Goal: Task Accomplishment & Management: Manage account settings

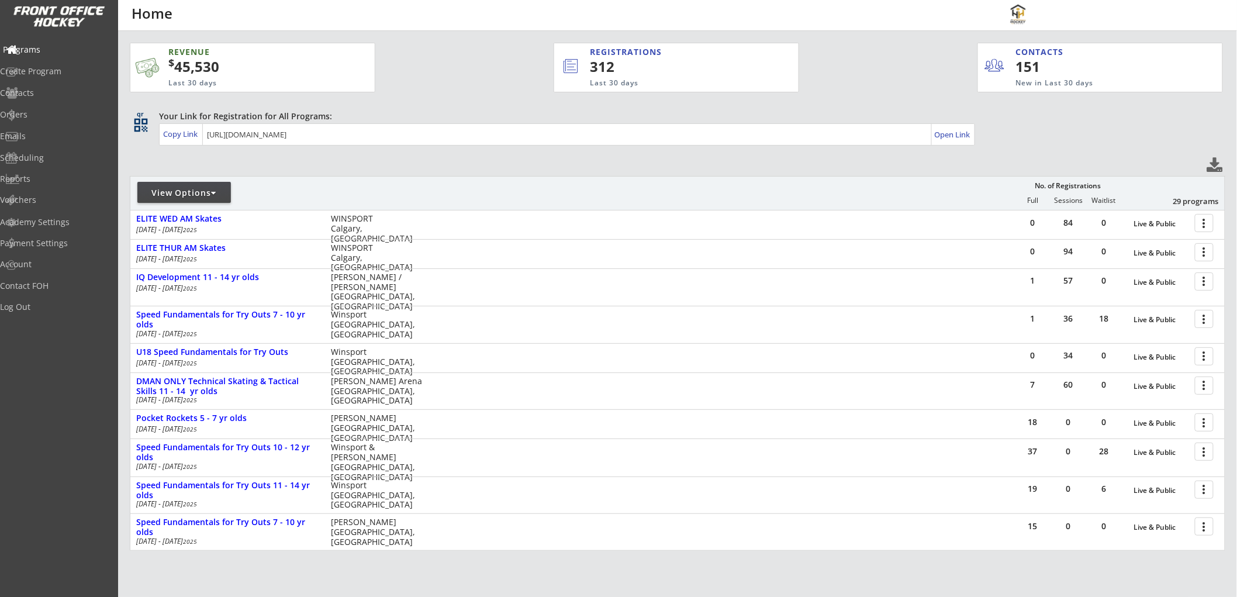
click at [49, 47] on div "Programs" at bounding box center [55, 50] width 105 height 8
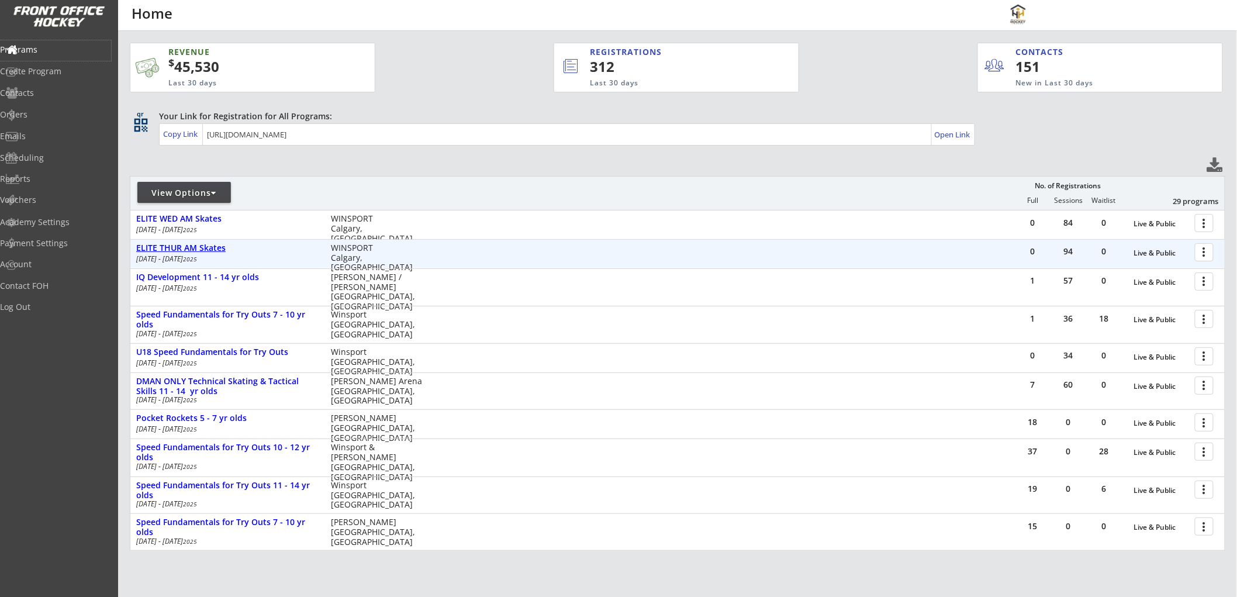
click at [196, 252] on div "ELITE THUR AM Skates" at bounding box center [227, 248] width 182 height 10
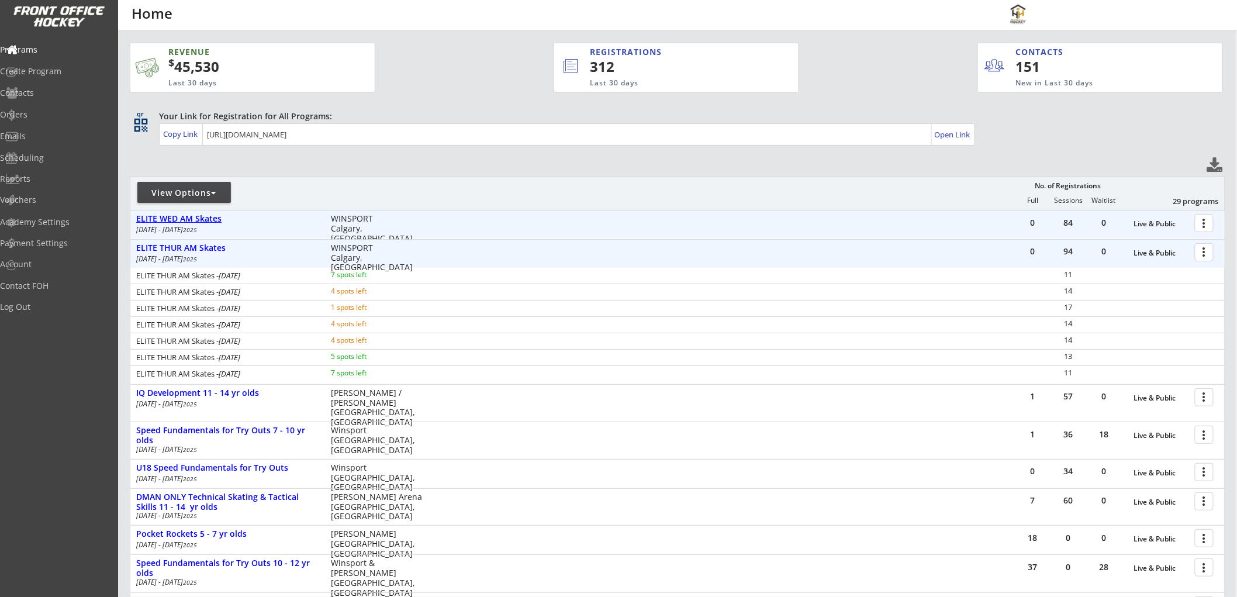
click at [213, 218] on div "ELITE WED AM Skates" at bounding box center [227, 219] width 182 height 10
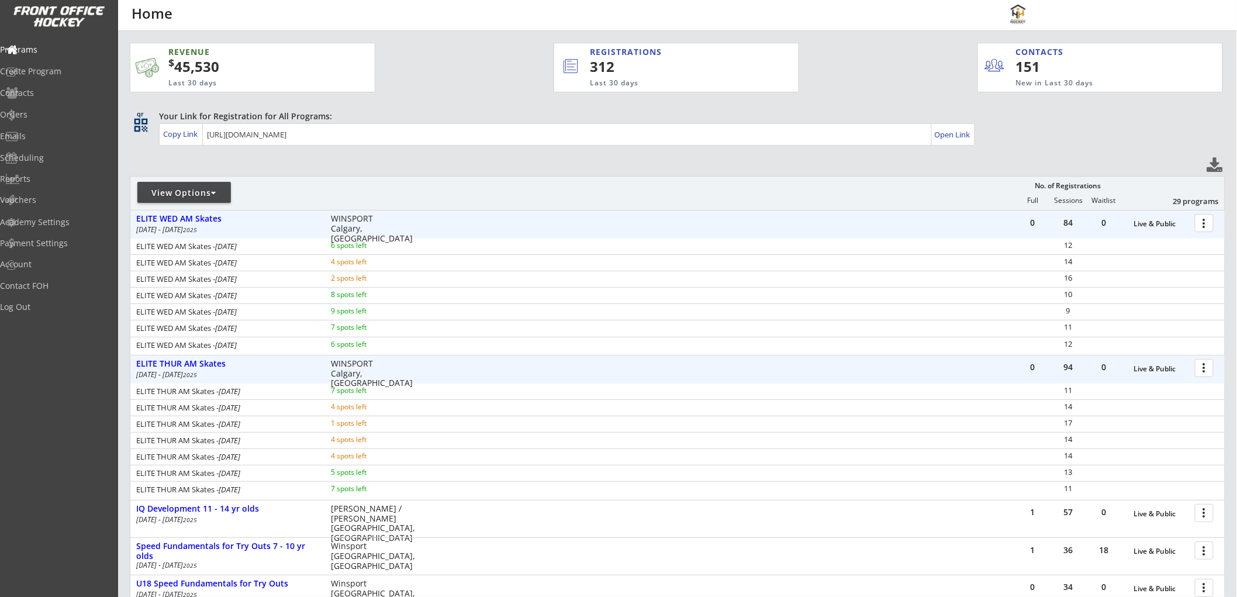
click at [1200, 220] on div at bounding box center [1207, 222] width 20 height 20
click at [56, 53] on div "Programs" at bounding box center [55, 50] width 105 height 8
click at [216, 219] on div "ELITE WED AM Skates" at bounding box center [227, 219] width 182 height 10
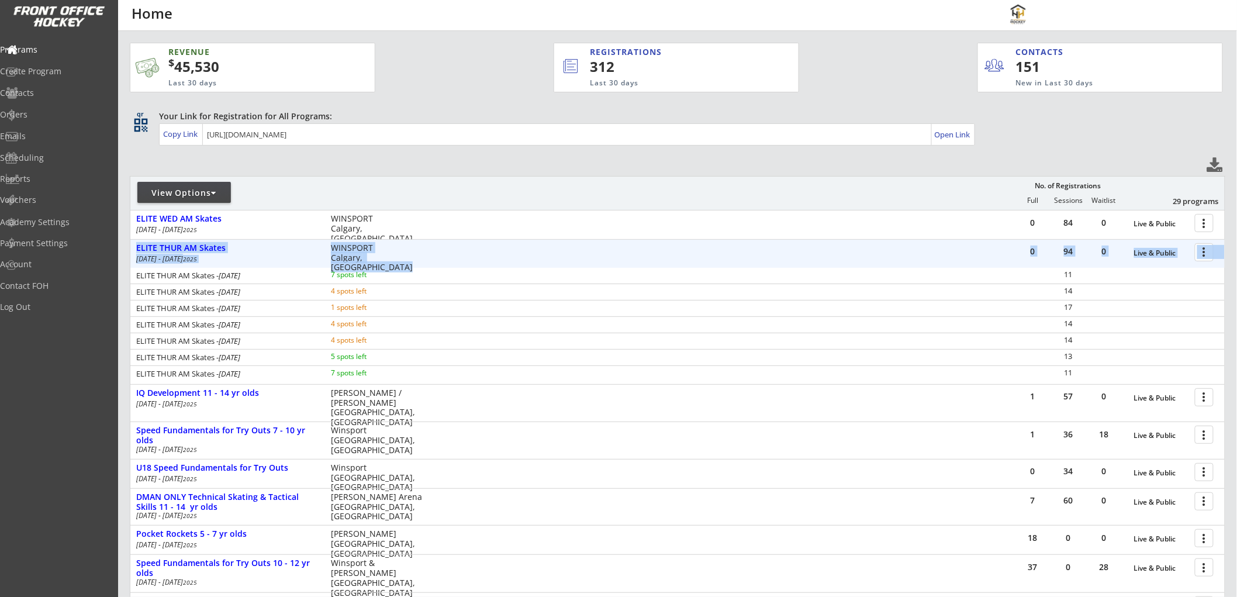
click at [209, 240] on div "0 94 0 Live & Public more_vert ELITE THUR AM Skates Jul 3 - Aug 14 2025 WINSPOR…" at bounding box center [677, 254] width 1095 height 28
click at [213, 247] on div "ELITE THUR AM Skates" at bounding box center [227, 248] width 182 height 10
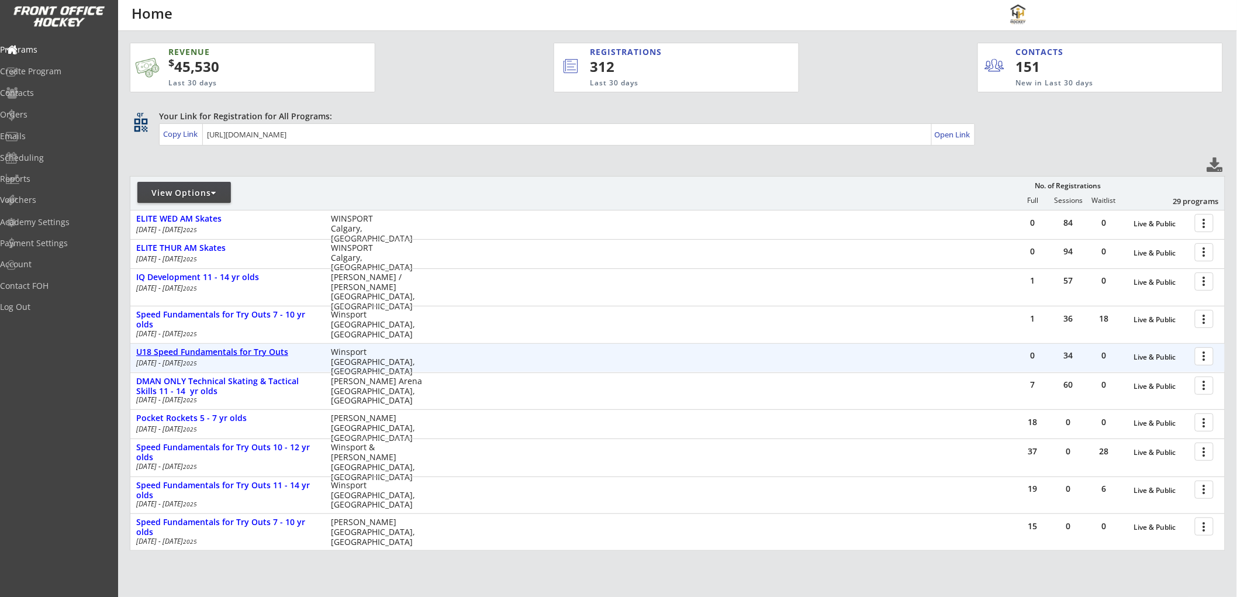
click at [223, 356] on div "U18 Speed Fundamentals for Try Outs" at bounding box center [227, 352] width 182 height 10
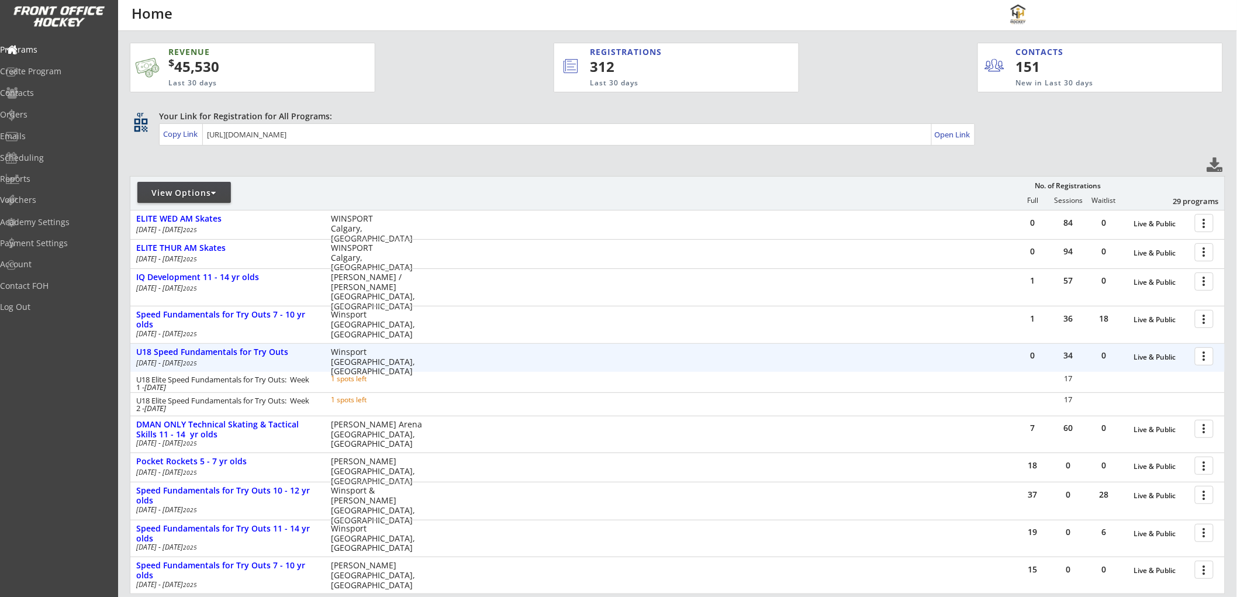
click at [1207, 357] on div at bounding box center [1207, 356] width 20 height 20
click at [1159, 412] on div "Registration Page" at bounding box center [1164, 413] width 84 height 8
click at [43, 112] on div "Orders" at bounding box center [55, 115] width 105 height 8
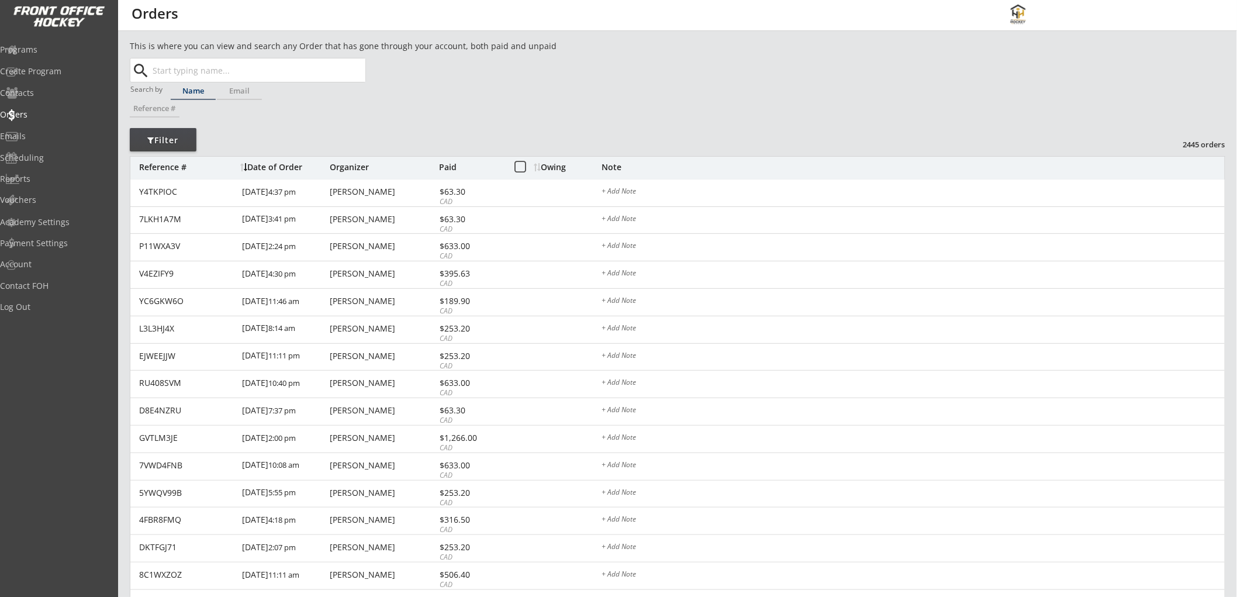
click at [197, 67] on input "text" at bounding box center [257, 69] width 215 height 23
type input "drake"
type input "drake Davis"
click at [211, 92] on p "Drake Davis" at bounding box center [258, 93] width 214 height 15
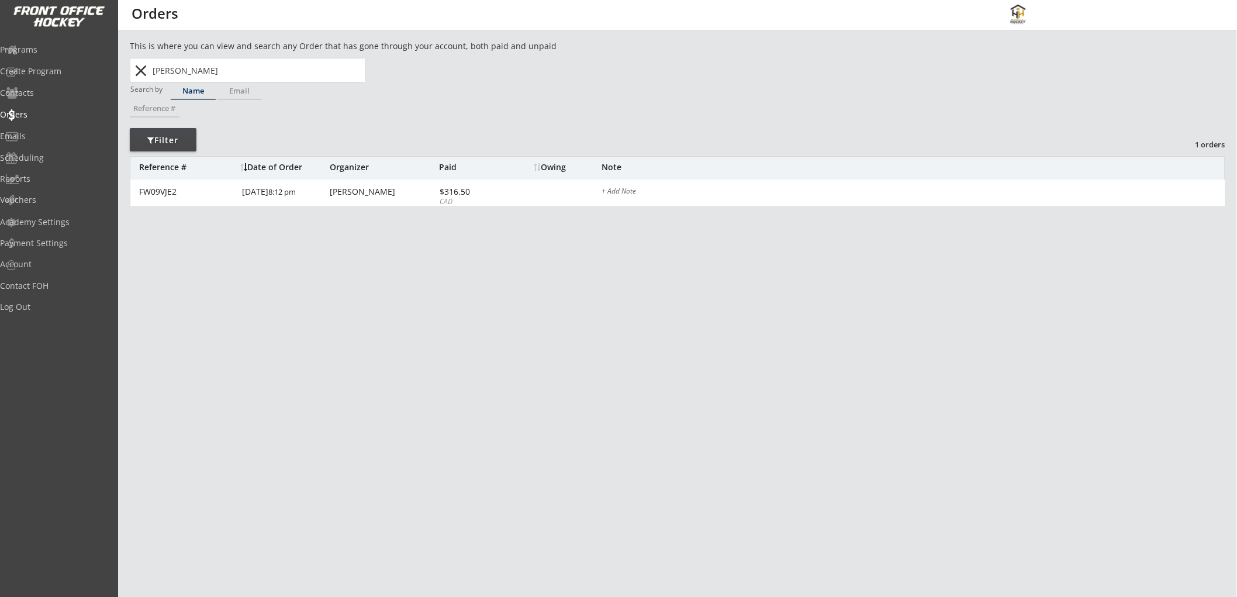
drag, startPoint x: 205, startPoint y: 69, endPoint x: 136, endPoint y: 71, distance: 69.6
click at [136, 71] on div "Drake Davis drake Search close" at bounding box center [249, 69] width 234 height 23
type input "tary"
type input "taryn Gordon"
type input "taryn"
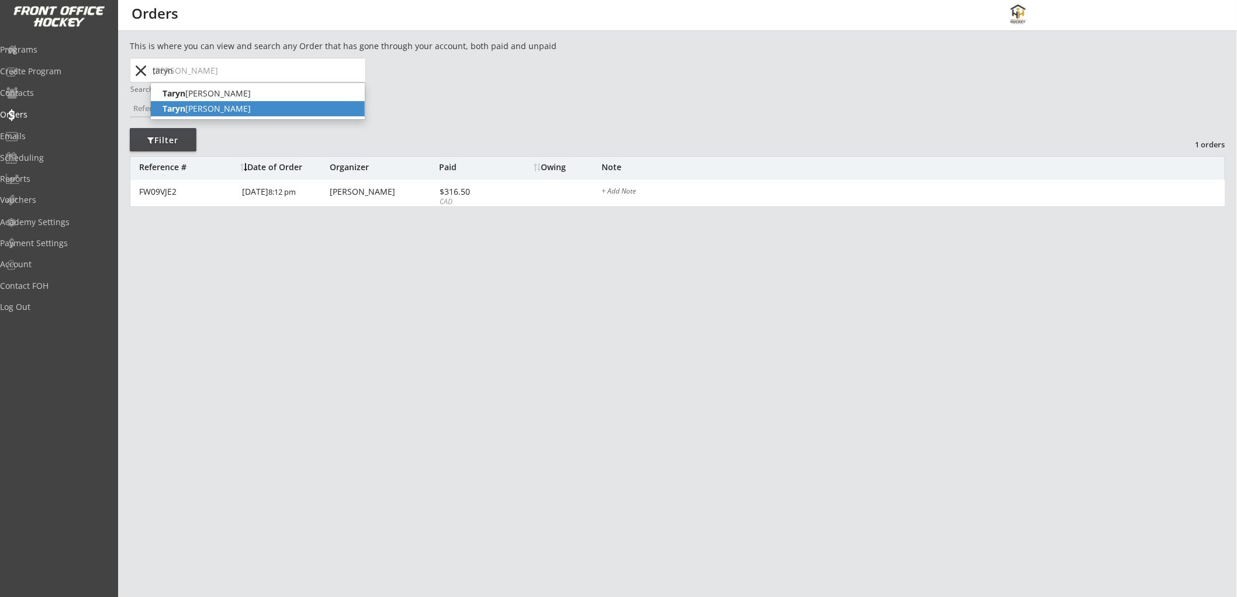
click at [171, 106] on strong "Taryn" at bounding box center [174, 108] width 23 height 11
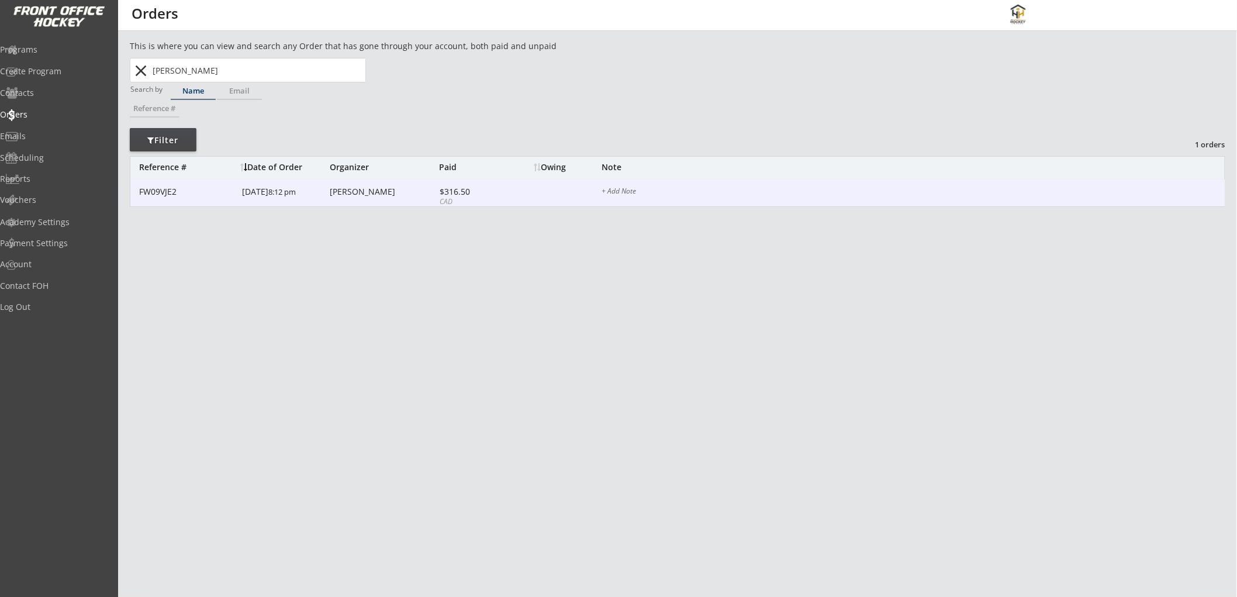
type input "[PERSON_NAME]"
click at [494, 193] on div "$316.50" at bounding box center [471, 192] width 63 height 8
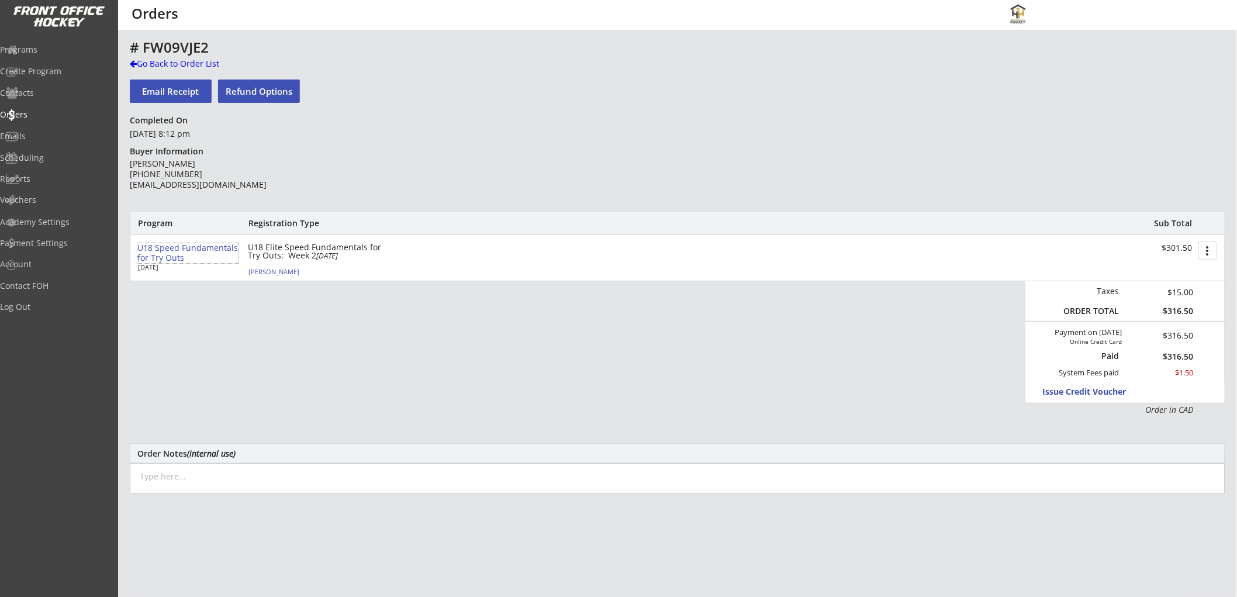
click at [184, 247] on div "U18 Speed Fundamentals for Try Outs" at bounding box center [187, 253] width 101 height 20
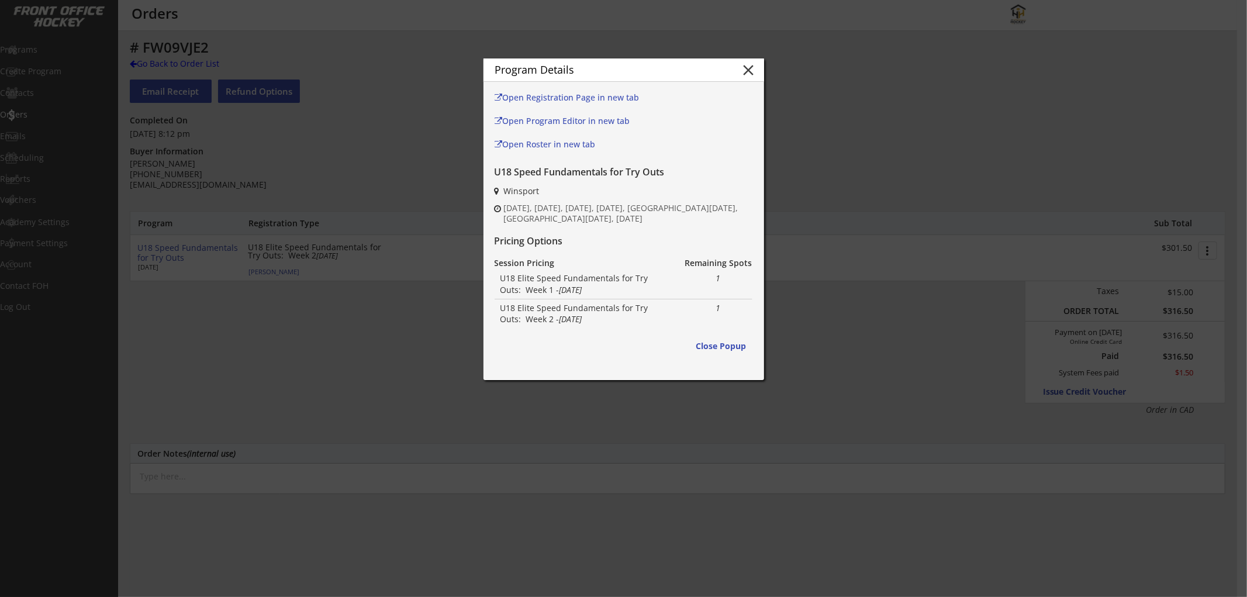
click at [759, 65] on div "Program Details close" at bounding box center [624, 69] width 281 height 23
click at [746, 68] on button "close" at bounding box center [749, 70] width 18 height 18
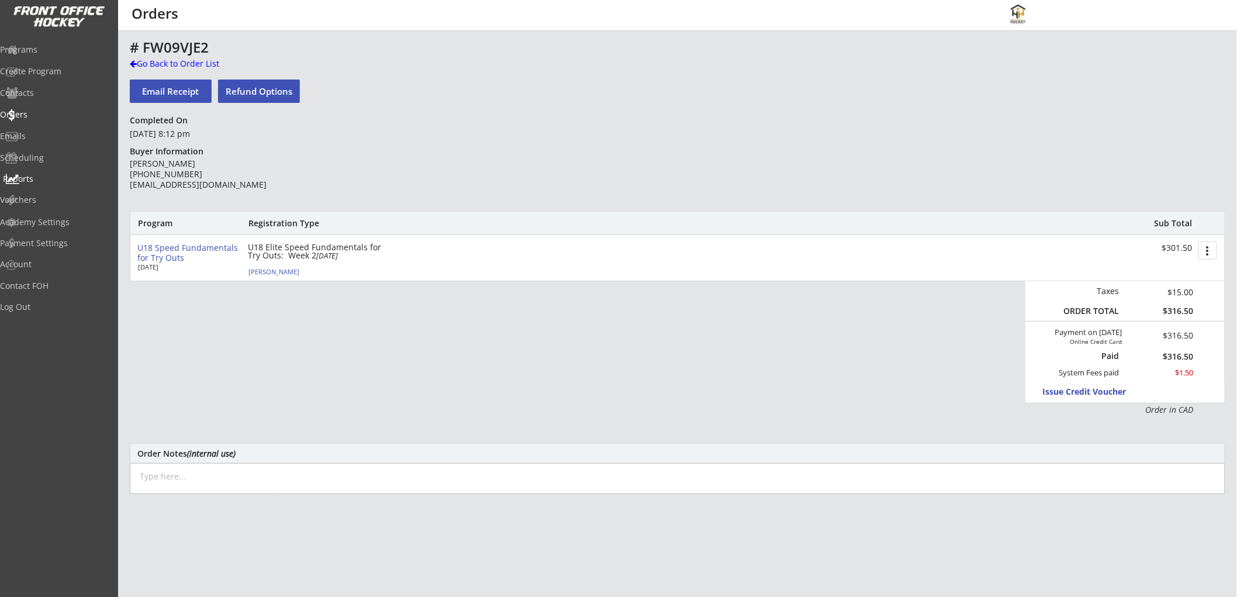
click at [48, 189] on div "Reports" at bounding box center [55, 180] width 111 height 20
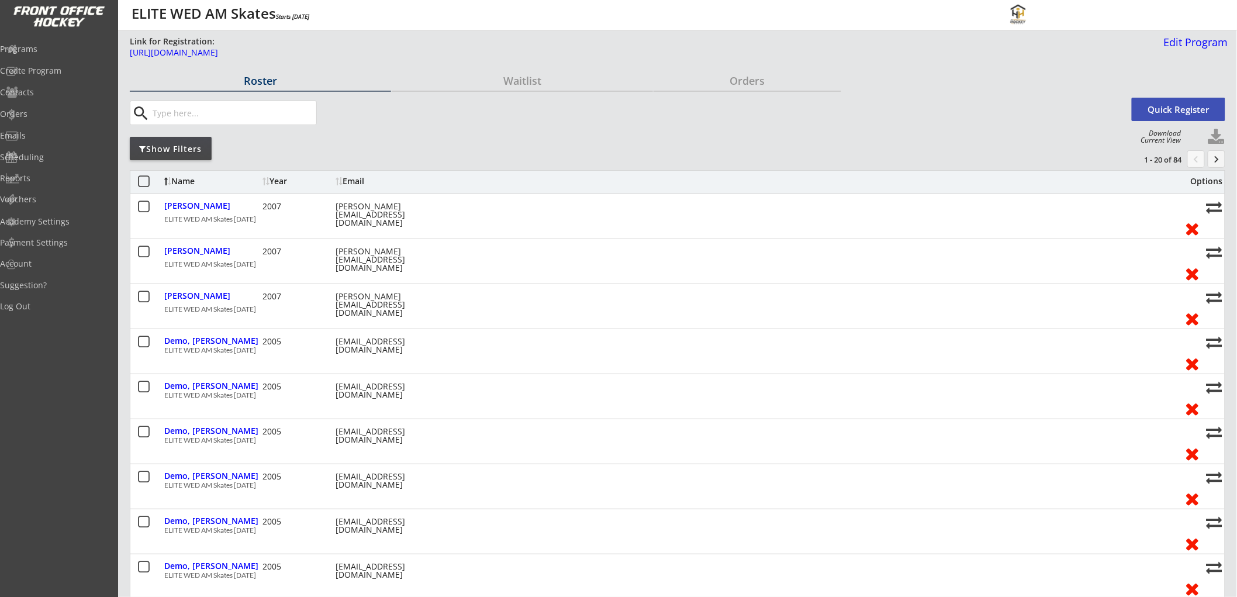
click at [1216, 135] on button at bounding box center [1217, 138] width 18 height 18
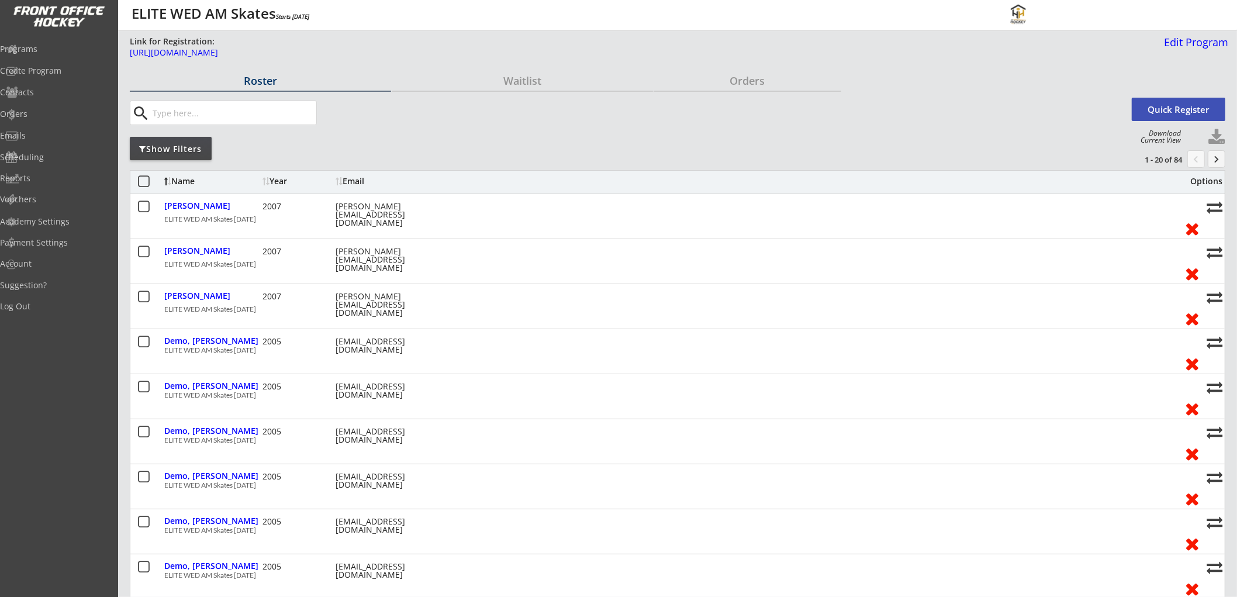
select select ""Player Info""
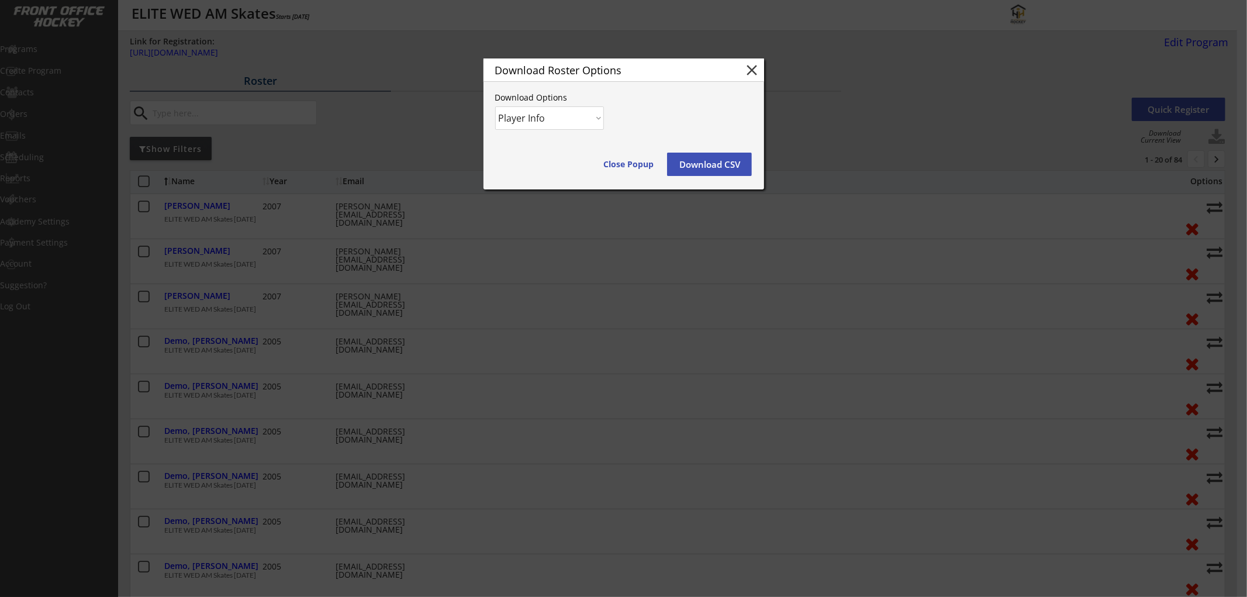
click at [708, 165] on button "Download CSV" at bounding box center [709, 164] width 85 height 23
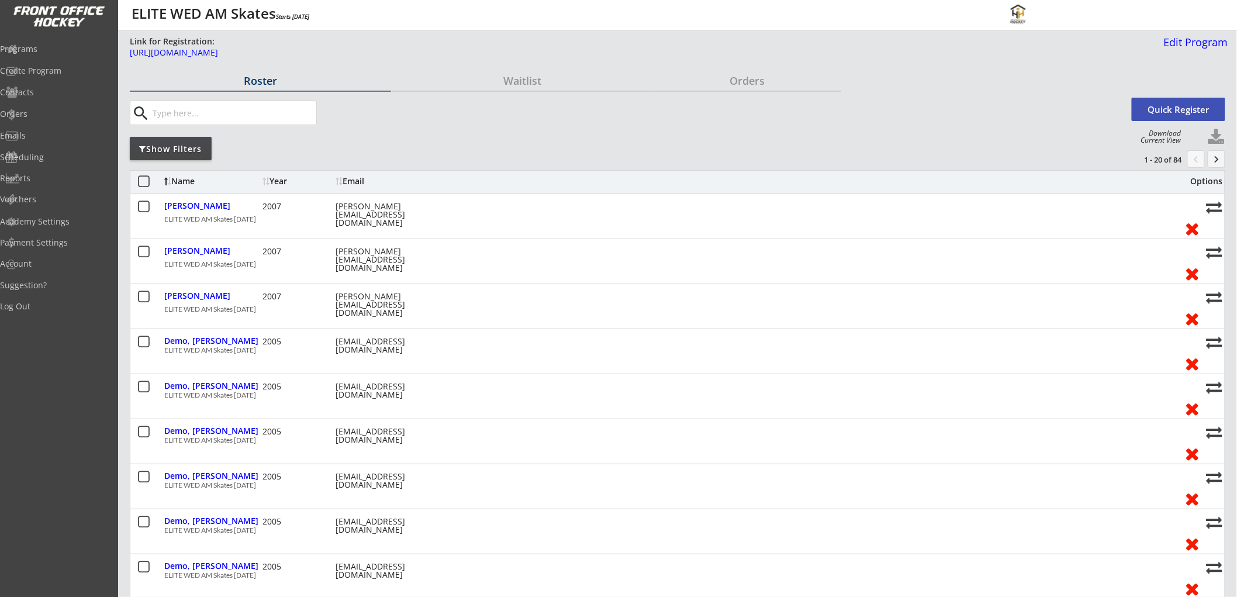
click at [142, 182] on button at bounding box center [144, 182] width 15 height 15
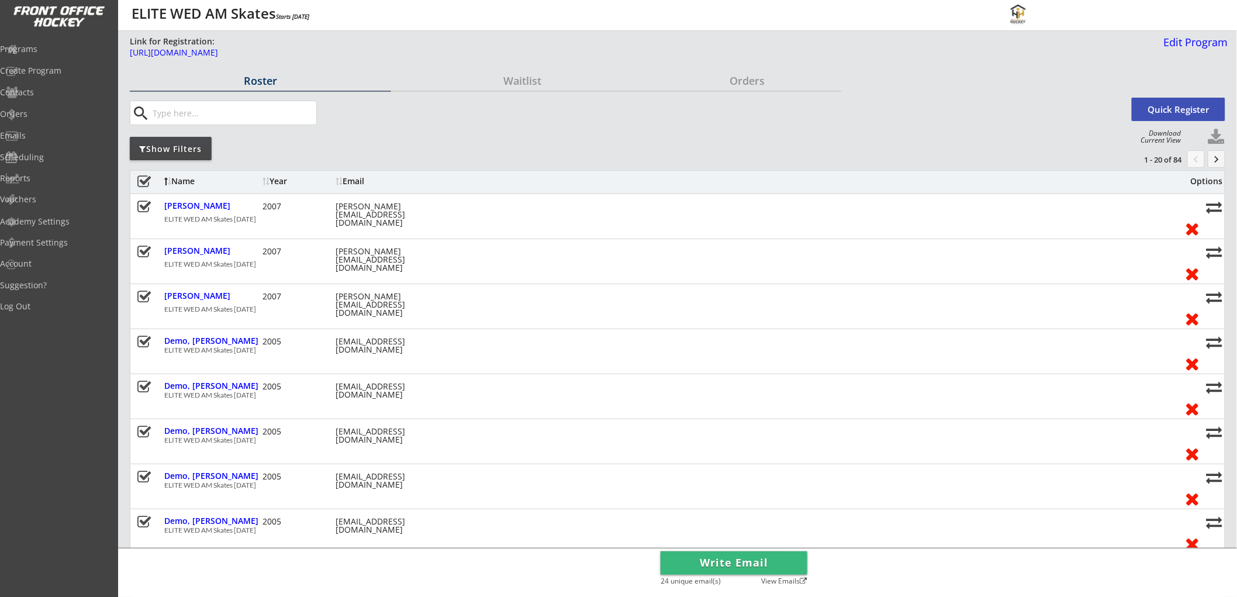
click at [744, 563] on button "Write Email" at bounding box center [734, 562] width 147 height 23
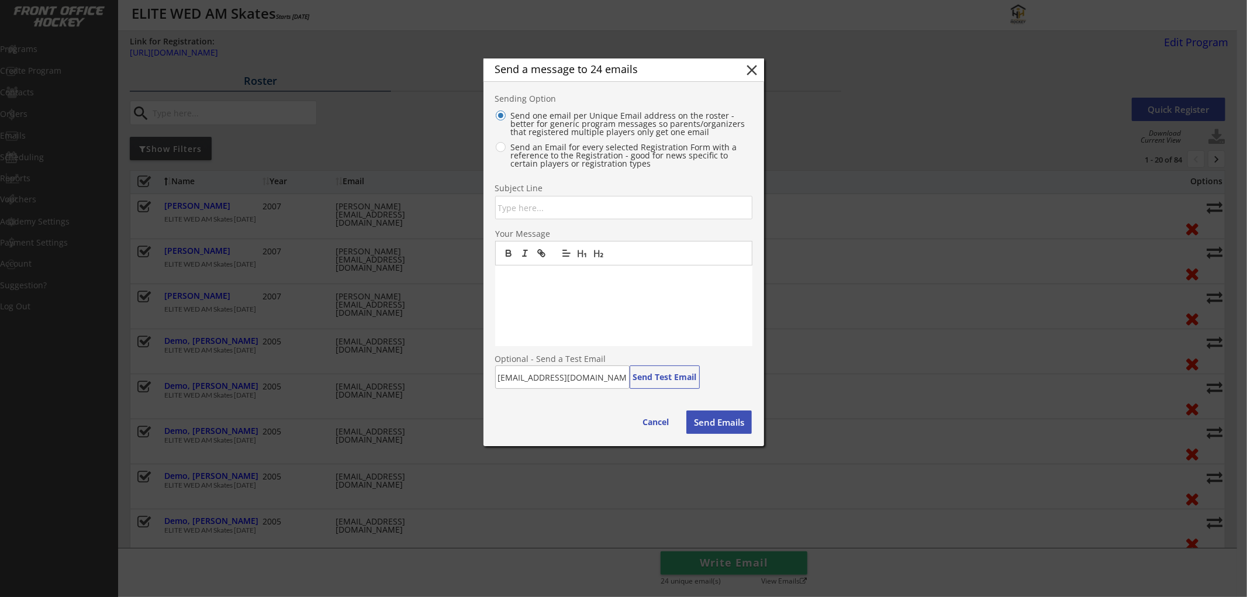
click at [594, 206] on input "input" at bounding box center [623, 207] width 257 height 23
click at [755, 68] on button "close" at bounding box center [753, 70] width 18 height 18
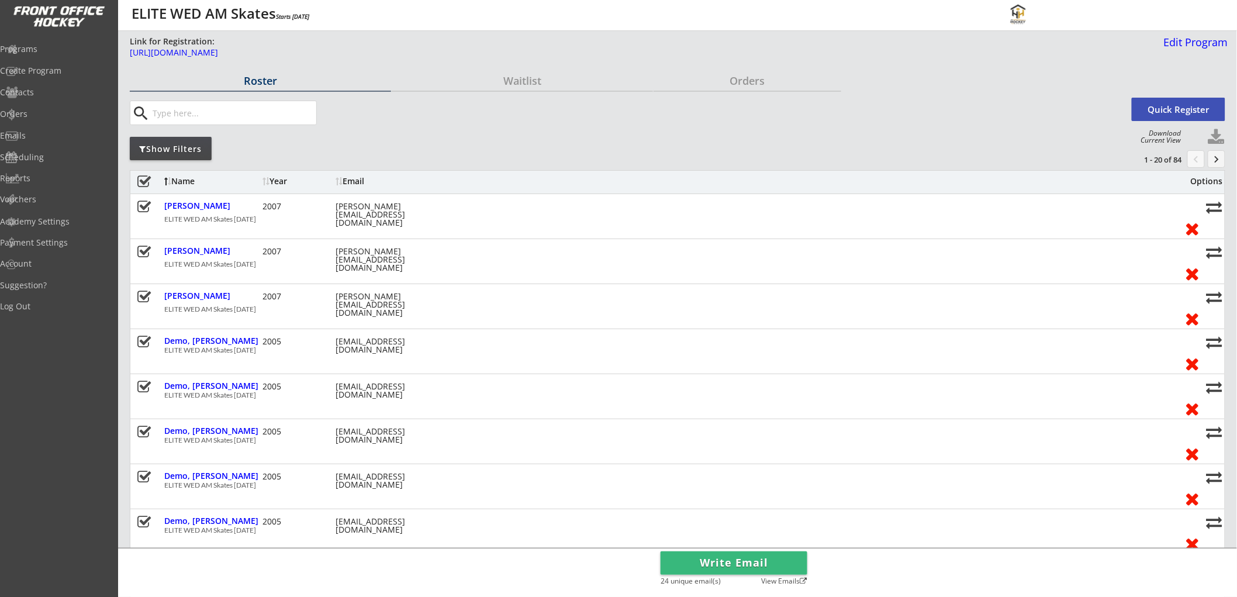
click at [143, 177] on button at bounding box center [144, 182] width 15 height 15
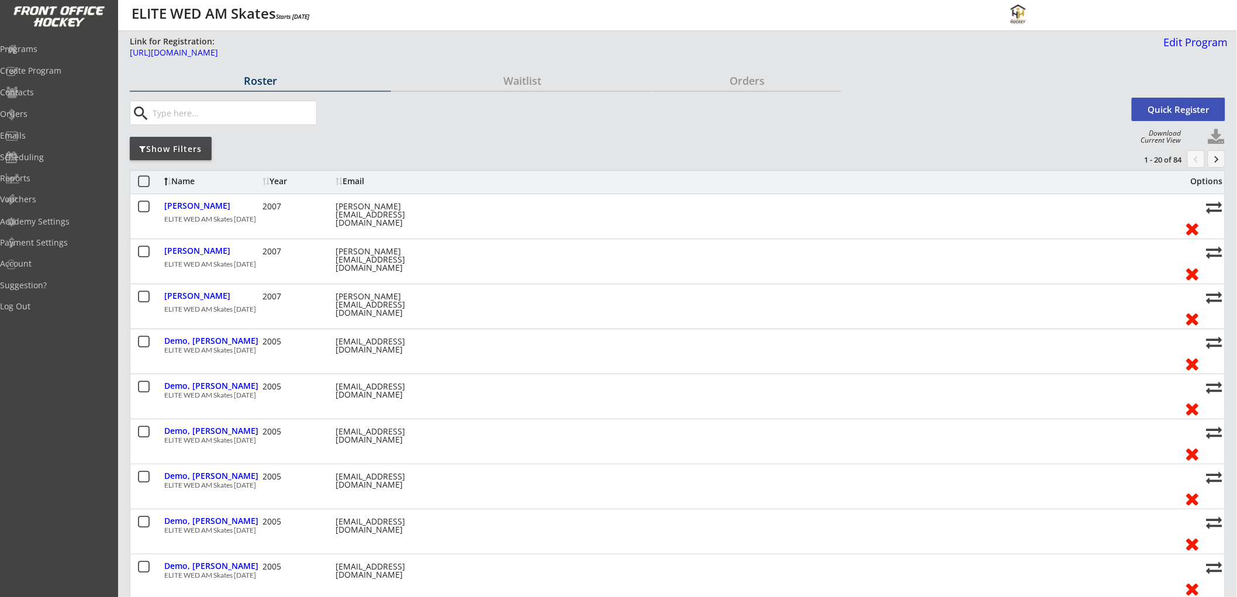
click at [171, 154] on div "Show Filters" at bounding box center [171, 149] width 82 height 12
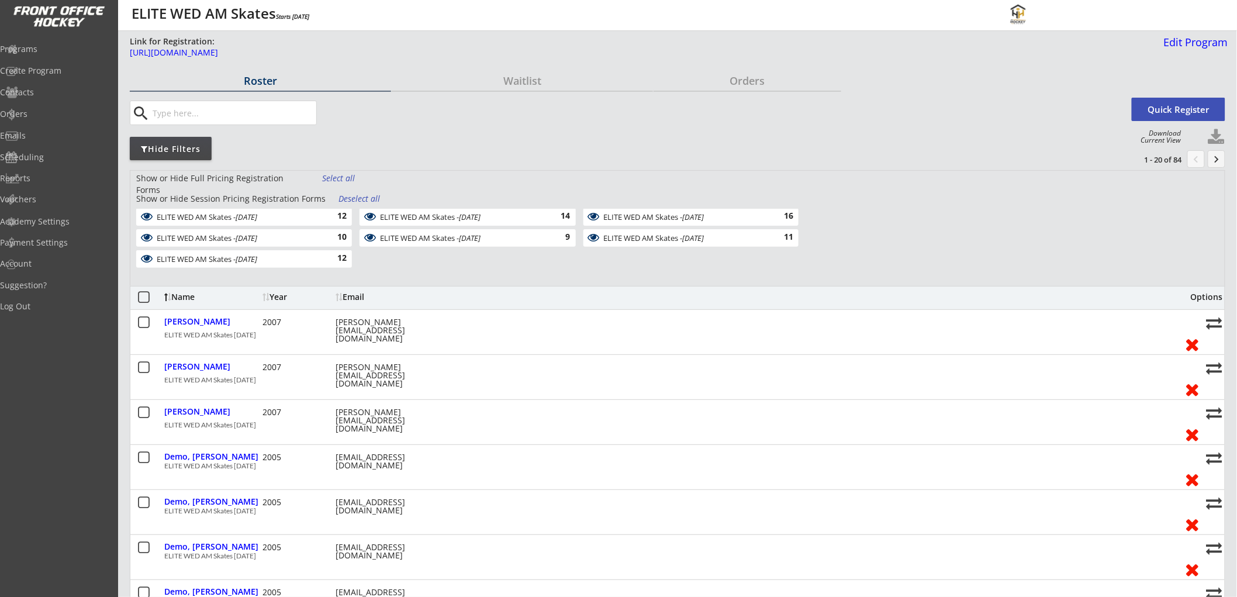
click at [358, 192] on div "Show or Hide Full Pricing Registration Forms Select all Show or Hide Session Pr…" at bounding box center [678, 228] width 1096 height 116
click at [354, 195] on div "Deselect all" at bounding box center [360, 199] width 43 height 12
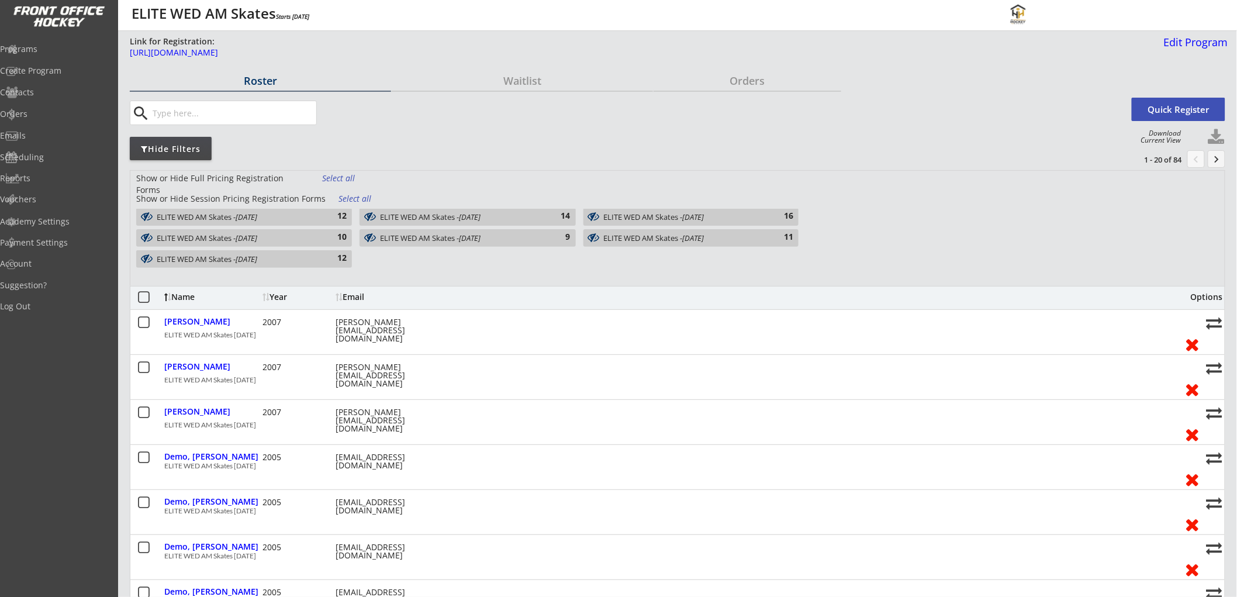
click at [330, 261] on div "12" at bounding box center [334, 259] width 23 height 12
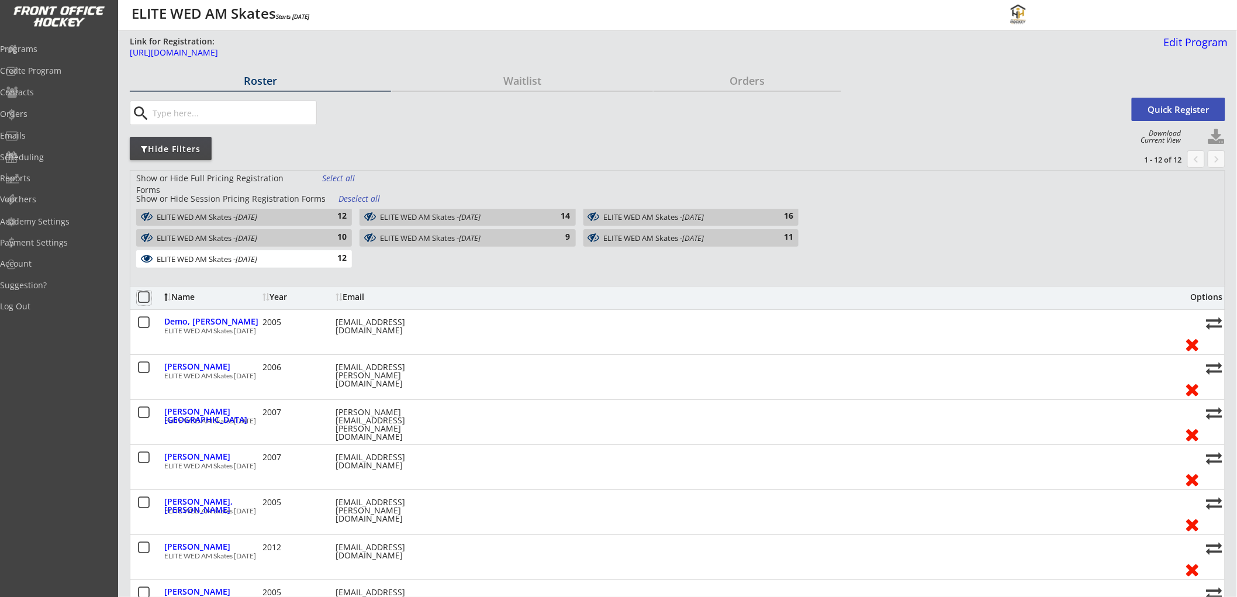
click at [143, 301] on button at bounding box center [144, 298] width 15 height 15
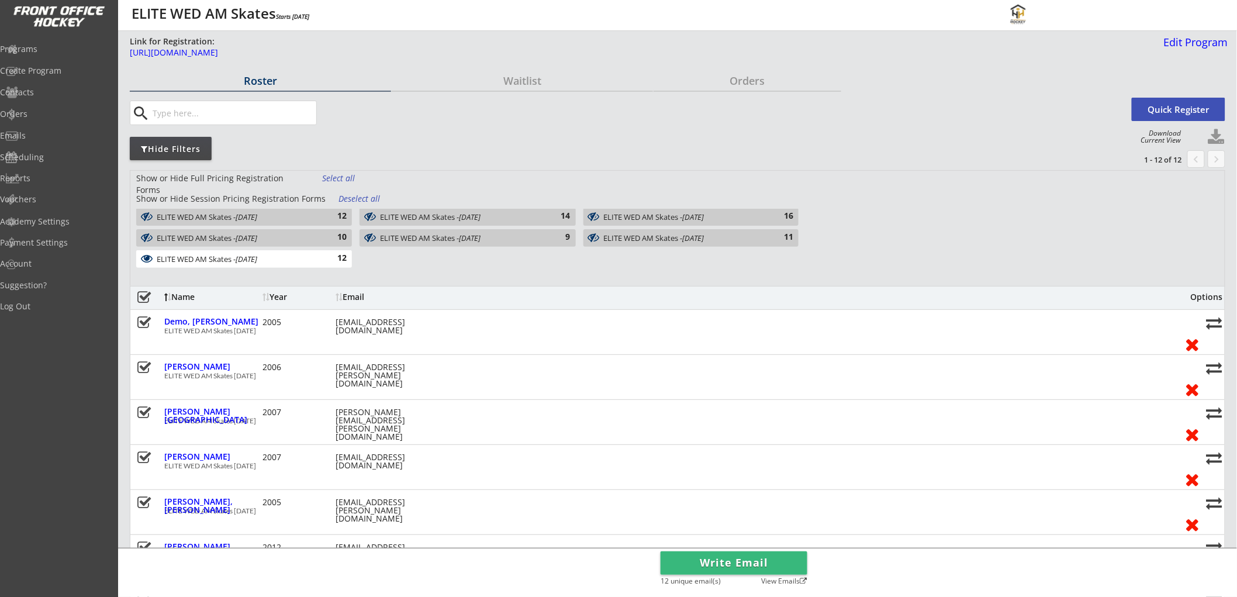
click at [715, 563] on button "Write Email" at bounding box center [734, 562] width 147 height 23
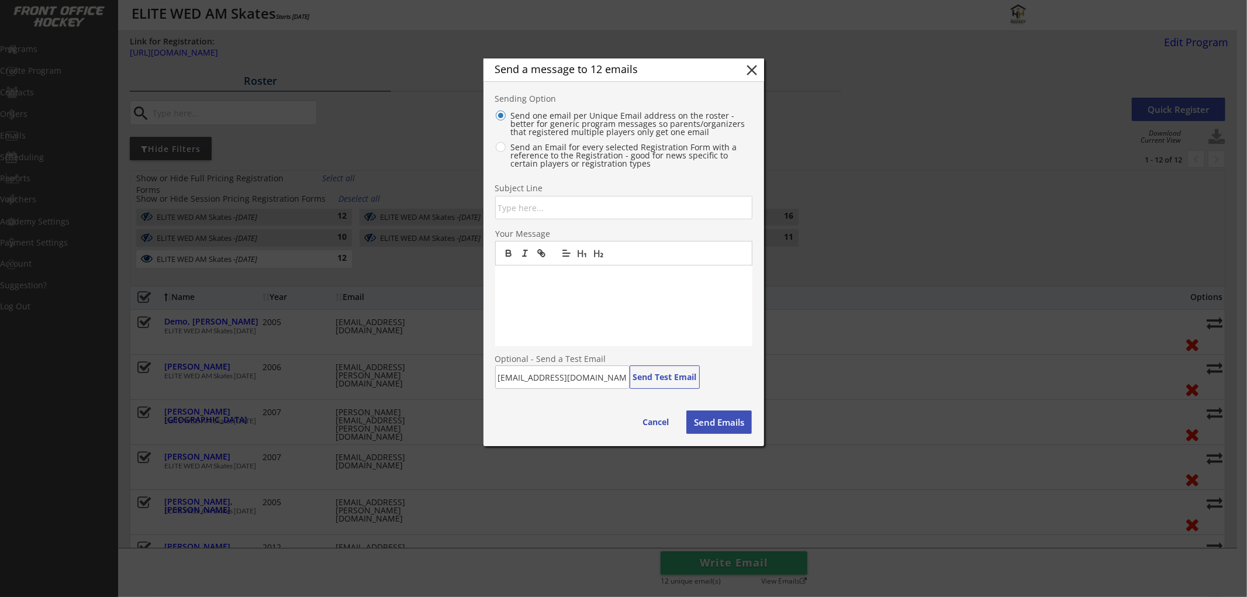
click at [602, 209] on input "input" at bounding box center [623, 207] width 257 height 23
click at [662, 422] on button "Cancel" at bounding box center [657, 422] width 50 height 23
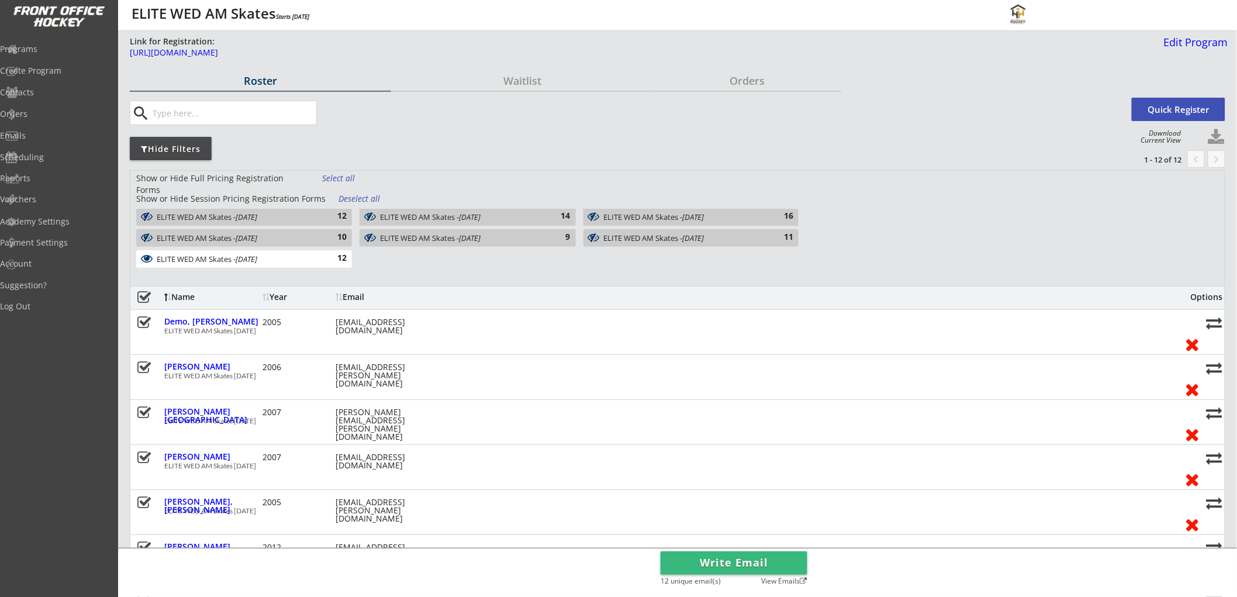
click at [1215, 135] on button at bounding box center [1217, 138] width 18 height 18
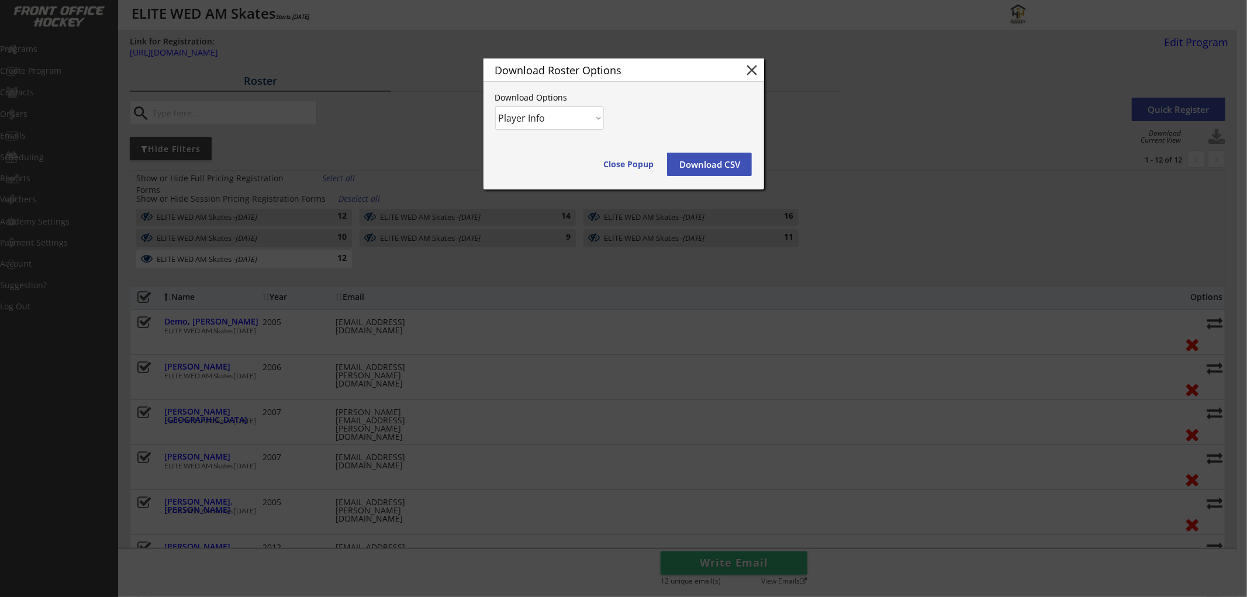
click at [711, 162] on button "Download CSV" at bounding box center [709, 164] width 85 height 23
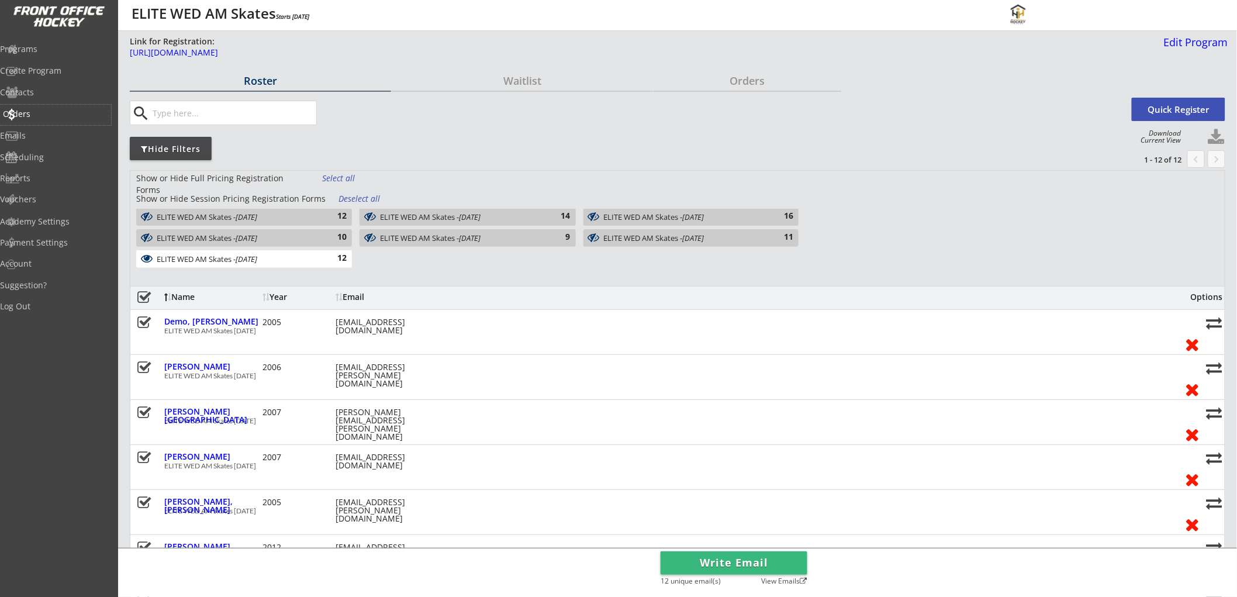
click at [50, 105] on div "Orders" at bounding box center [55, 115] width 111 height 20
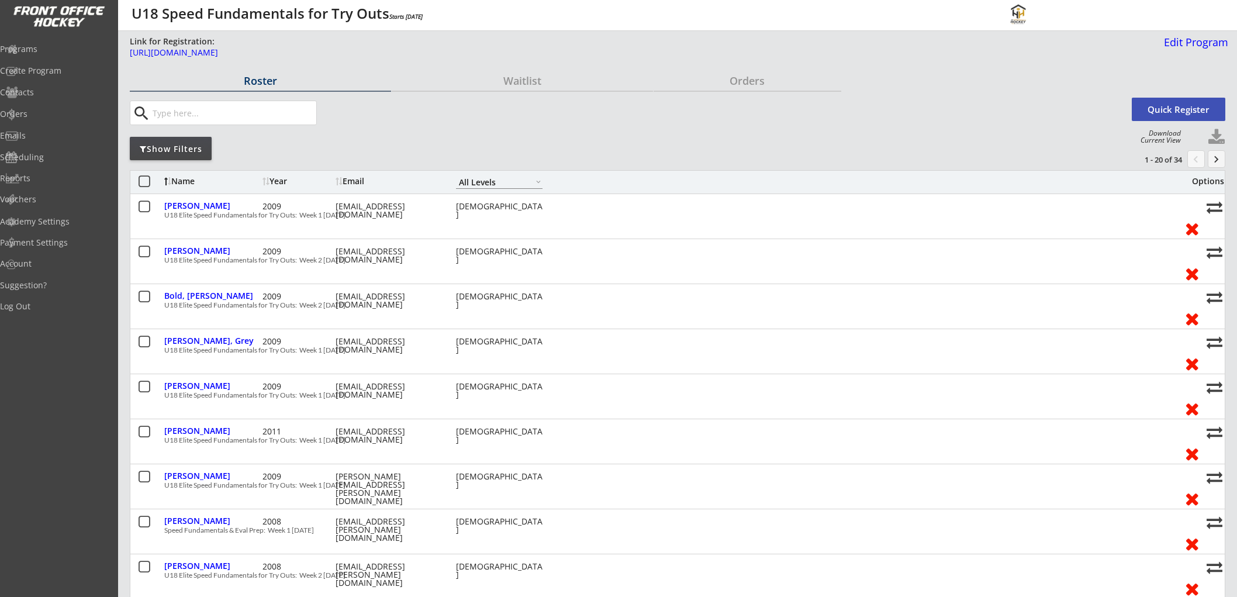
select select ""All Levels""
click at [251, 49] on div "https://frontofficehockey.com/mhh-program/1738636082992x815665169046700000" at bounding box center [424, 53] width 589 height 8
click at [190, 146] on div "Show Filters" at bounding box center [171, 149] width 82 height 12
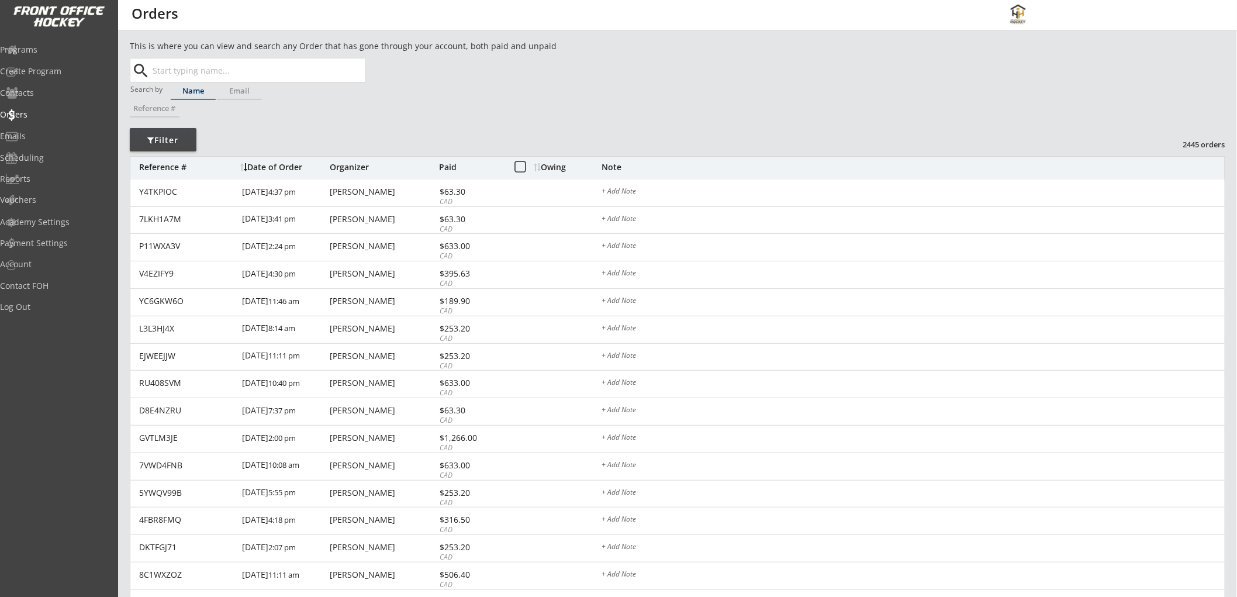
click at [204, 72] on input "text" at bounding box center [257, 69] width 215 height 23
type input "grady"
type input "grady Meyers"
click at [227, 91] on p "Grady Meyers" at bounding box center [258, 93] width 214 height 15
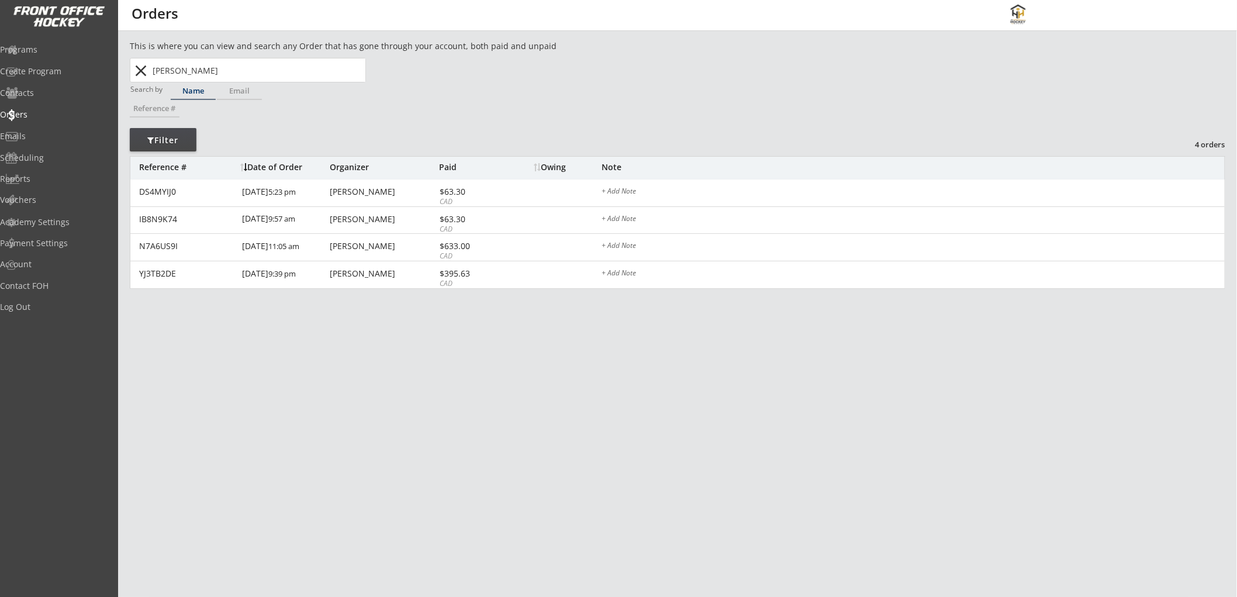
type input "Grady Meyers"
click at [143, 74] on button "close" at bounding box center [141, 70] width 19 height 19
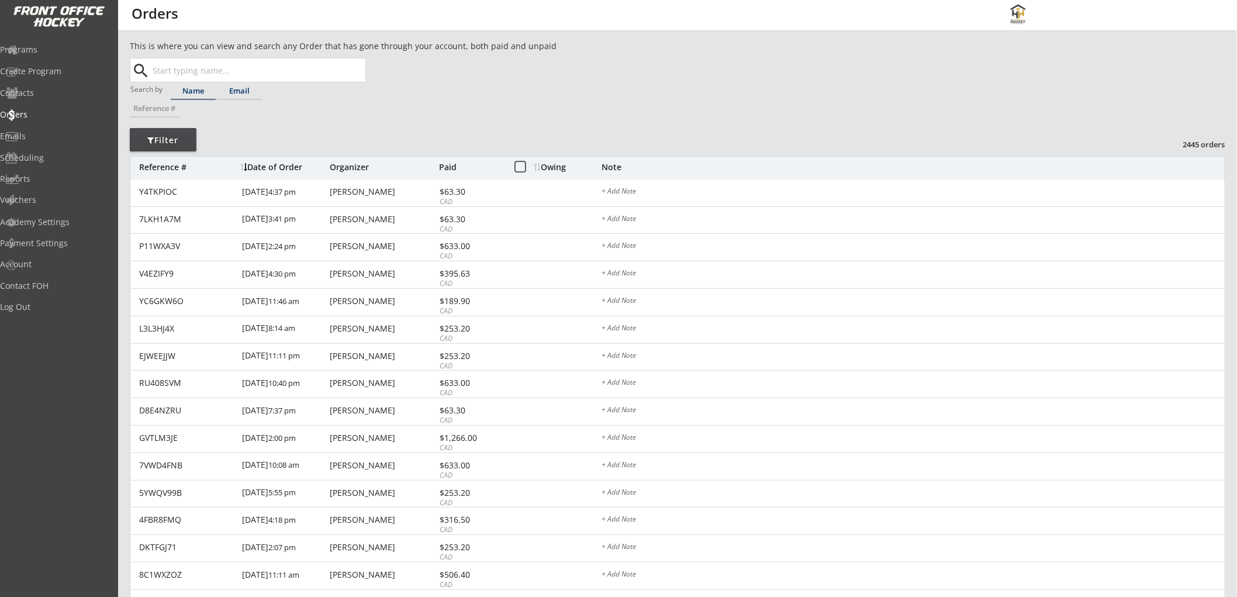
click at [236, 90] on div "Email" at bounding box center [239, 91] width 45 height 8
click at [238, 74] on input "text" at bounding box center [257, 69] width 215 height 23
paste input "drake20d@icloud.com"
type input "drake20d@icloud.com"
click at [142, 72] on button "search" at bounding box center [141, 70] width 19 height 19
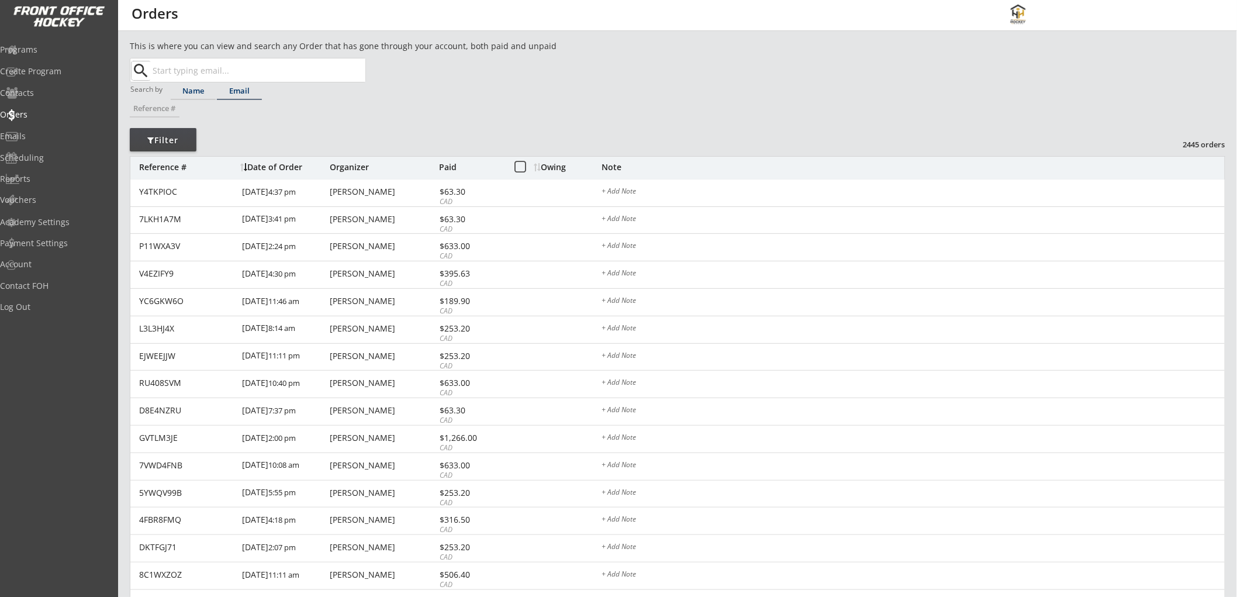
click at [205, 94] on div "Name" at bounding box center [193, 91] width 45 height 8
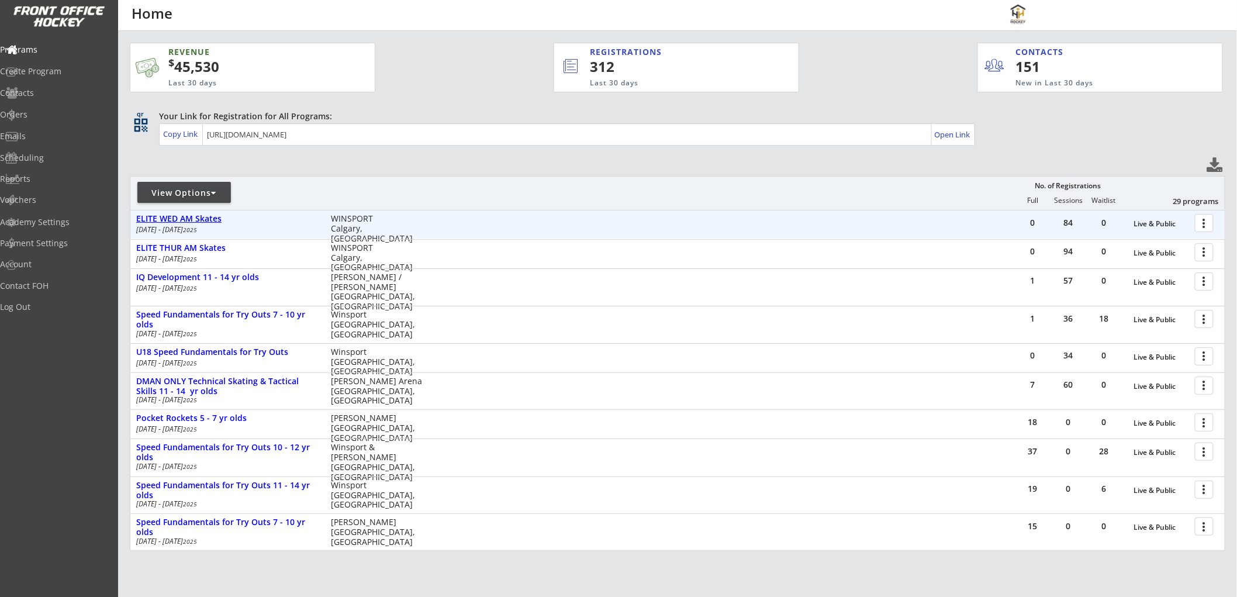
click at [202, 214] on div "ELITE WED AM Skates" at bounding box center [227, 219] width 182 height 10
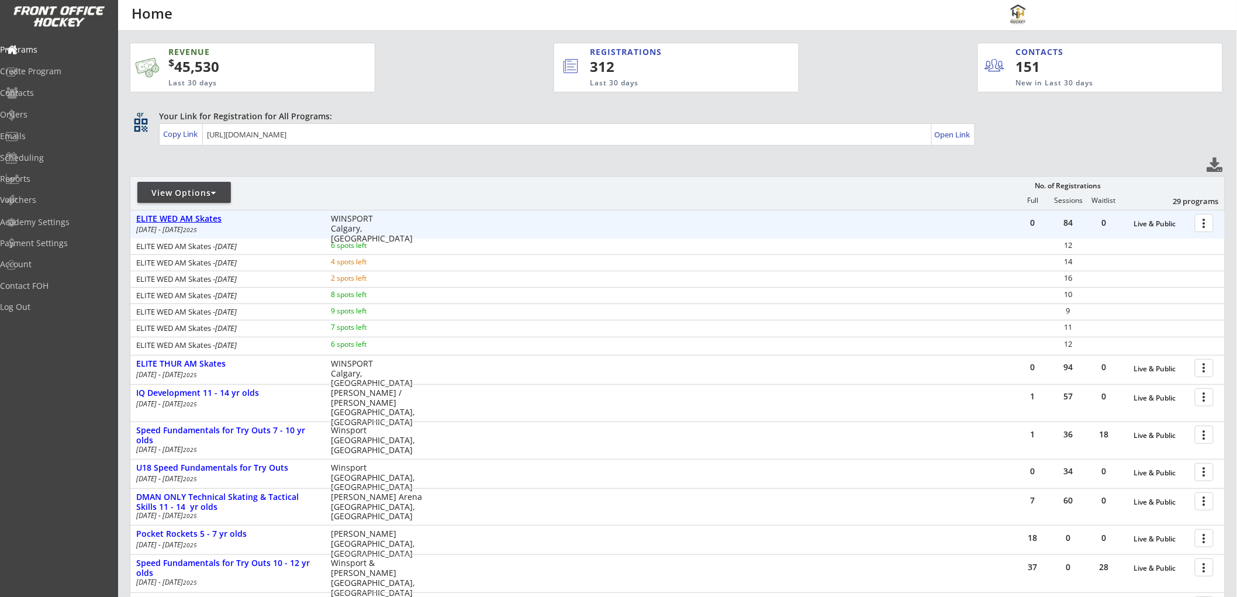
click at [204, 214] on div "ELITE WED AM Skates" at bounding box center [227, 219] width 182 height 10
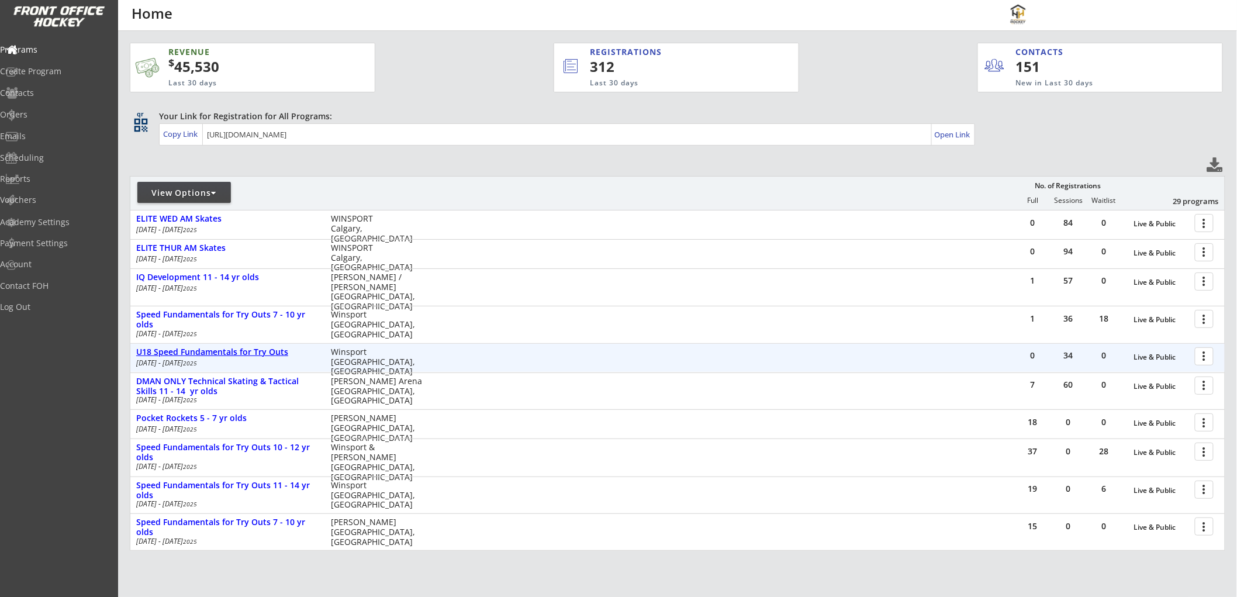
click at [213, 348] on div "U18 Speed Fundamentals for Try Outs" at bounding box center [227, 352] width 182 height 10
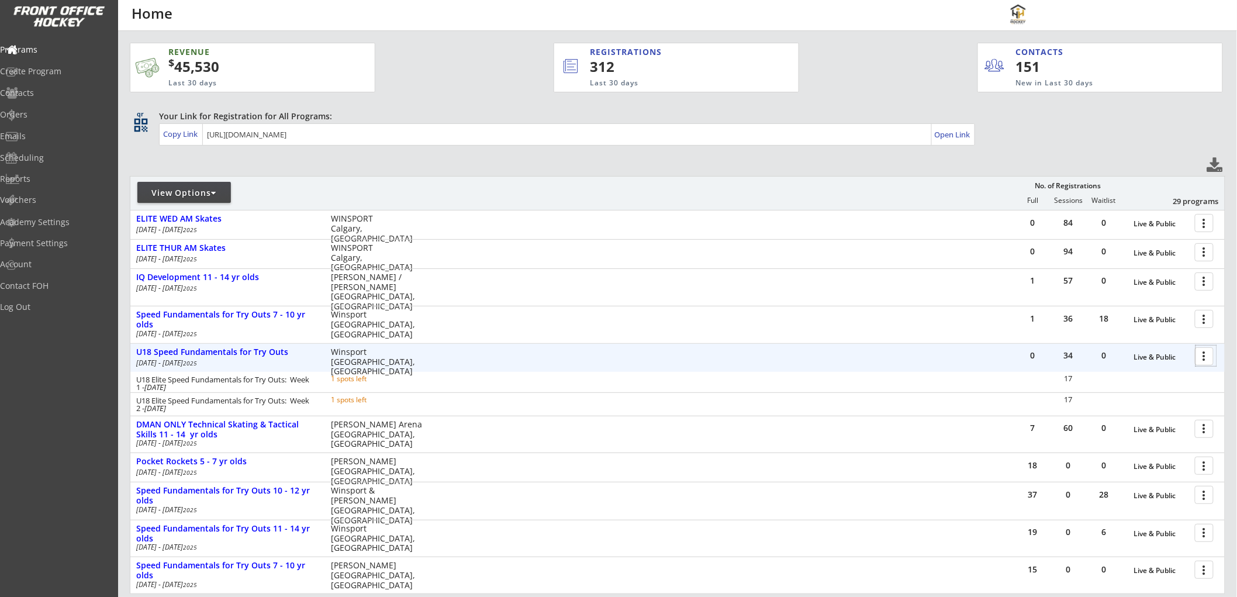
click at [1206, 358] on div at bounding box center [1207, 356] width 20 height 20
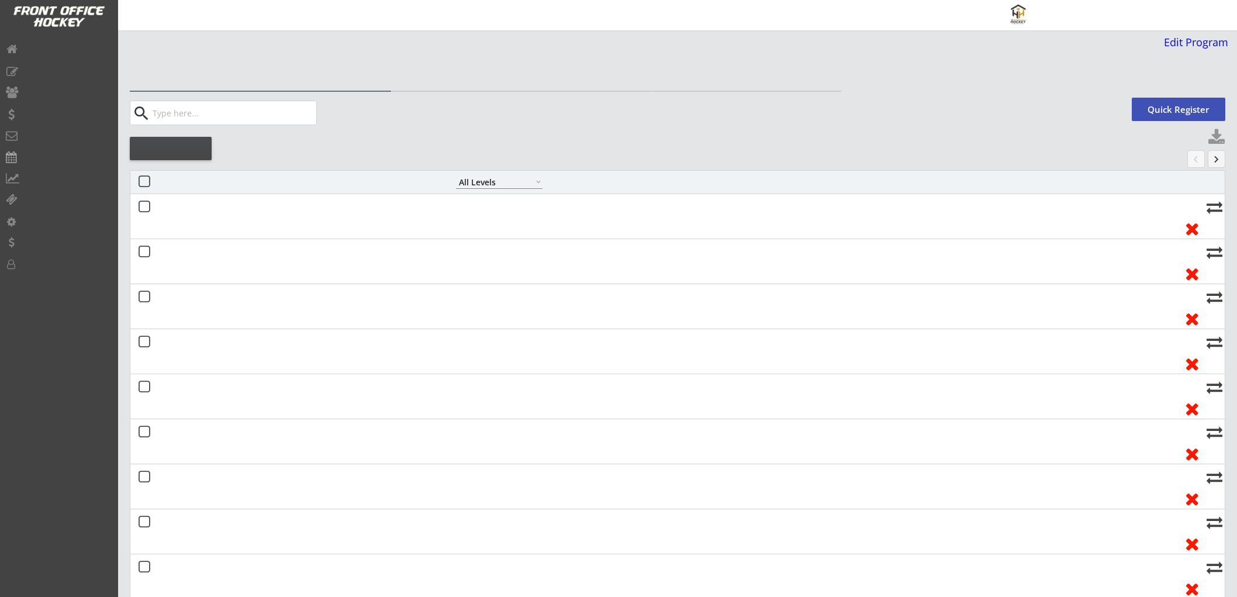
select select ""All Levels""
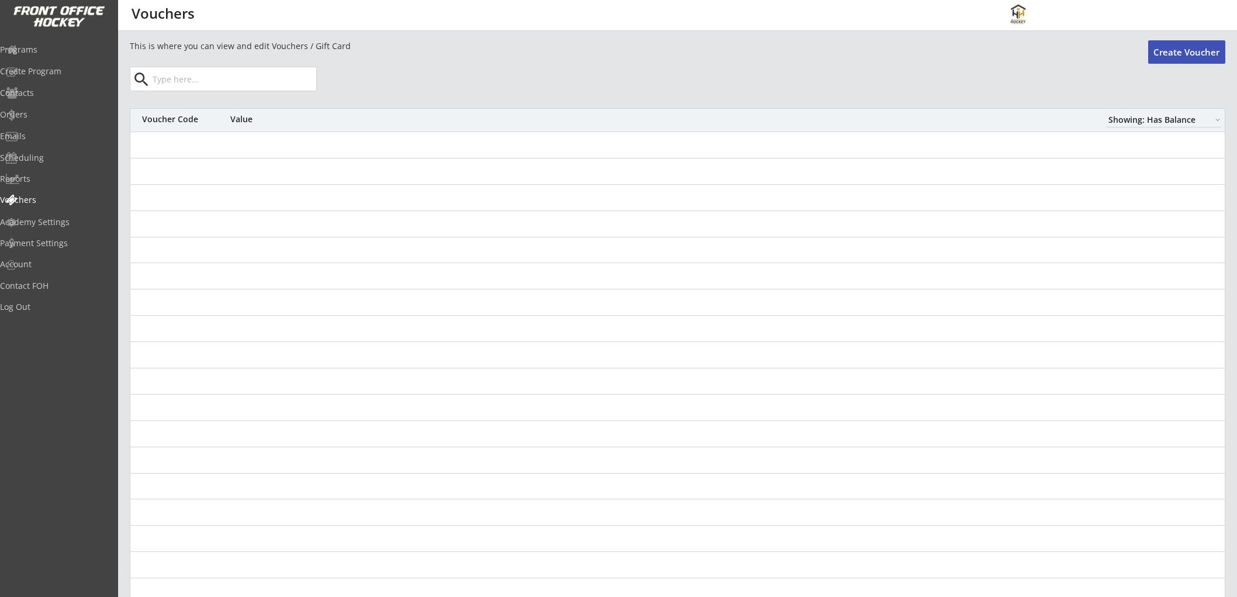
select select ""Showing: Has Balance""
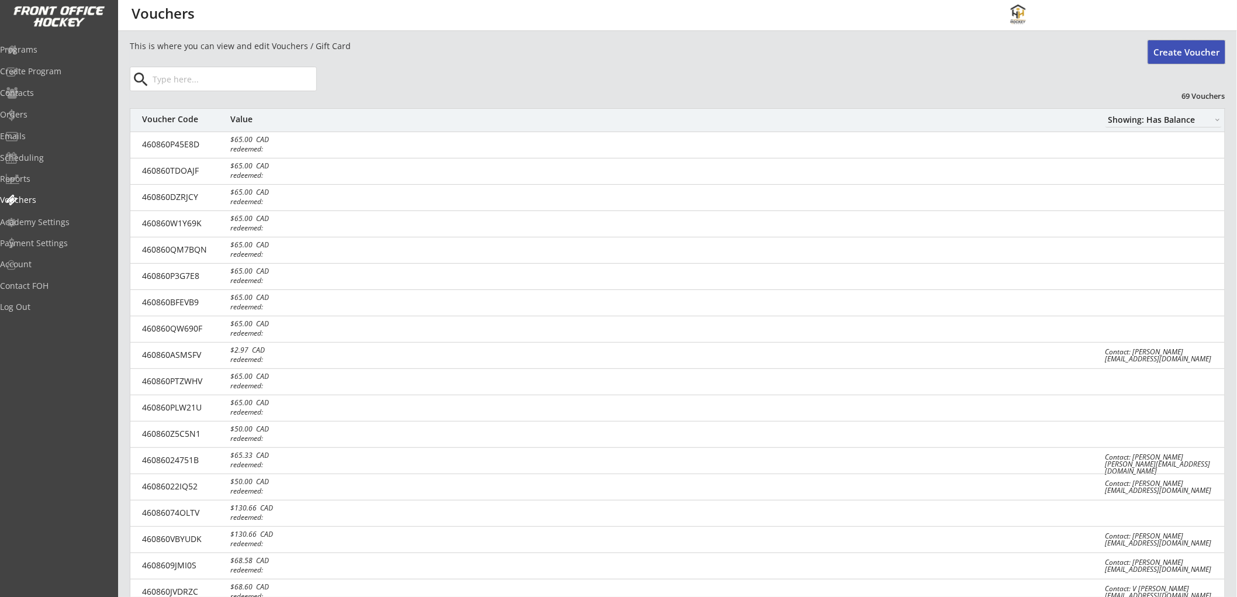
click at [1188, 49] on button "Create Voucher" at bounding box center [1187, 51] width 77 height 23
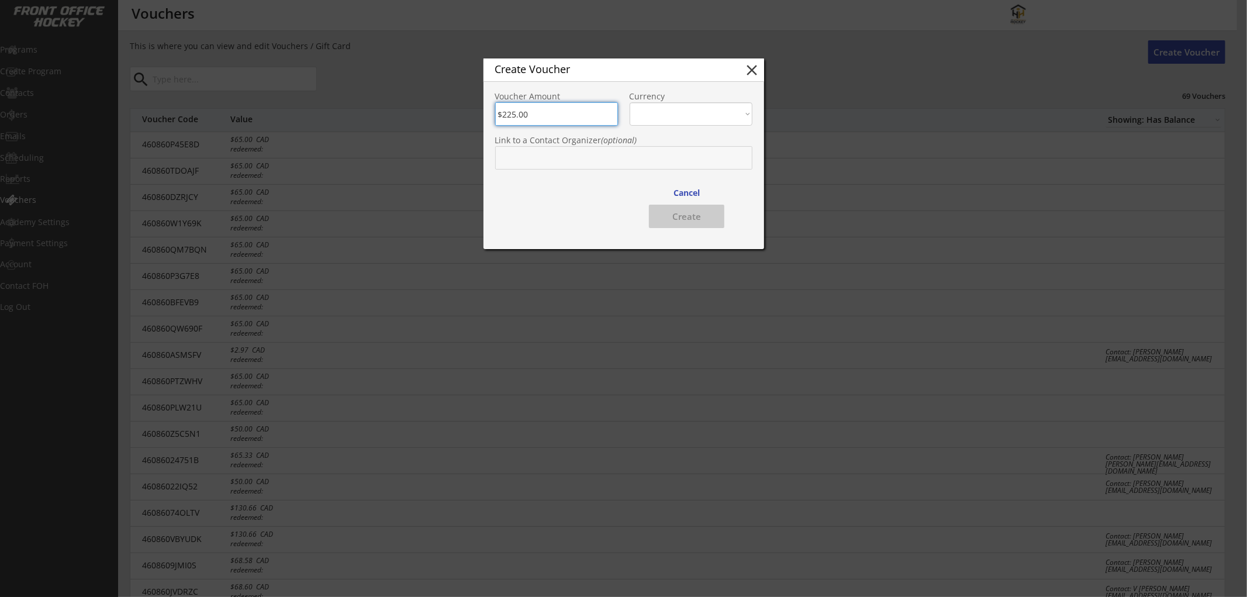
type input "$225.00"
click at [685, 112] on select "CAD USD" at bounding box center [691, 113] width 123 height 23
select select ""CAD""
click at [630, 102] on select "CAD USD" at bounding box center [691, 113] width 123 height 23
click at [641, 153] on input "text" at bounding box center [623, 157] width 257 height 23
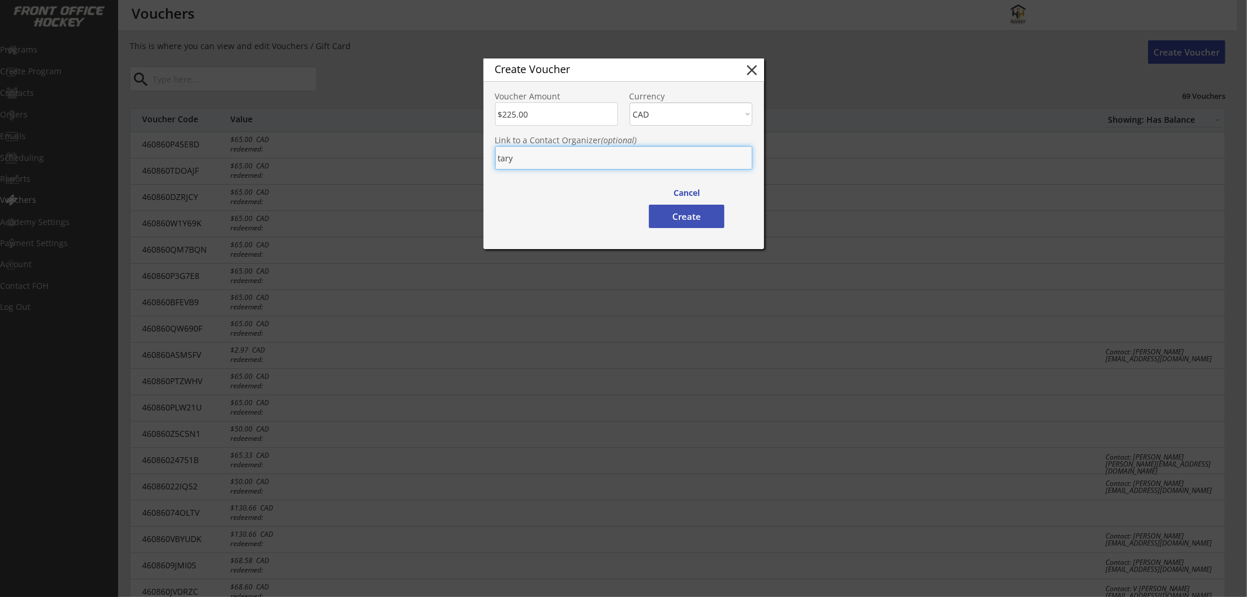
type input "taryn"
type input "taryn Gordon"
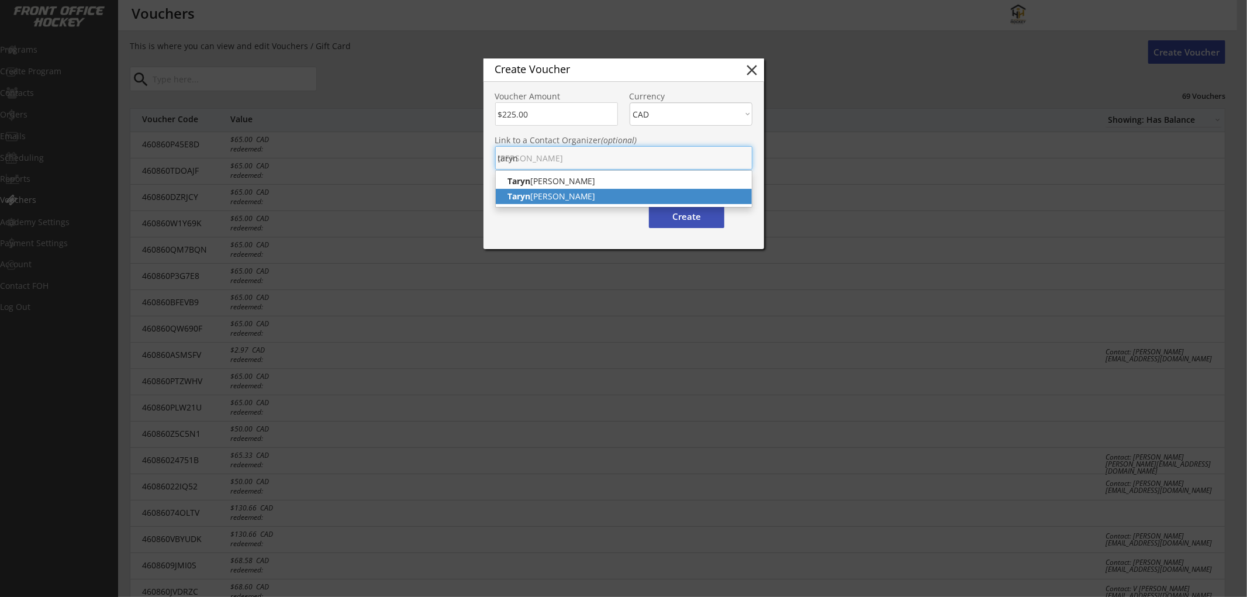
click at [579, 194] on p "Taryn Davis" at bounding box center [624, 196] width 256 height 15
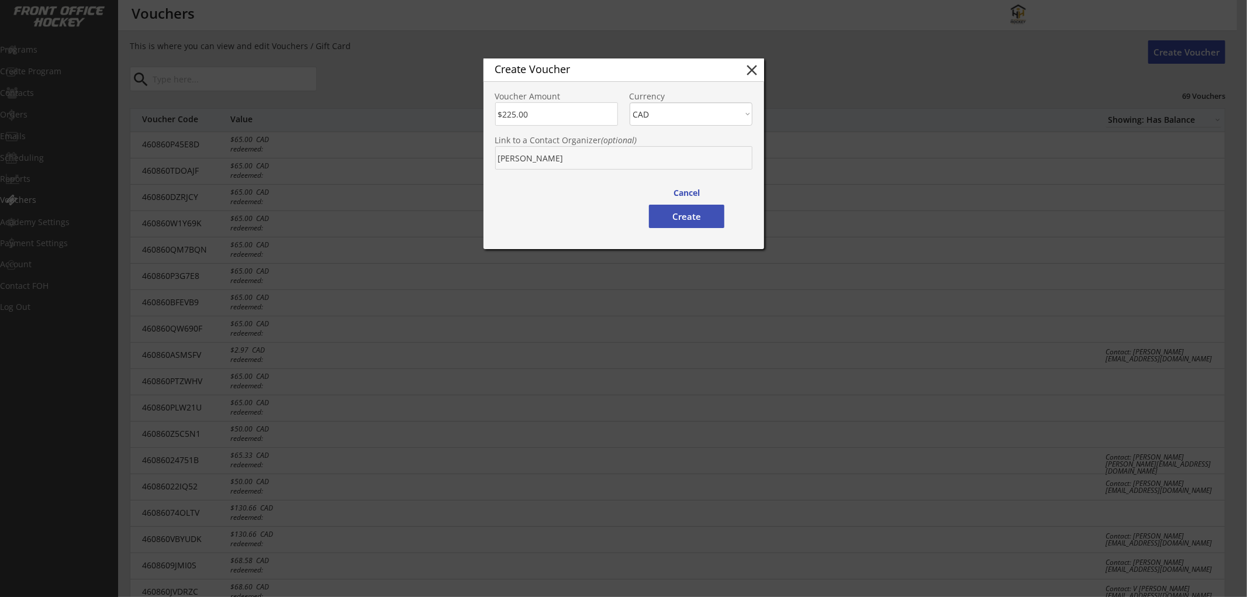
type input "Taryn Davis"
click at [705, 215] on button "Create" at bounding box center [686, 216] width 75 height 23
type input "$225"
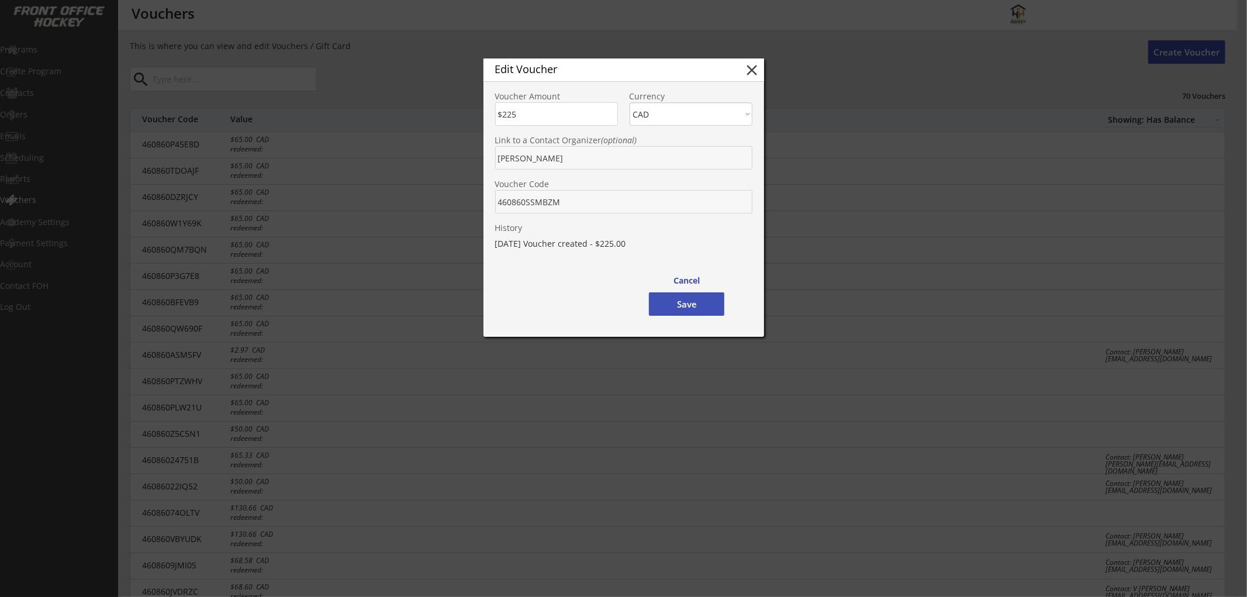
click at [681, 304] on button "Save" at bounding box center [686, 303] width 75 height 23
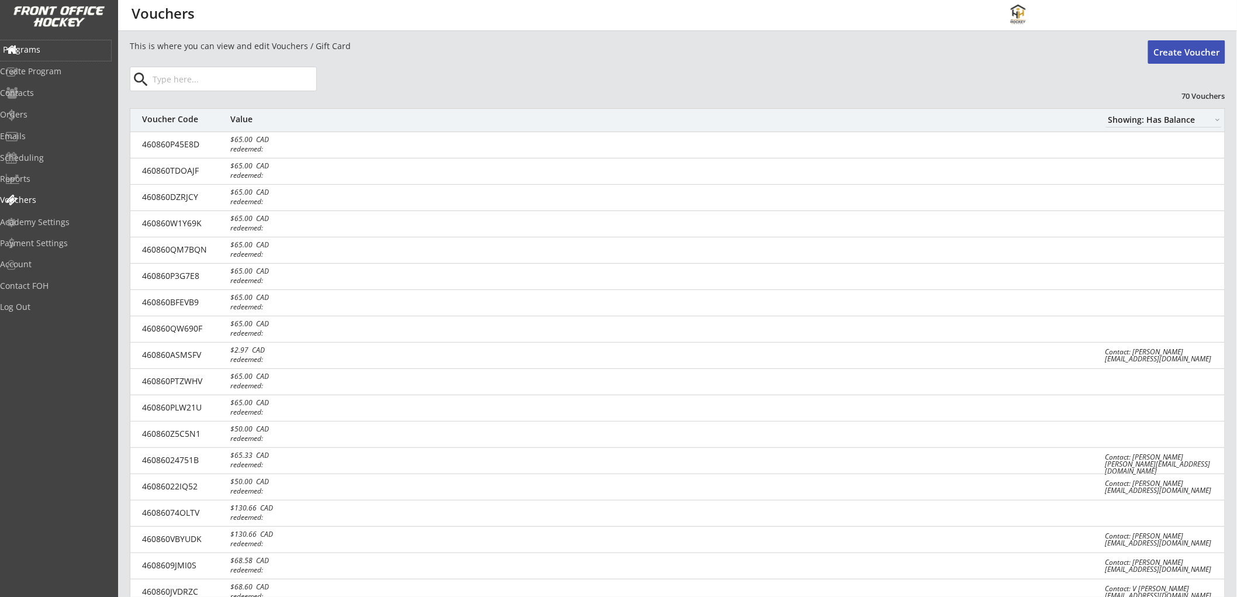
click at [51, 49] on div "Programs" at bounding box center [55, 50] width 105 height 8
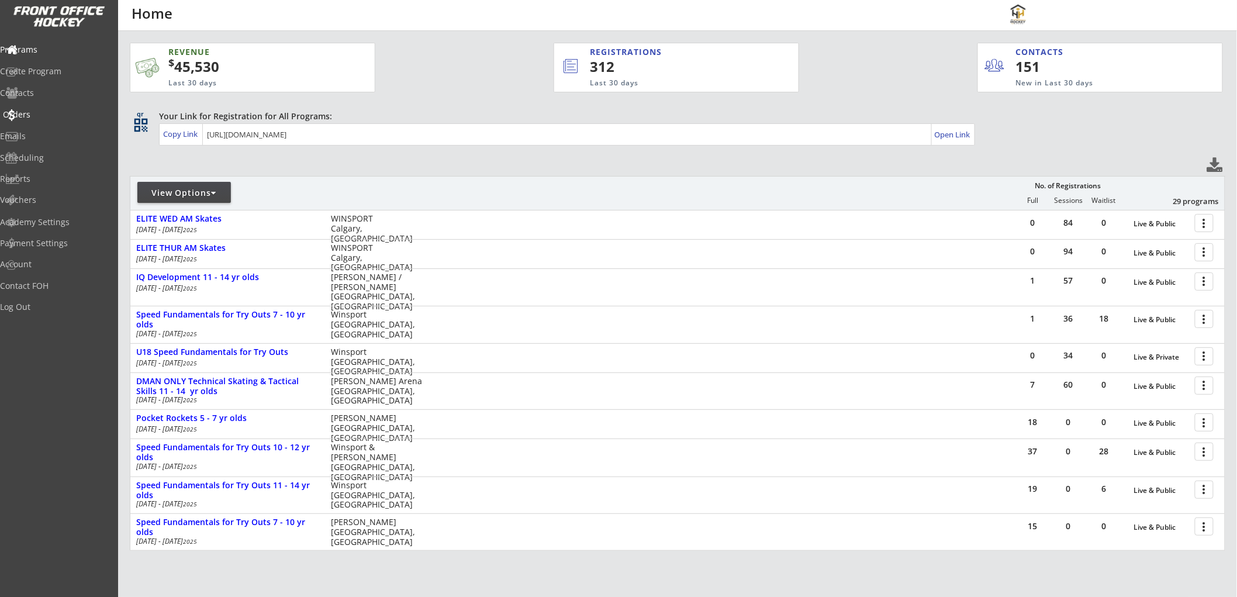
click at [36, 111] on div "Orders" at bounding box center [55, 115] width 105 height 8
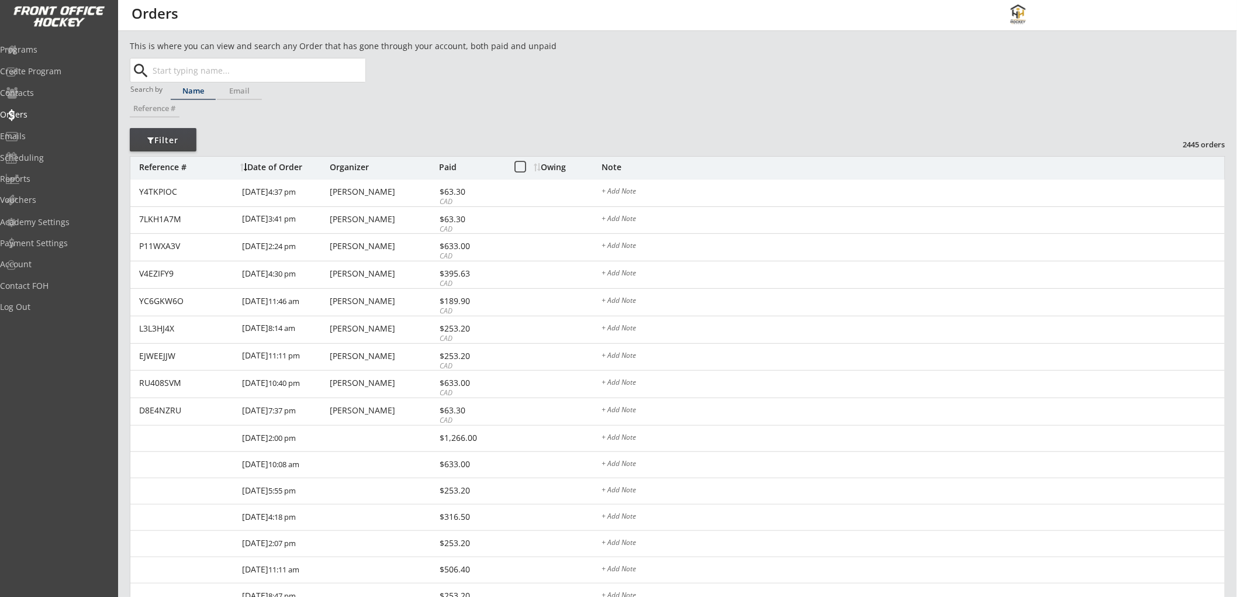
click at [198, 67] on input "text" at bounding box center [257, 69] width 215 height 23
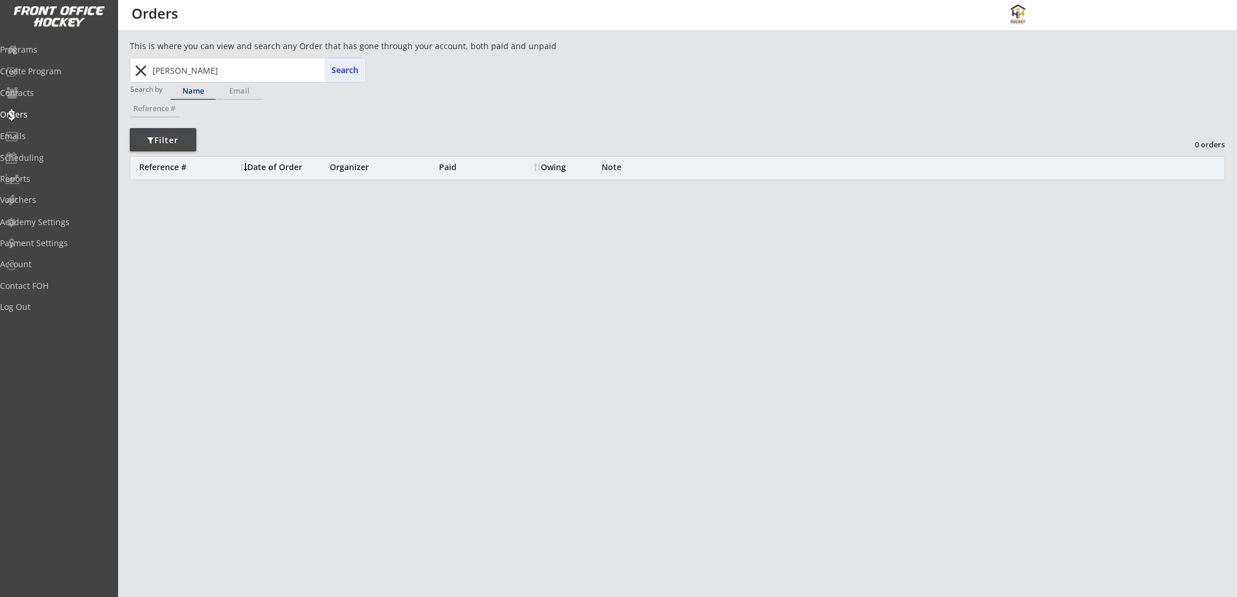
click at [194, 71] on input "dillon cole" at bounding box center [257, 69] width 215 height 23
drag, startPoint x: 196, startPoint y: 68, endPoint x: 154, endPoint y: 68, distance: 42.1
click at [154, 68] on input "dillon cole" at bounding box center [257, 69] width 215 height 23
type input "di"
type input "dillon Cole"
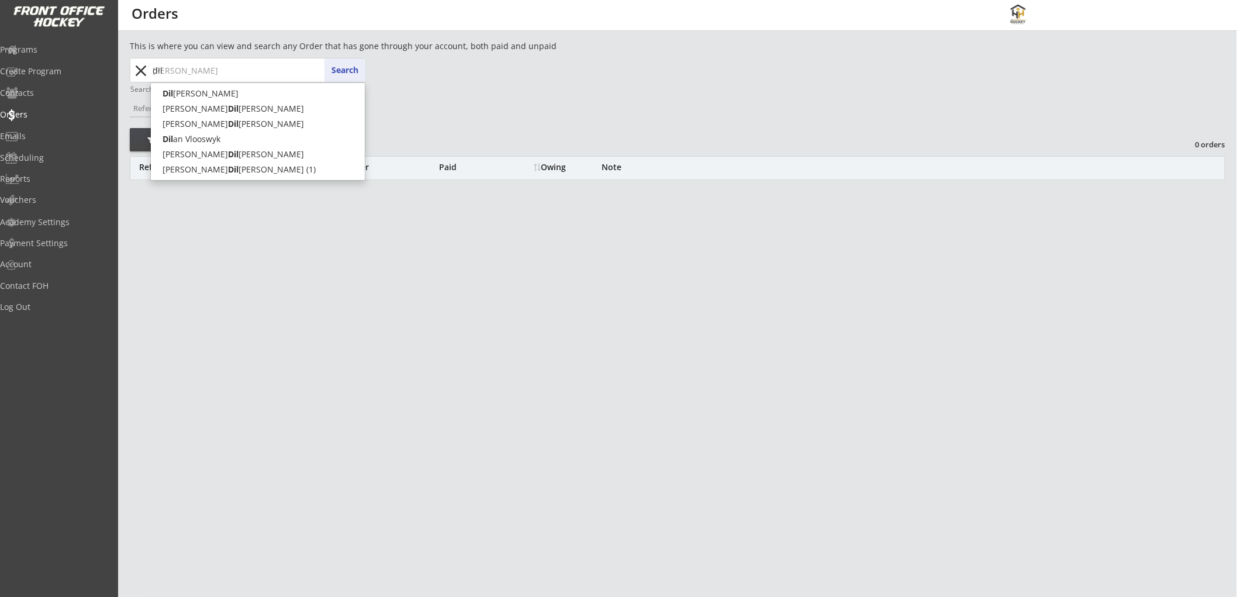
type input "dill"
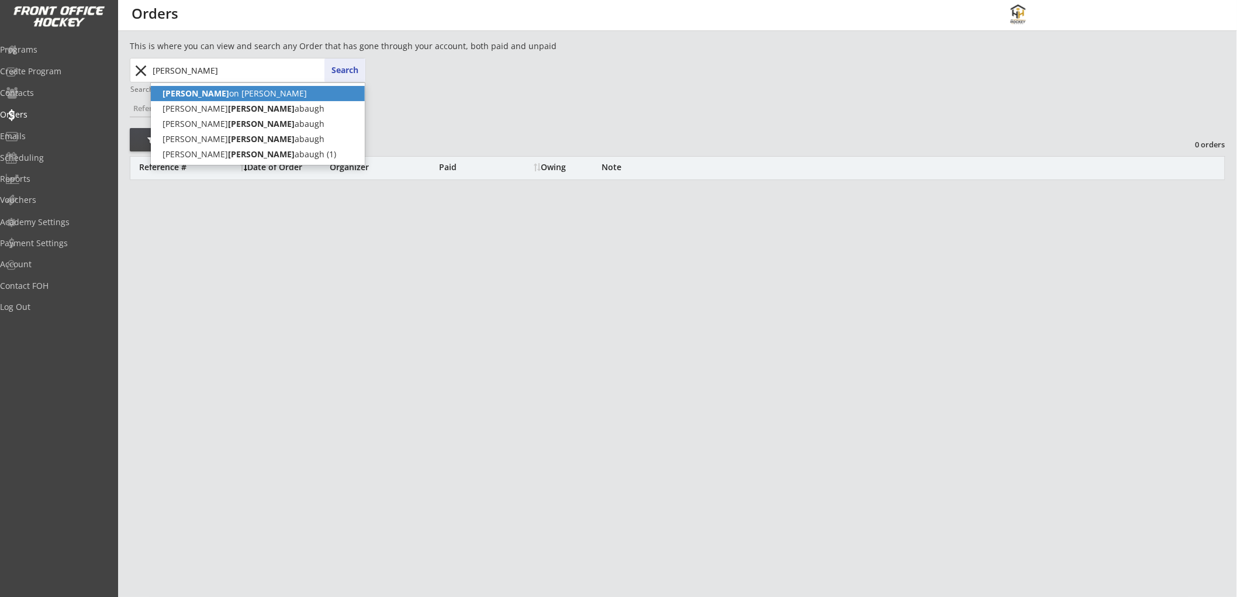
click at [177, 88] on p "Dill on Cole" at bounding box center [258, 93] width 214 height 15
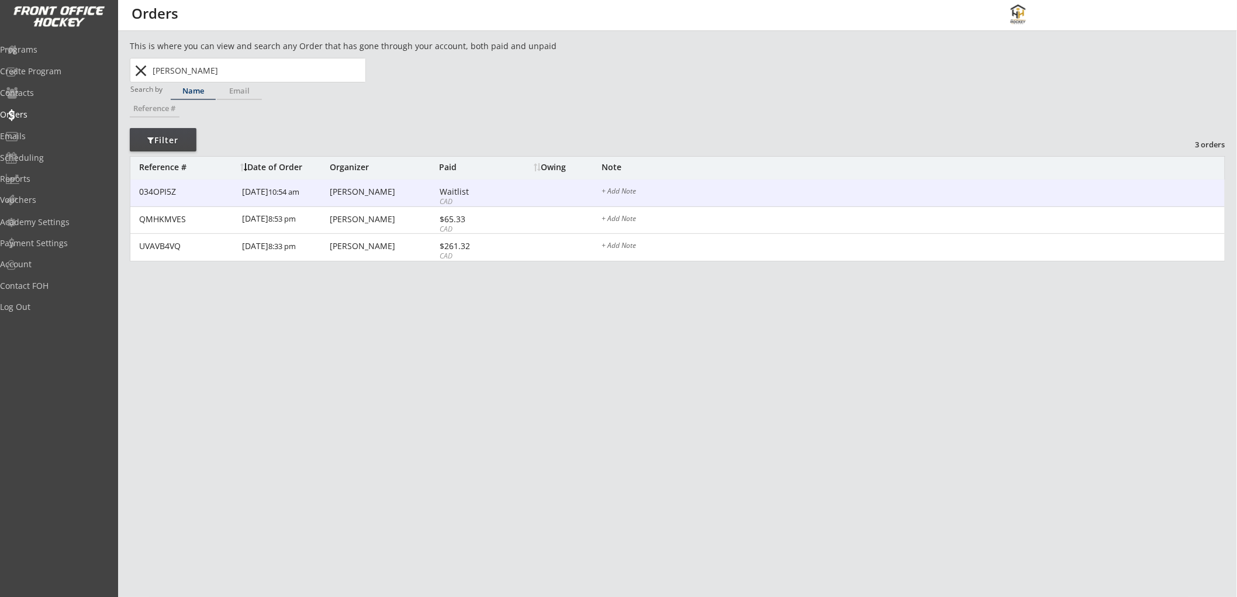
type input "Dillon Cole"
click at [481, 191] on div "Waitlist" at bounding box center [471, 192] width 63 height 8
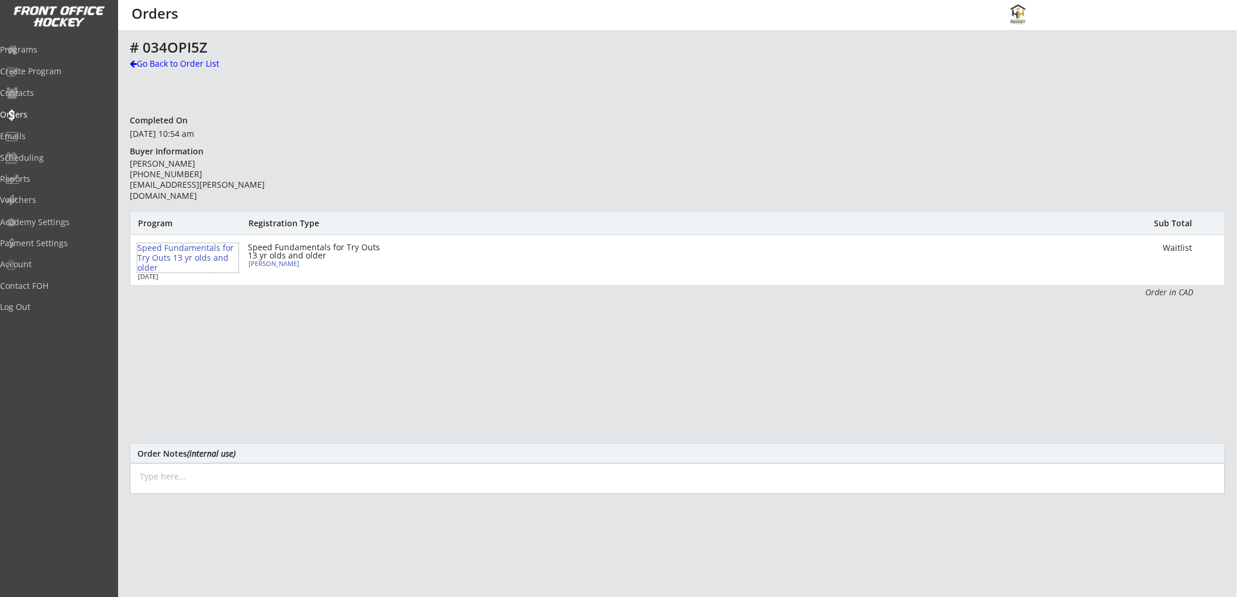
click at [190, 249] on div "Speed Fundamentals for Try Outs 13 yr olds and older" at bounding box center [187, 257] width 101 height 29
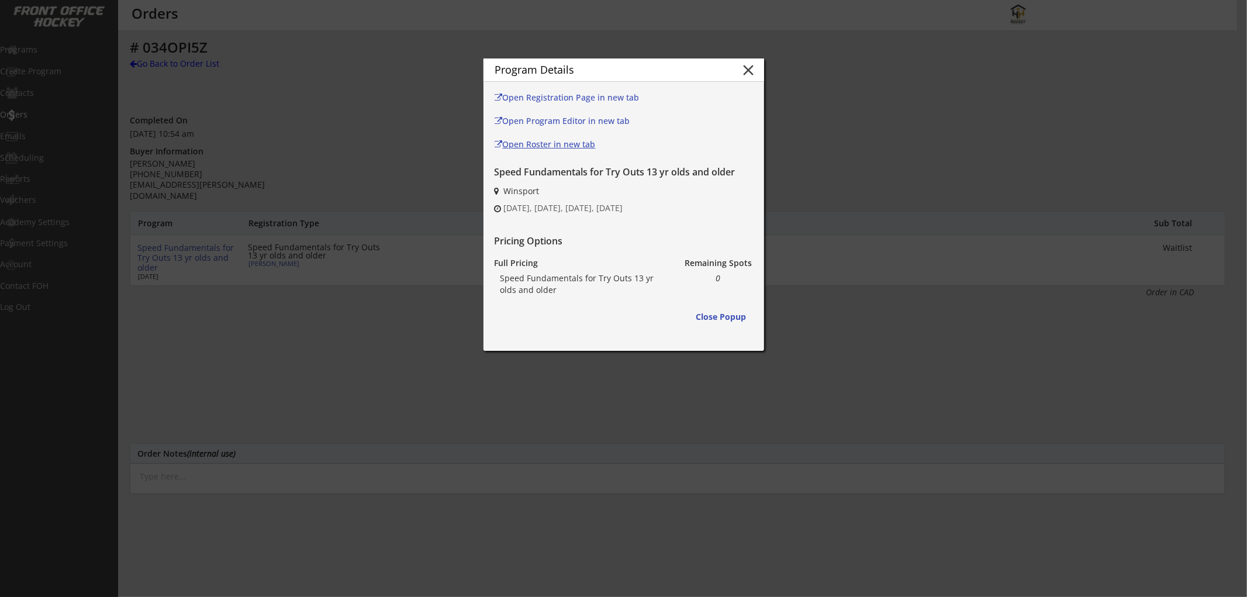
click at [521, 144] on div "Open Roster in new tab" at bounding box center [572, 144] width 154 height 8
click at [750, 68] on button "close" at bounding box center [749, 70] width 18 height 18
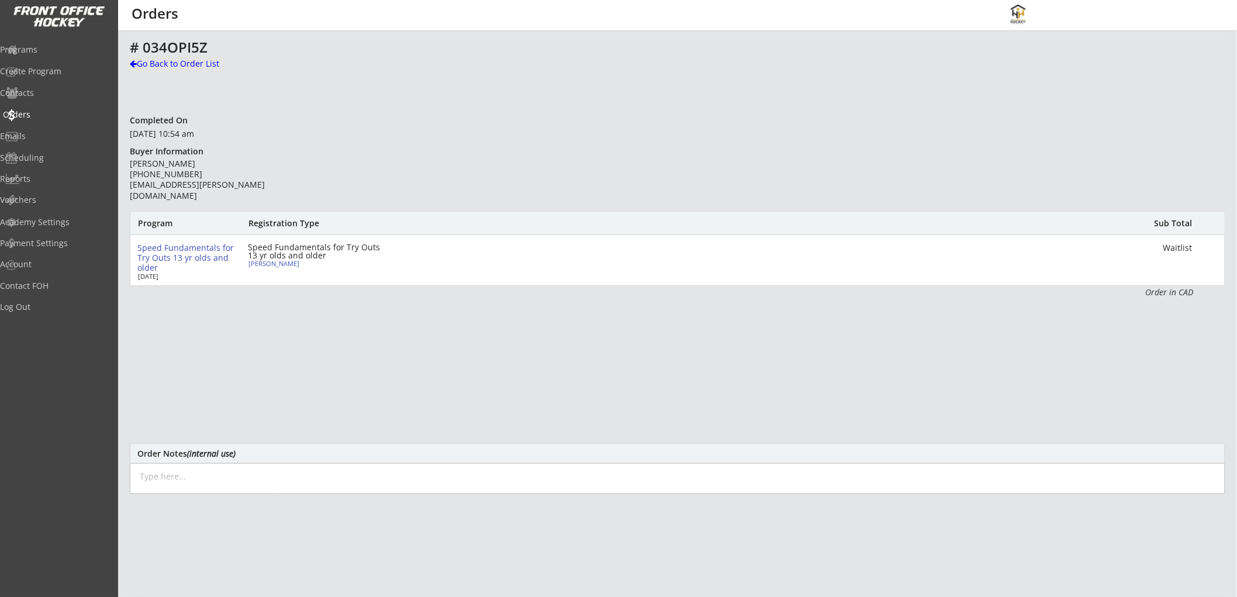
click at [39, 112] on div "Orders" at bounding box center [55, 115] width 105 height 8
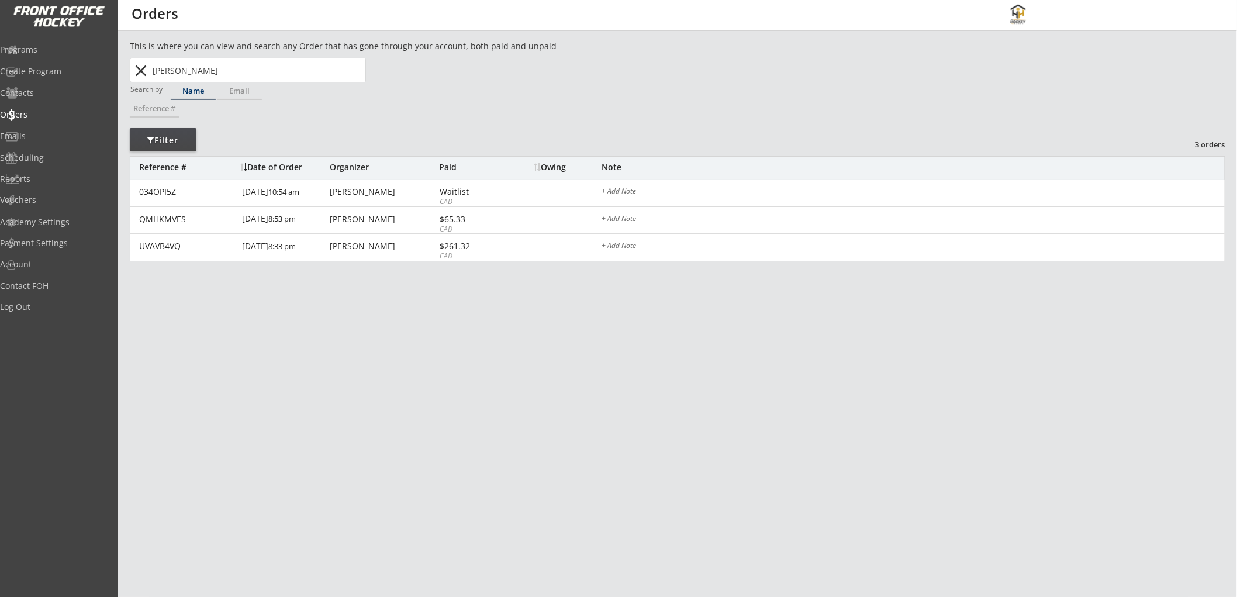
click at [144, 70] on button "close" at bounding box center [141, 70] width 19 height 19
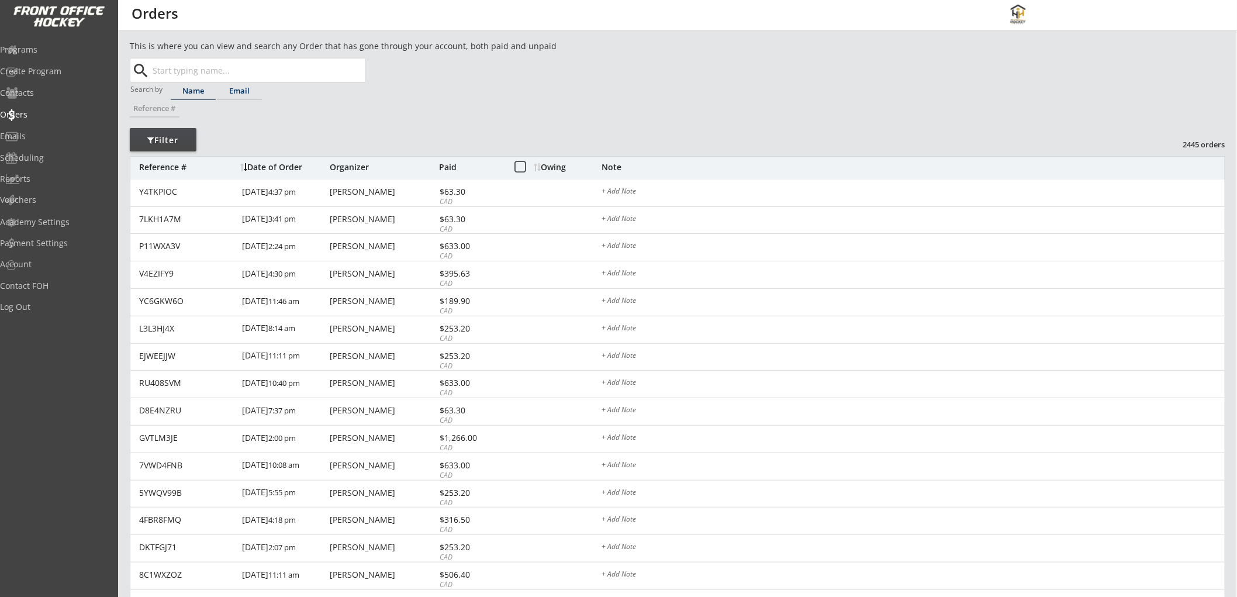
click at [240, 90] on div "Email" at bounding box center [239, 91] width 45 height 8
click at [241, 70] on input "text" at bounding box center [257, 69] width 215 height 23
paste input "taragluckie@hotmail.com"
type input "taragluckie@hotmail.com"
click at [236, 89] on strong "taragluckie@hotmail.com" at bounding box center [233, 93] width 141 height 11
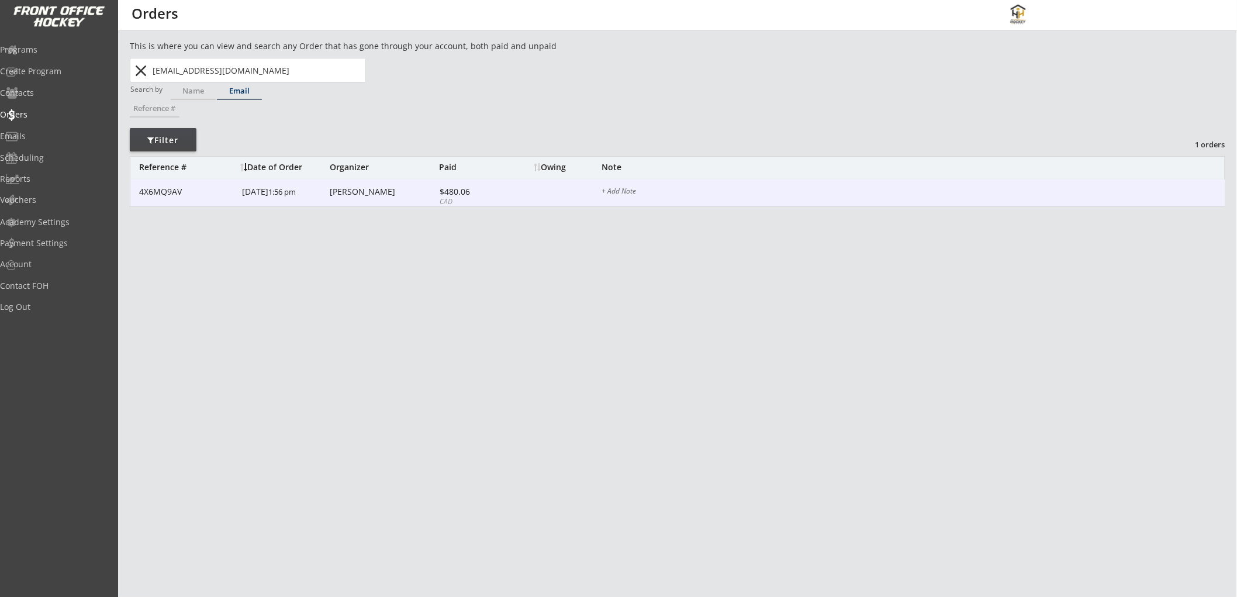
click at [516, 189] on div "4X6MQ9AV 11/27/24 1:56 pm Derek Root $480.06 CAD + Add Note" at bounding box center [677, 193] width 1095 height 27
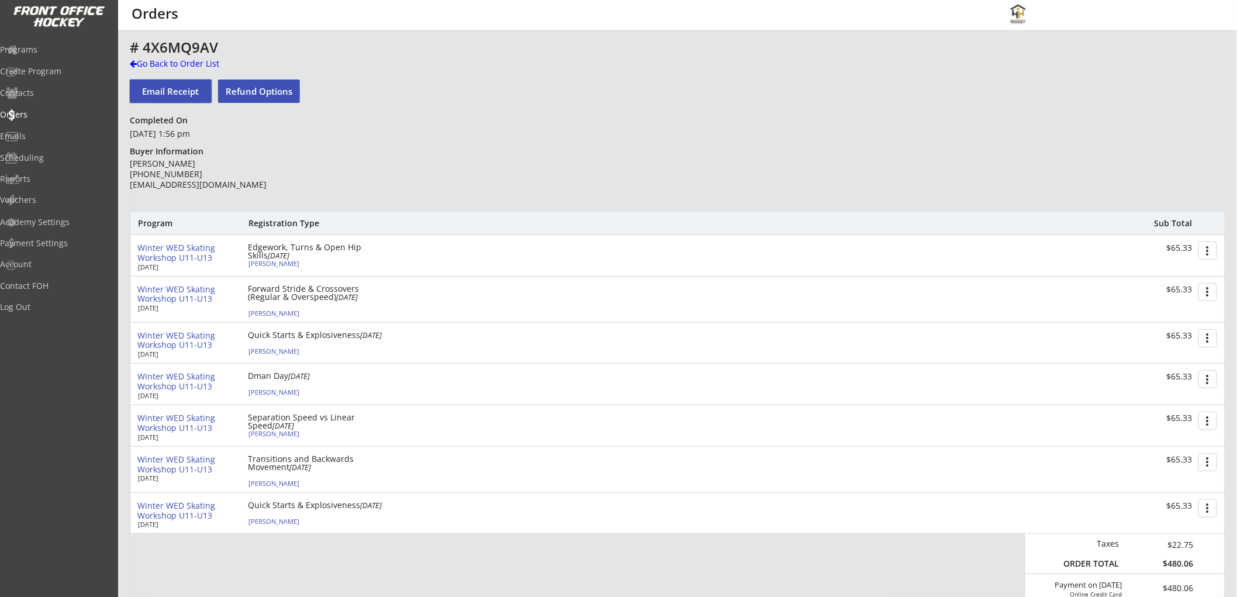
click at [184, 92] on button "Email Receipt" at bounding box center [171, 91] width 82 height 23
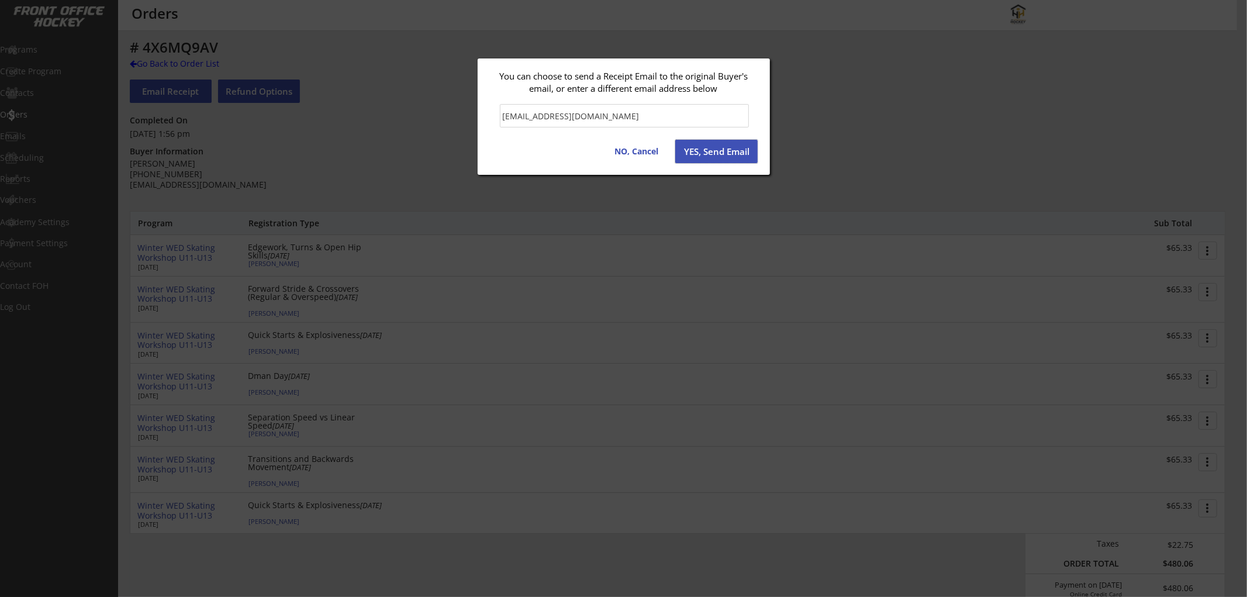
click at [703, 146] on button "YES, Send Email" at bounding box center [716, 151] width 82 height 23
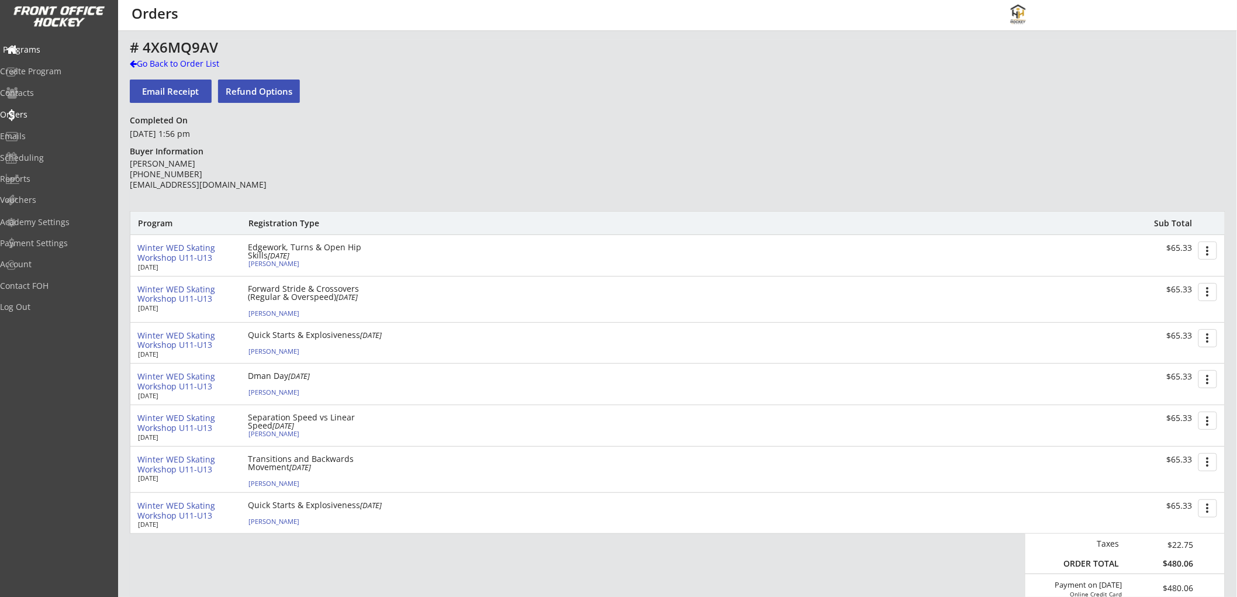
click at [55, 54] on div "Programs" at bounding box center [55, 50] width 111 height 20
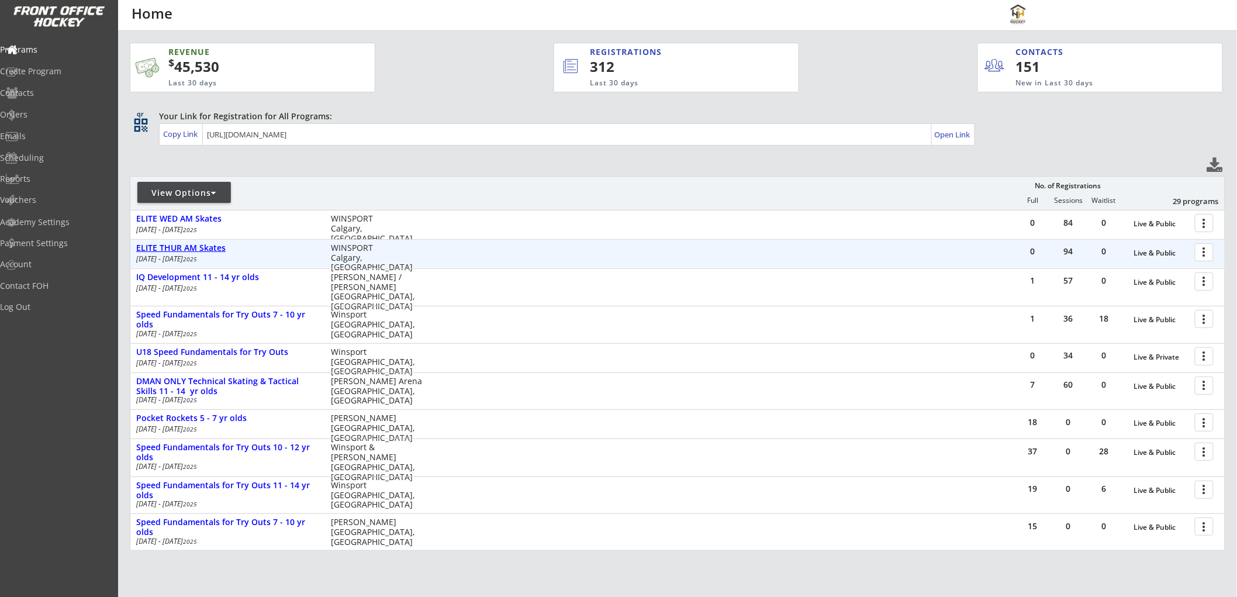
click at [201, 247] on div "ELITE THUR AM Skates" at bounding box center [227, 248] width 182 height 10
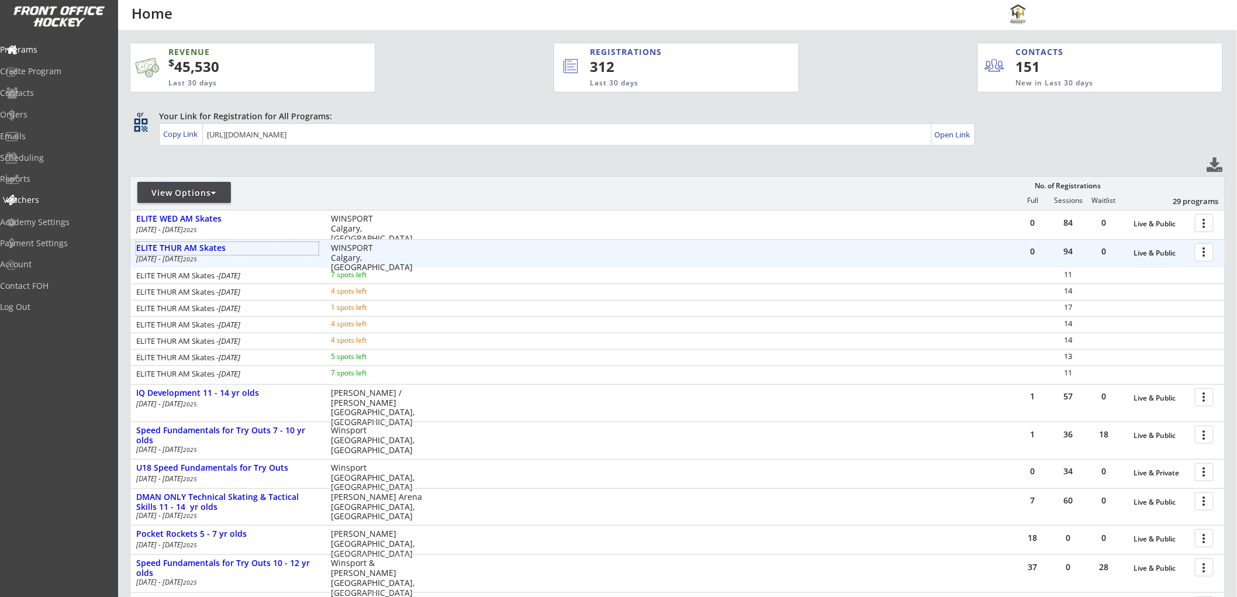
click at [36, 196] on div "Vouchers" at bounding box center [55, 200] width 105 height 8
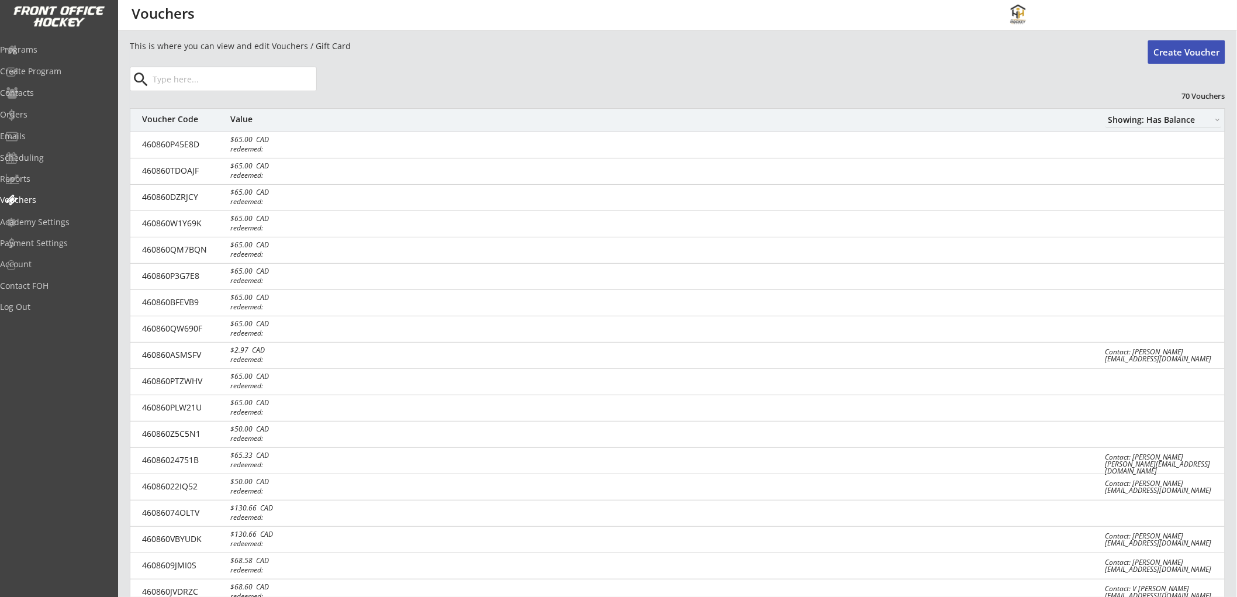
click at [211, 77] on input "input" at bounding box center [233, 78] width 166 height 23
paste input "bethbold34@gmail.com"
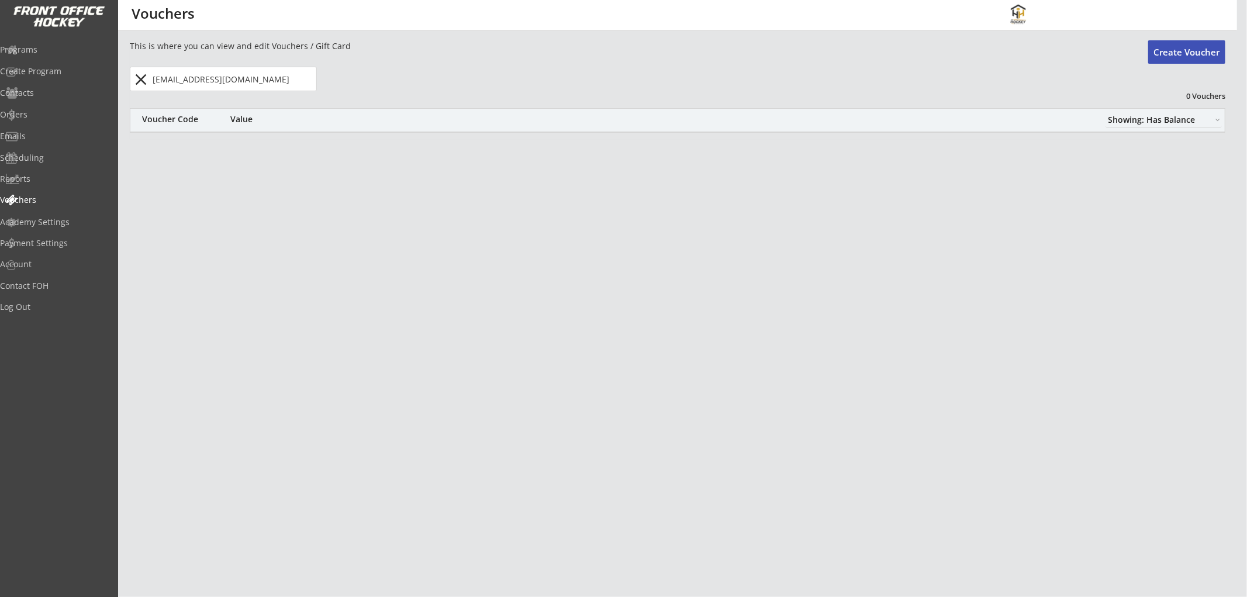
type input "bethbold34@gmail.com"
click at [1153, 115] on select "Showing: Has Balance Showing: No Balance" at bounding box center [1164, 119] width 116 height 15
select select ""Showing: No Balance""
click at [1106, 112] on select "Showing: Has Balance Showing: No Balance" at bounding box center [1164, 119] width 116 height 15
click at [265, 82] on input "input" at bounding box center [233, 78] width 166 height 23
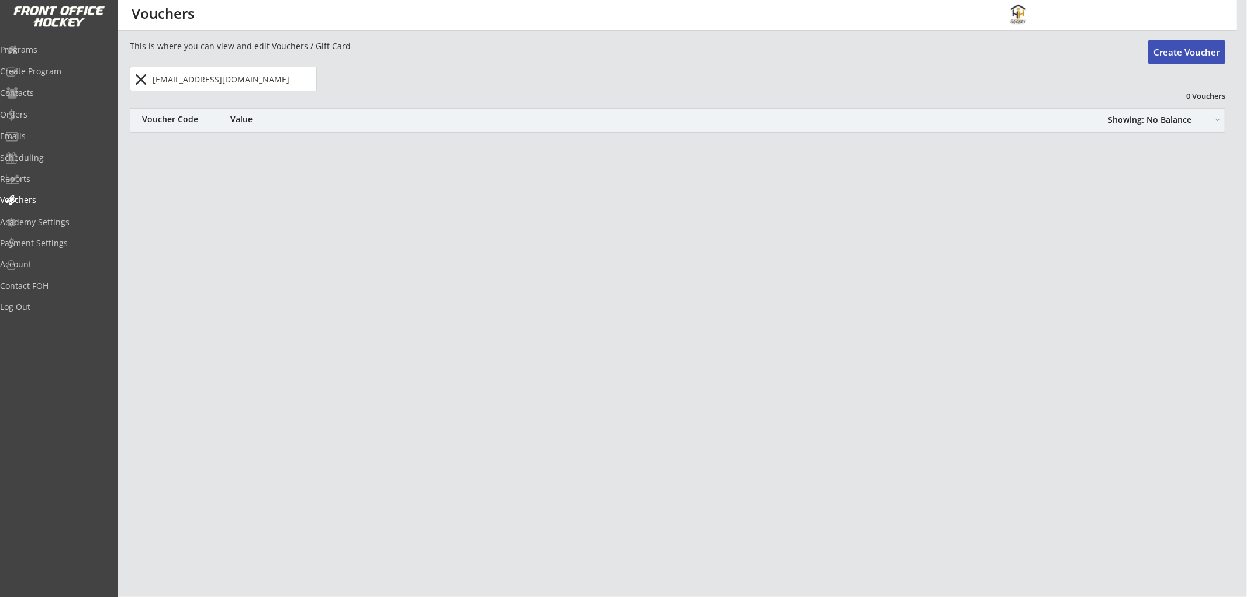
drag, startPoint x: 220, startPoint y: 89, endPoint x: 147, endPoint y: 90, distance: 72.5
click at [147, 91] on div "close" at bounding box center [223, 79] width 187 height 25
click at [1128, 122] on select "Showing: Has Balance Showing: No Balance" at bounding box center [1164, 119] width 116 height 15
click at [598, 95] on div "This is where you can view and edit Vouchers / Gift Card Create Voucher close 0…" at bounding box center [678, 89] width 1096 height 99
click at [42, 111] on div "Orders" at bounding box center [55, 115] width 105 height 8
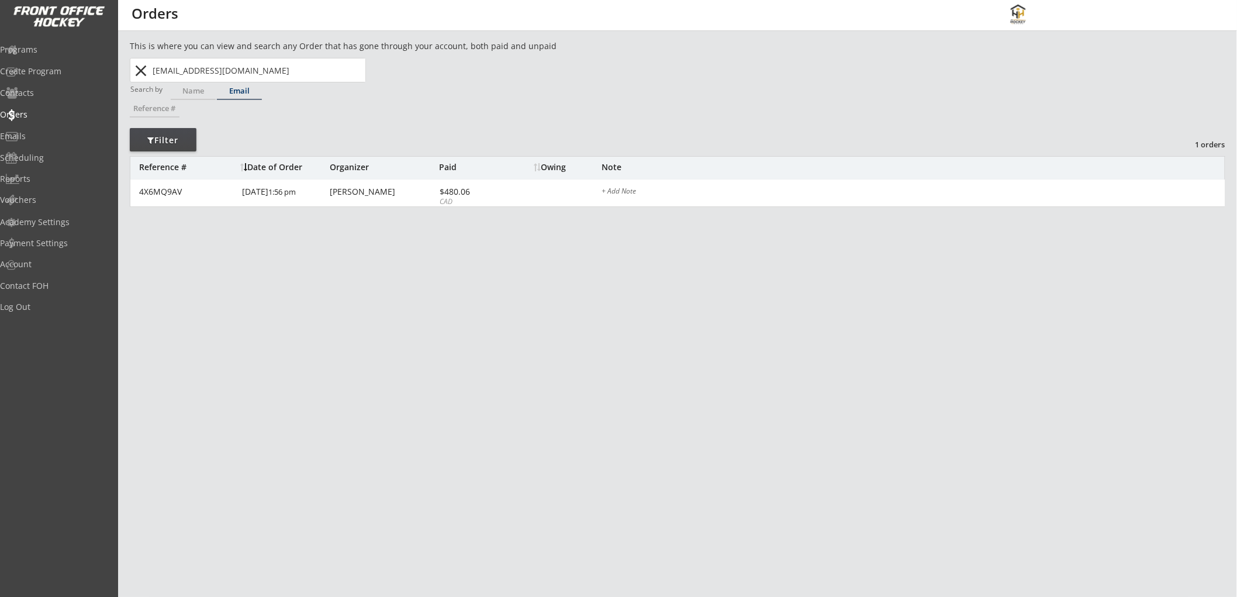
drag, startPoint x: 142, startPoint y: 71, endPoint x: 167, endPoint y: 75, distance: 25.4
click at [142, 72] on button "close" at bounding box center [141, 70] width 19 height 19
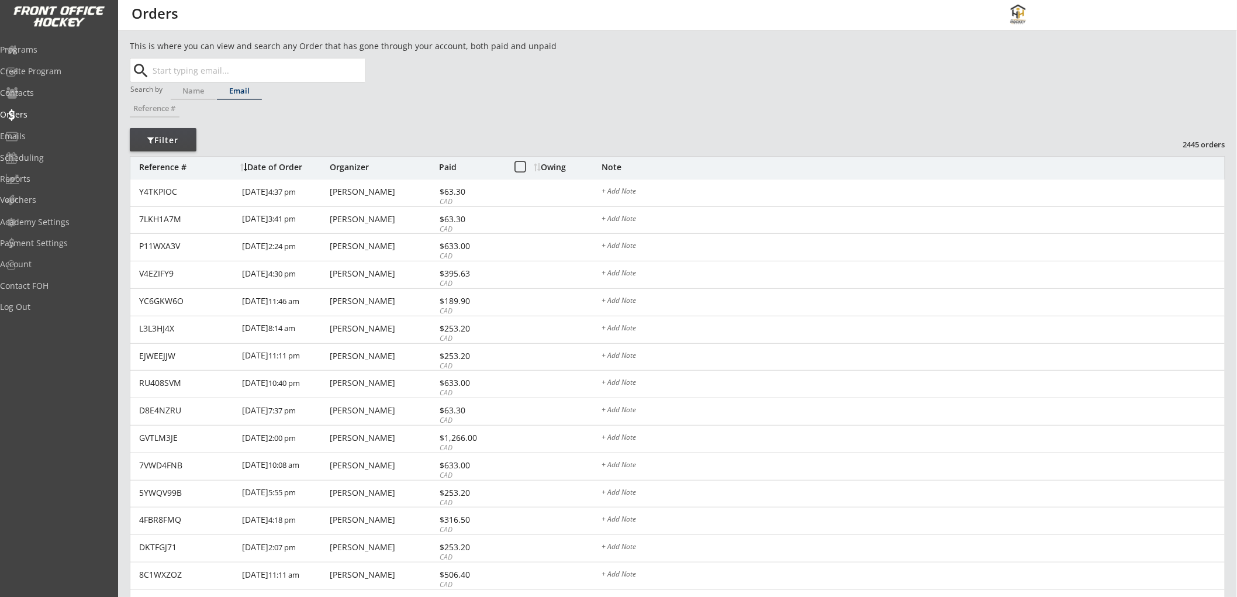
click at [212, 68] on input "text" at bounding box center [257, 69] width 215 height 23
paste input "bethbold34@gmail.com"
click at [237, 99] on p "bethbold34@gmail.com" at bounding box center [258, 93] width 214 height 15
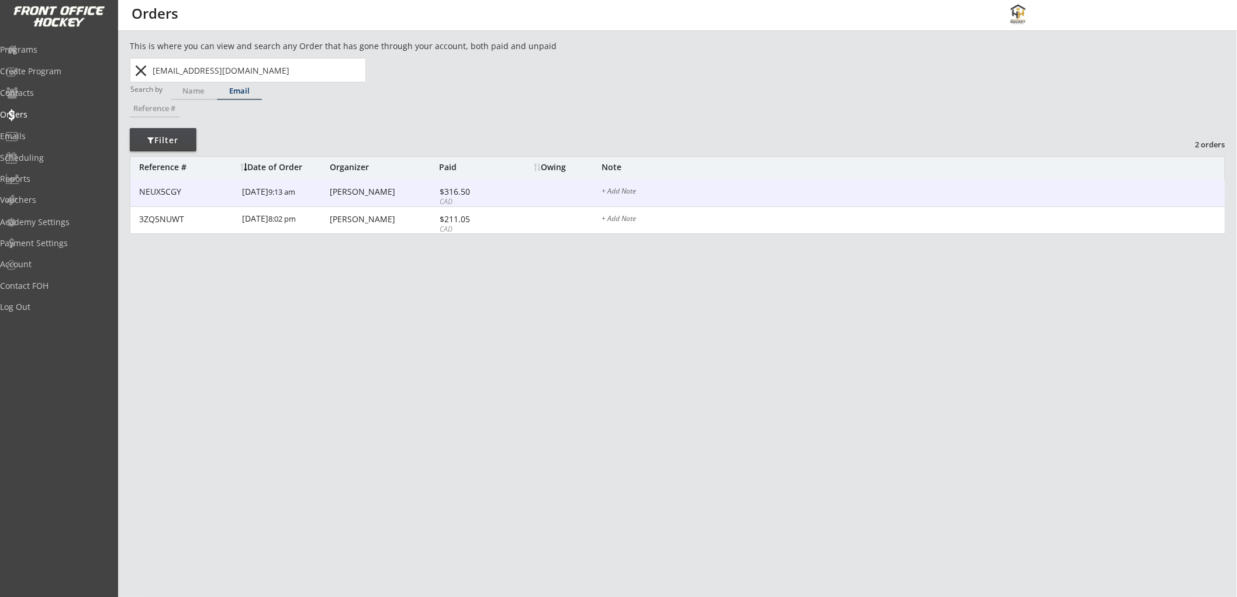
type input "bethbold34@gmail.com"
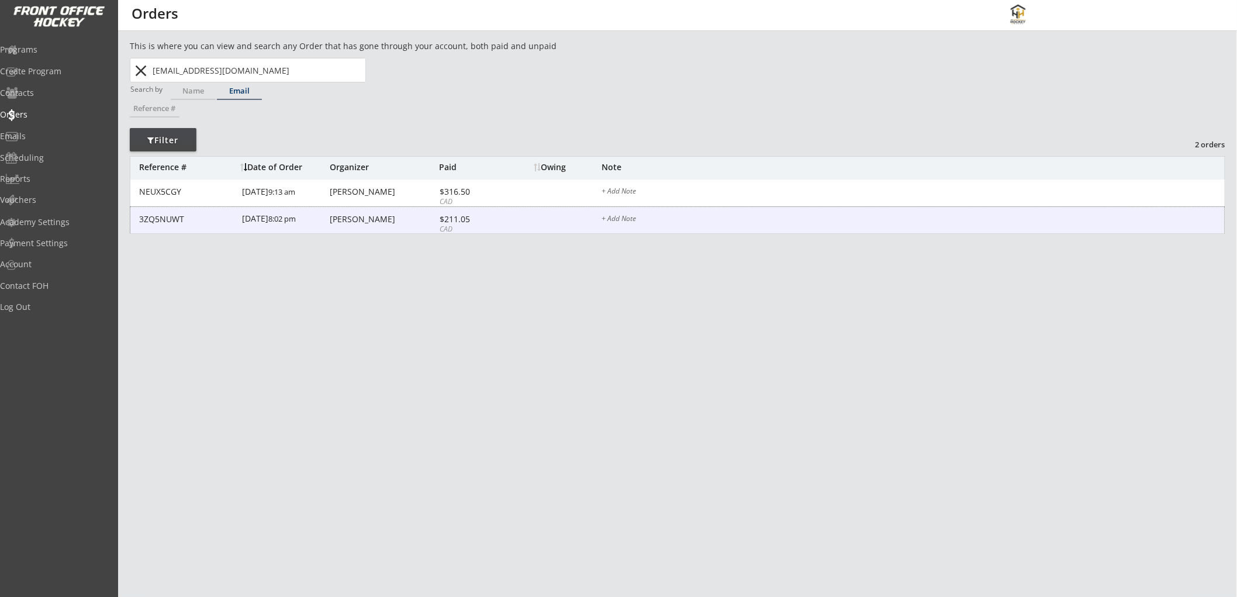
click at [505, 214] on div "3ZQ5NUWT 6/05/24 8:02 pm Beth Bold $211.05 CAD + Add Note" at bounding box center [677, 220] width 1095 height 27
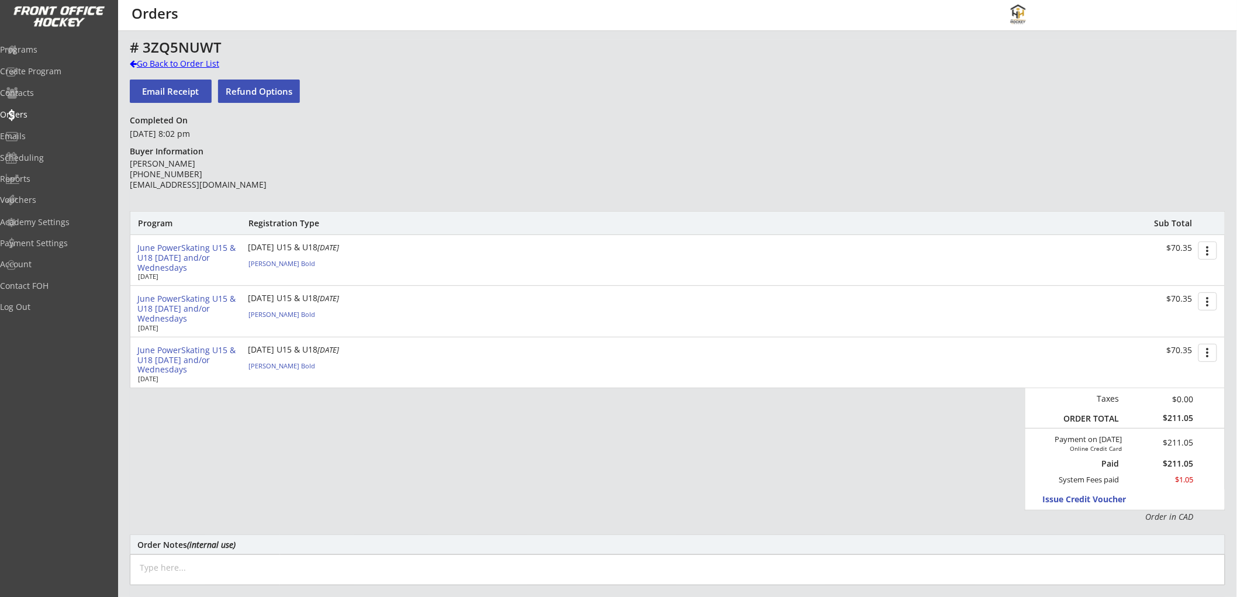
click at [208, 67] on div "Go Back to Order List" at bounding box center [190, 64] width 120 height 12
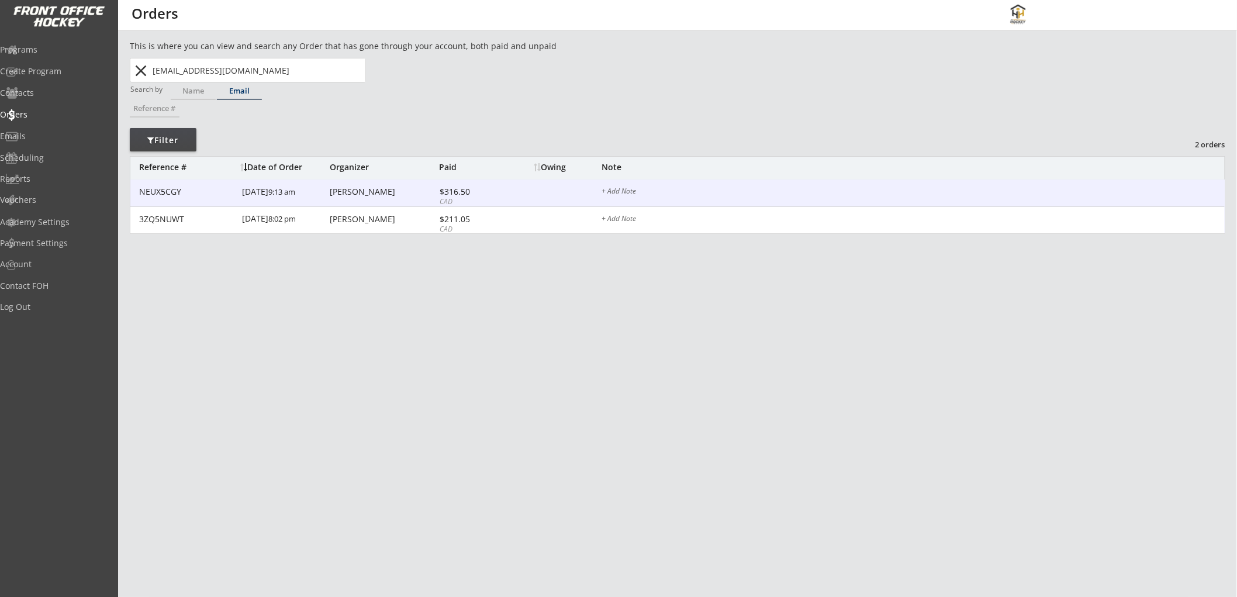
click at [504, 189] on div "NEUX5CGY 7/02/25 9:13 am Beth Bold $316.50 CAD + Add Note" at bounding box center [677, 193] width 1095 height 27
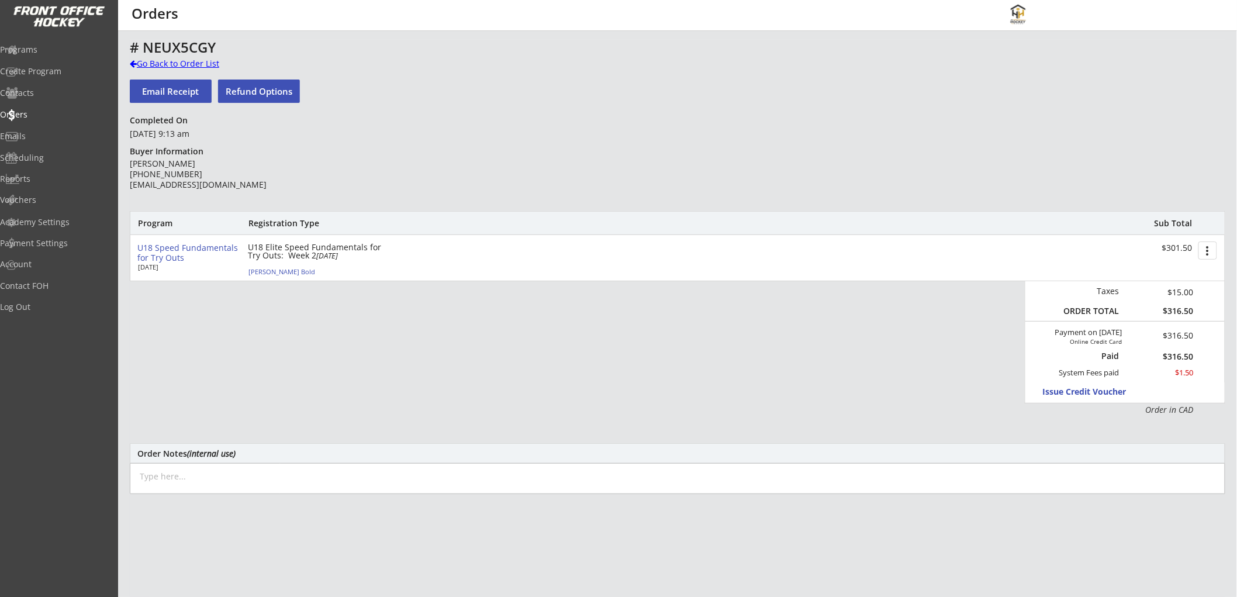
click at [177, 61] on div "Go Back to Order List" at bounding box center [190, 64] width 120 height 12
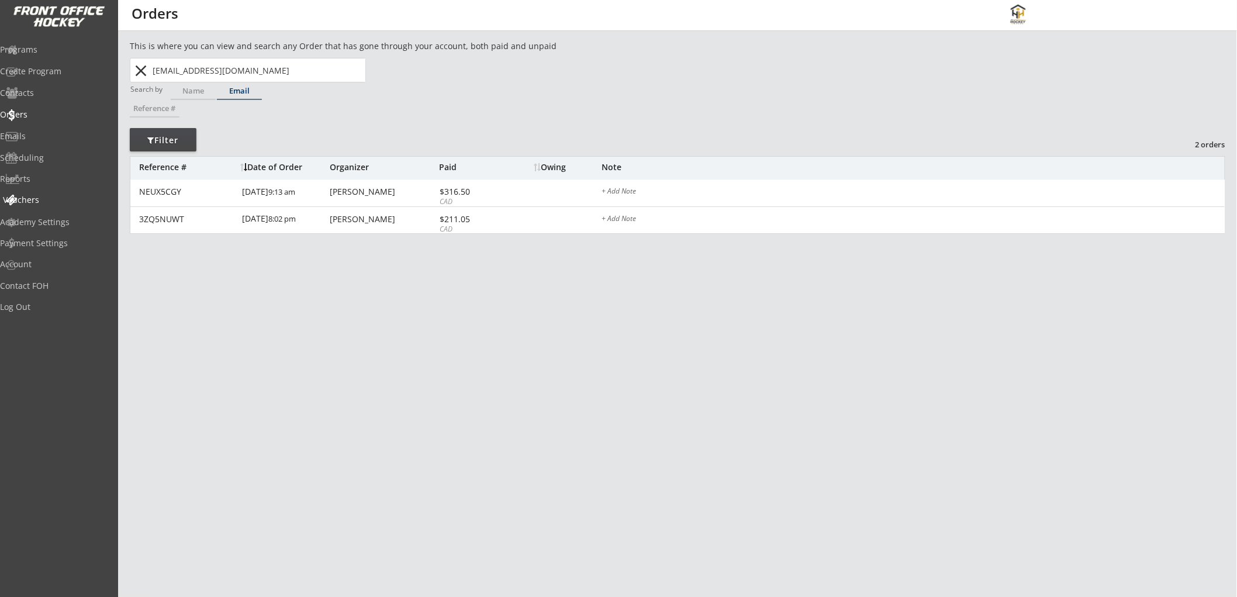
click at [54, 196] on div "Vouchers" at bounding box center [55, 200] width 105 height 8
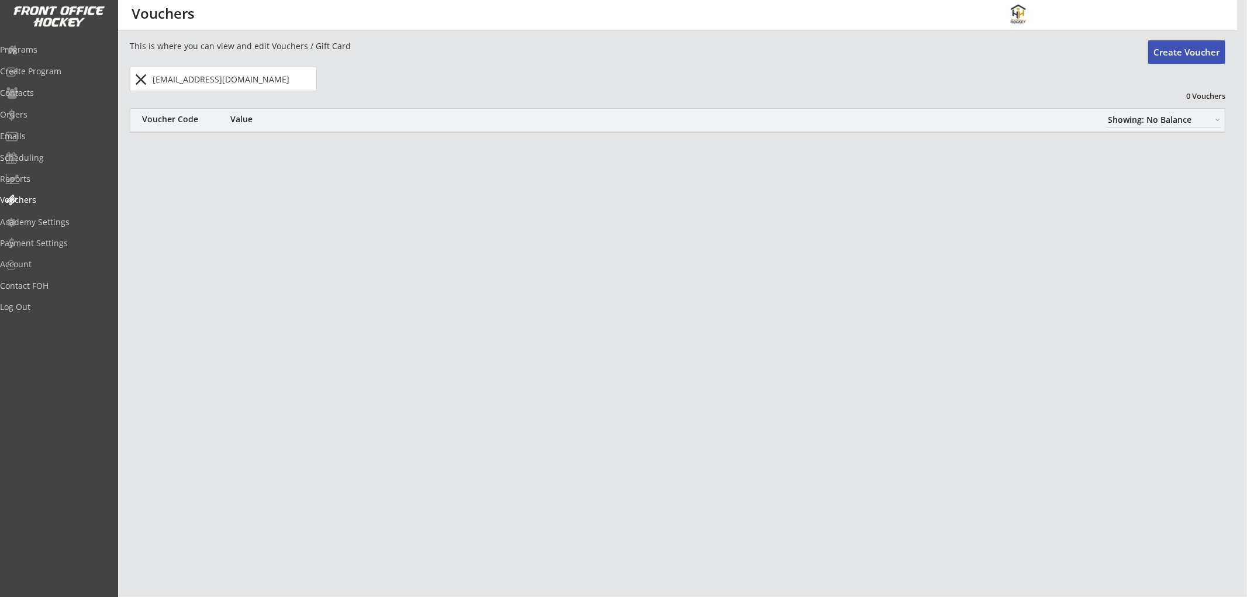
click at [138, 71] on button "close" at bounding box center [141, 79] width 19 height 19
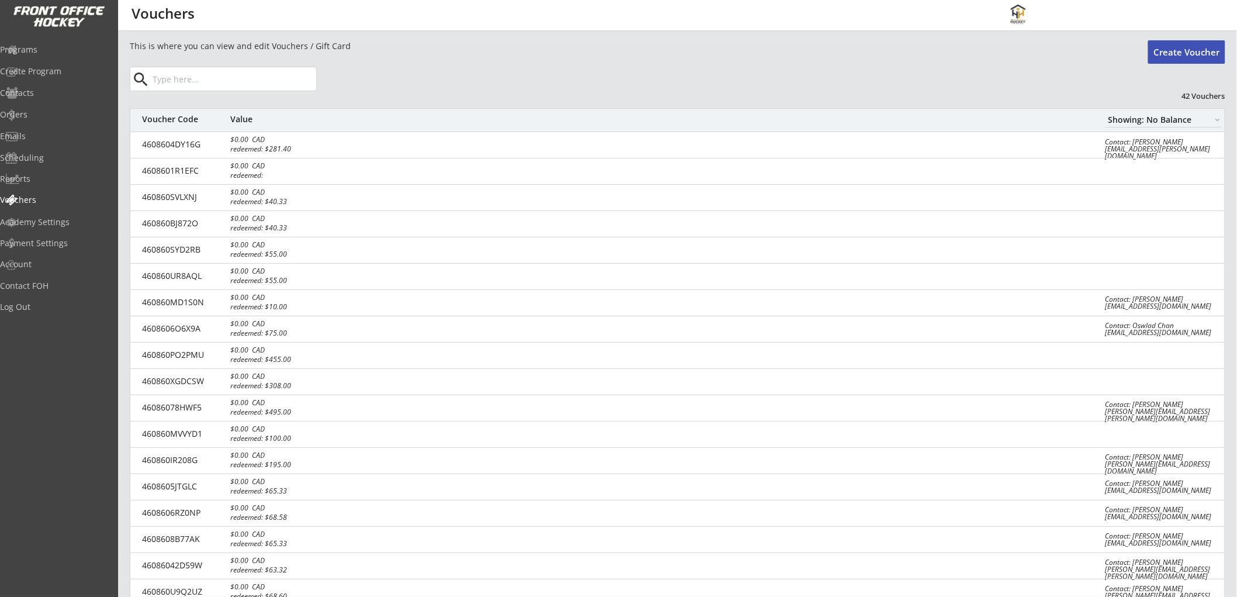
click at [1157, 115] on select "Showing: Has Balance Showing: No Balance" at bounding box center [1164, 119] width 116 height 15
select select ""Showing: Has Balance""
click at [1106, 112] on select "Showing: Has Balance Showing: No Balance" at bounding box center [1164, 119] width 116 height 15
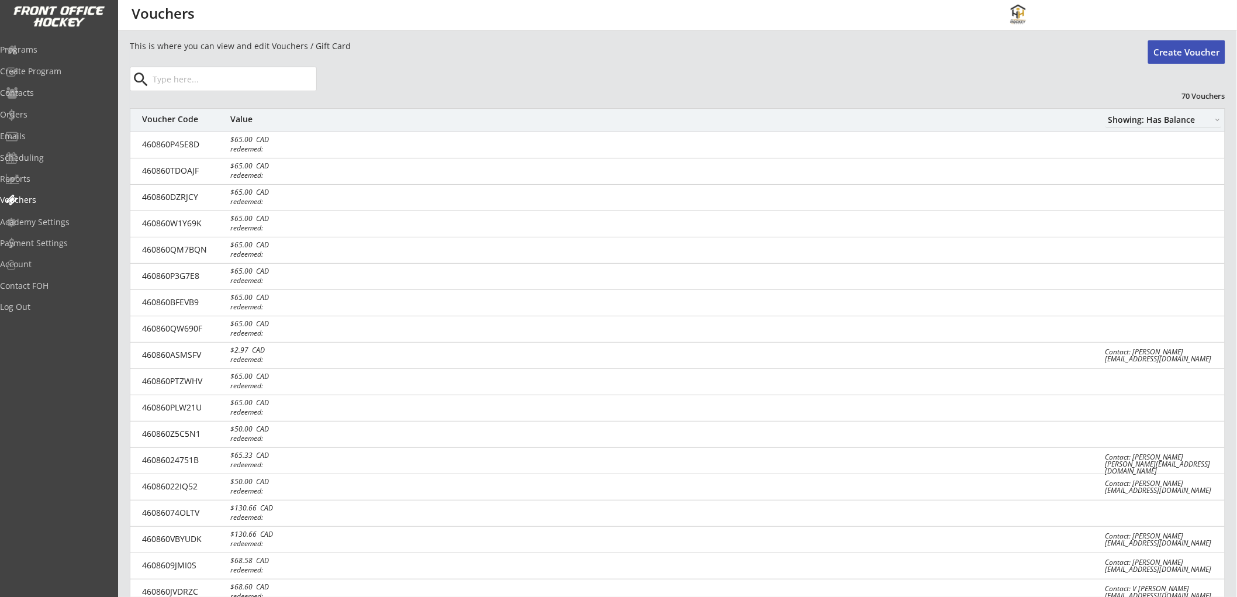
click at [229, 84] on input "input" at bounding box center [233, 78] width 166 height 23
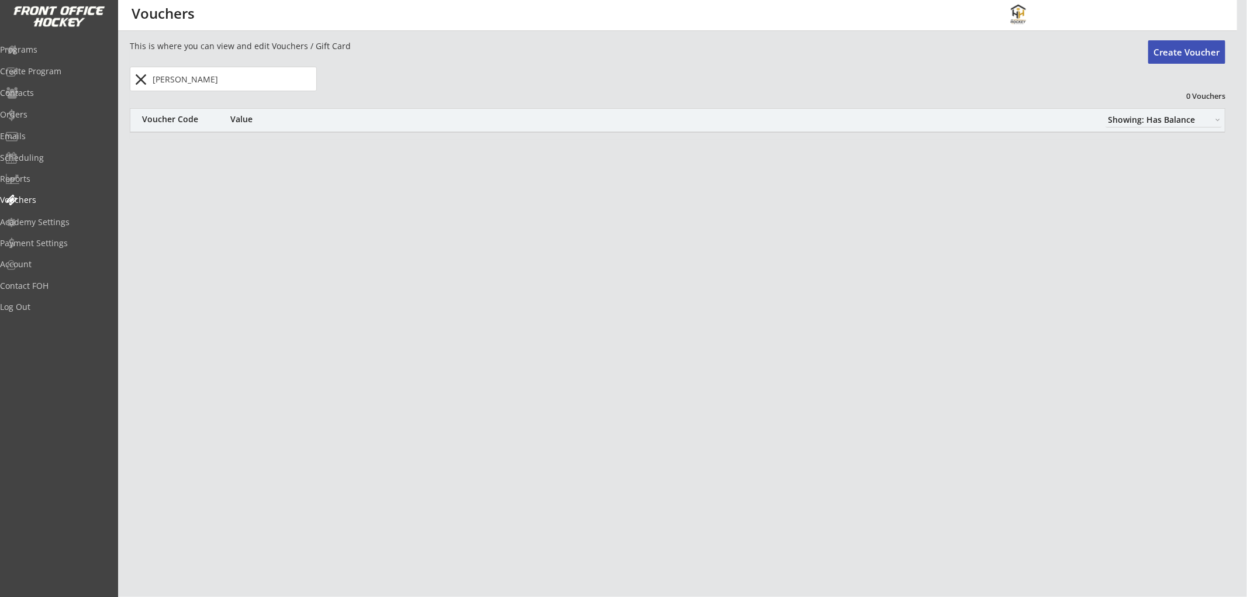
type input "Beth"
click at [139, 76] on button "close" at bounding box center [141, 79] width 19 height 19
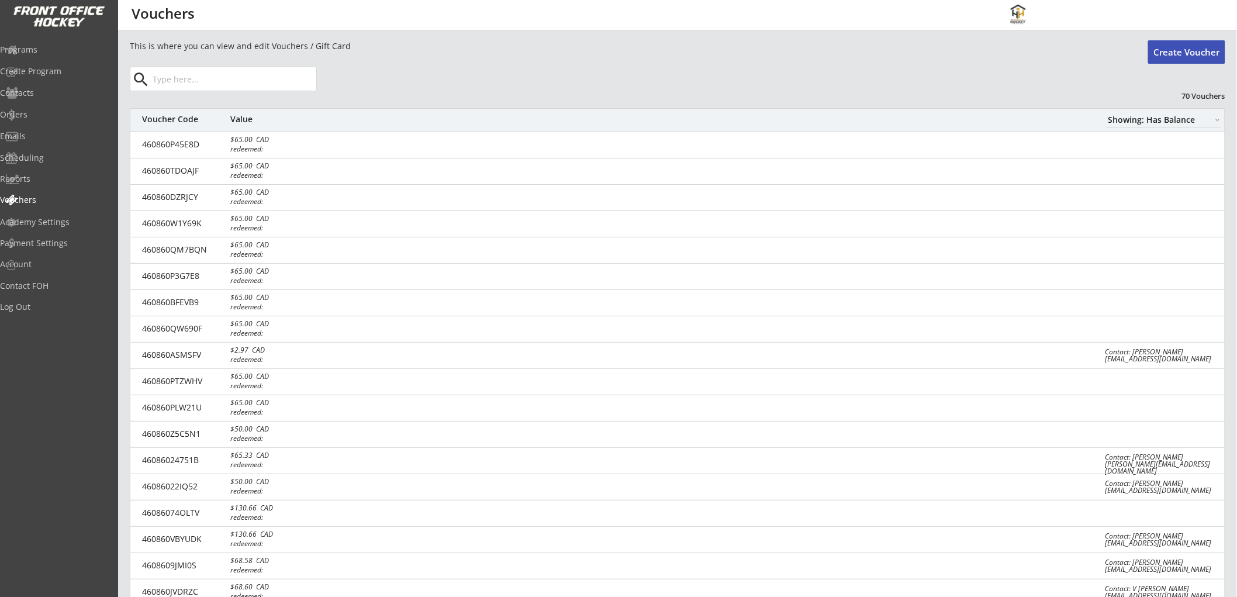
click at [181, 78] on input "input" at bounding box center [233, 78] width 166 height 23
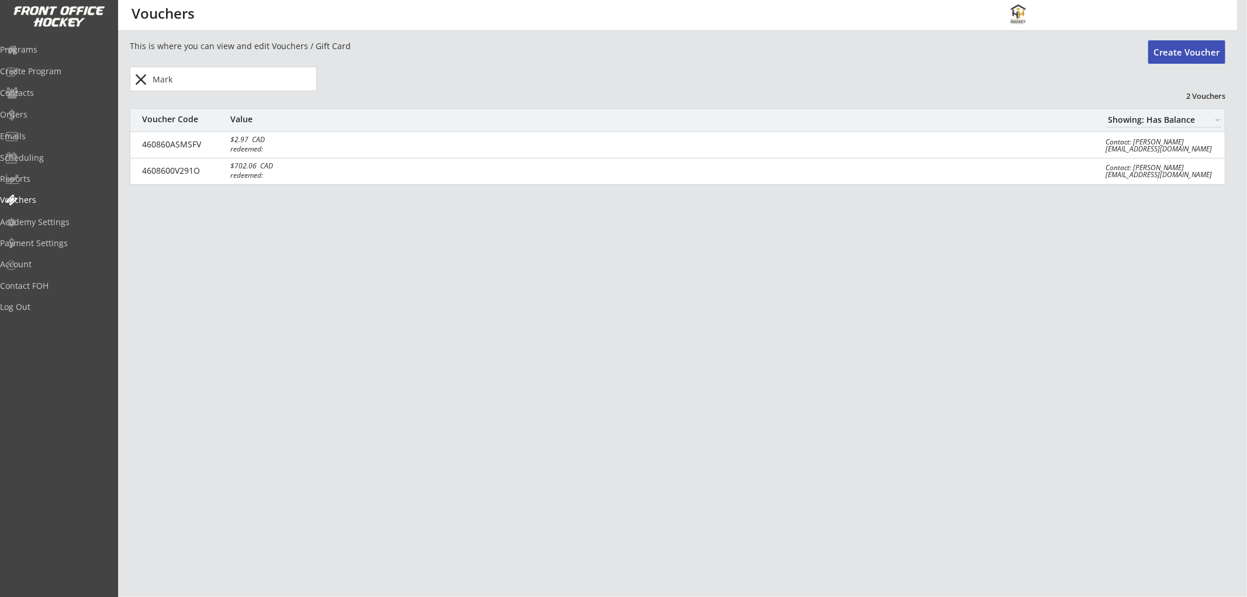
drag, startPoint x: 185, startPoint y: 80, endPoint x: 149, endPoint y: 83, distance: 36.4
click at [149, 83] on div "close" at bounding box center [224, 78] width 185 height 23
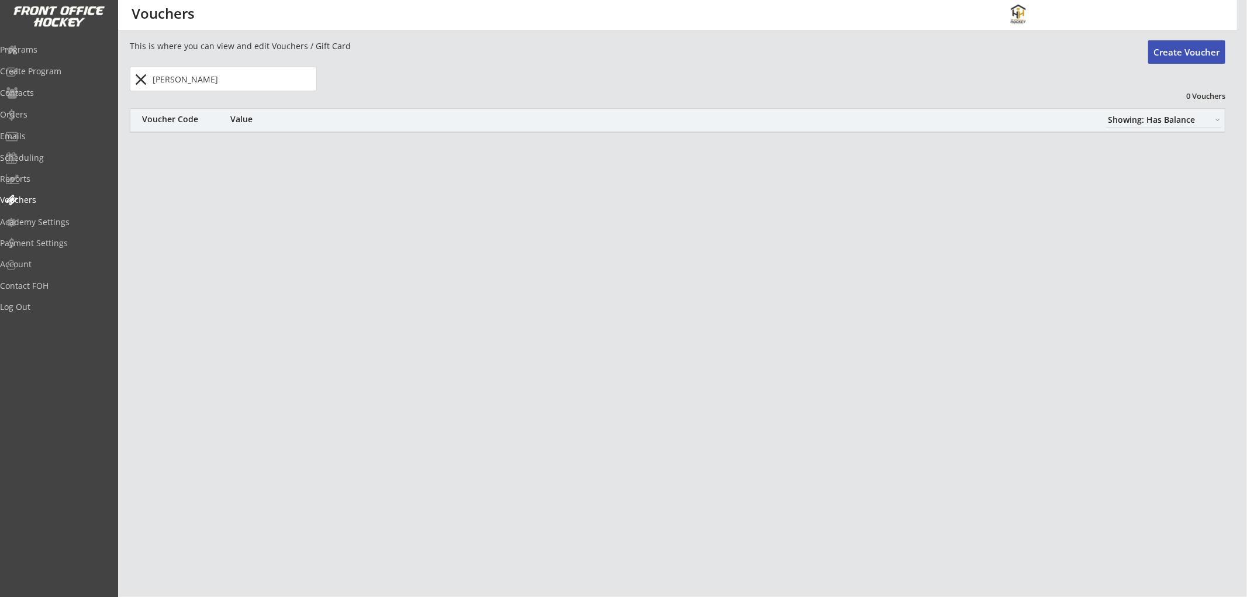
type input "beth"
click at [139, 68] on div "close" at bounding box center [223, 79] width 187 height 25
click at [138, 77] on button "close" at bounding box center [141, 79] width 19 height 19
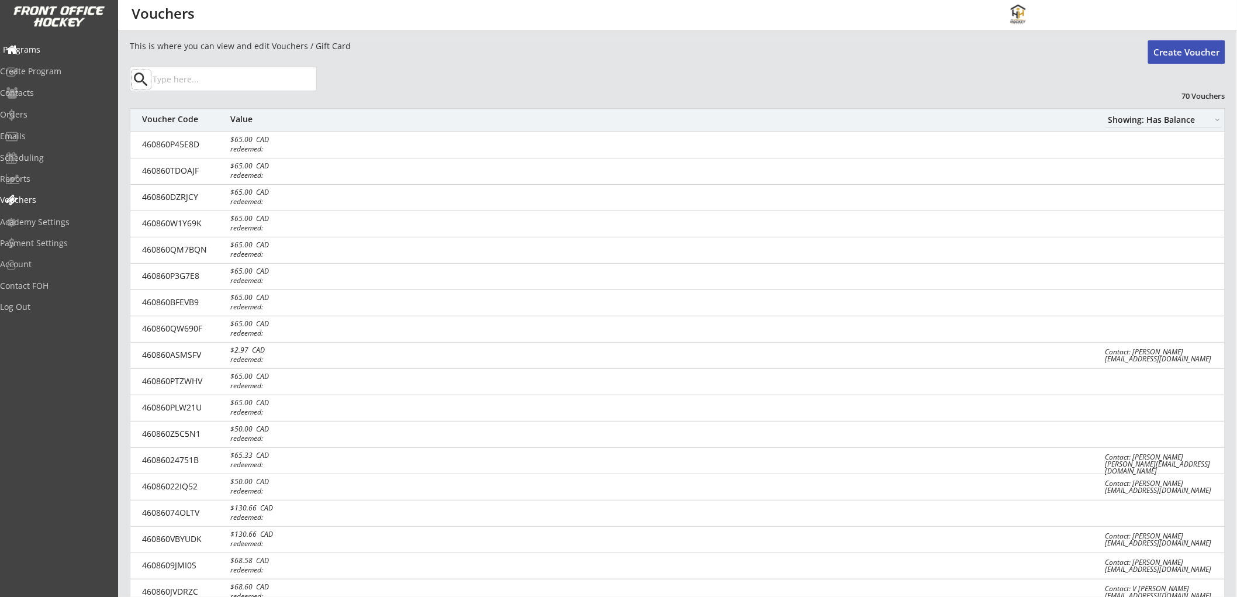
click at [40, 49] on div "Programs" at bounding box center [55, 50] width 105 height 8
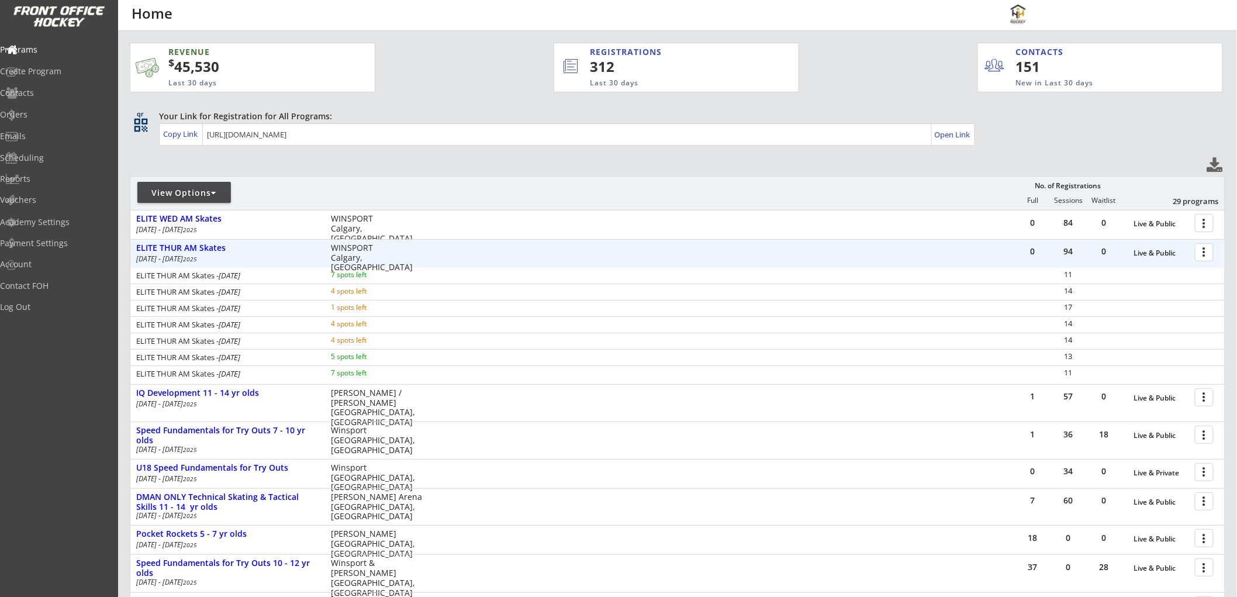
click at [1209, 249] on div at bounding box center [1207, 252] width 20 height 20
click at [1153, 305] on div "Registration Page" at bounding box center [1164, 309] width 84 height 8
click at [1144, 290] on div "Edit Program" at bounding box center [1164, 291] width 84 height 8
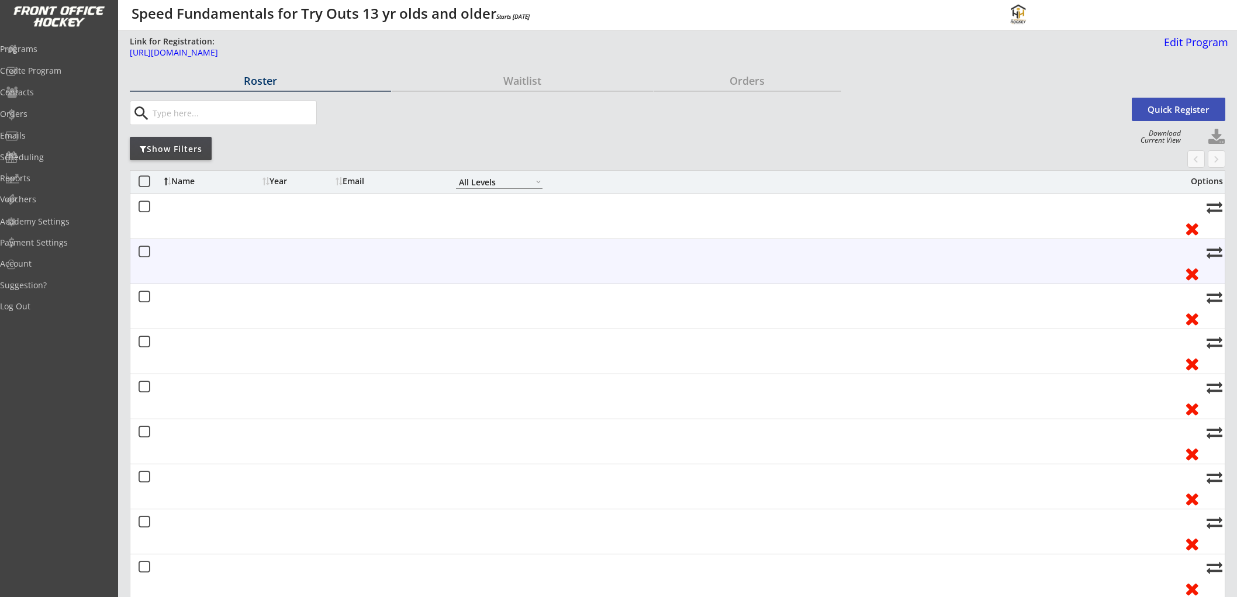
select select ""All Levels""
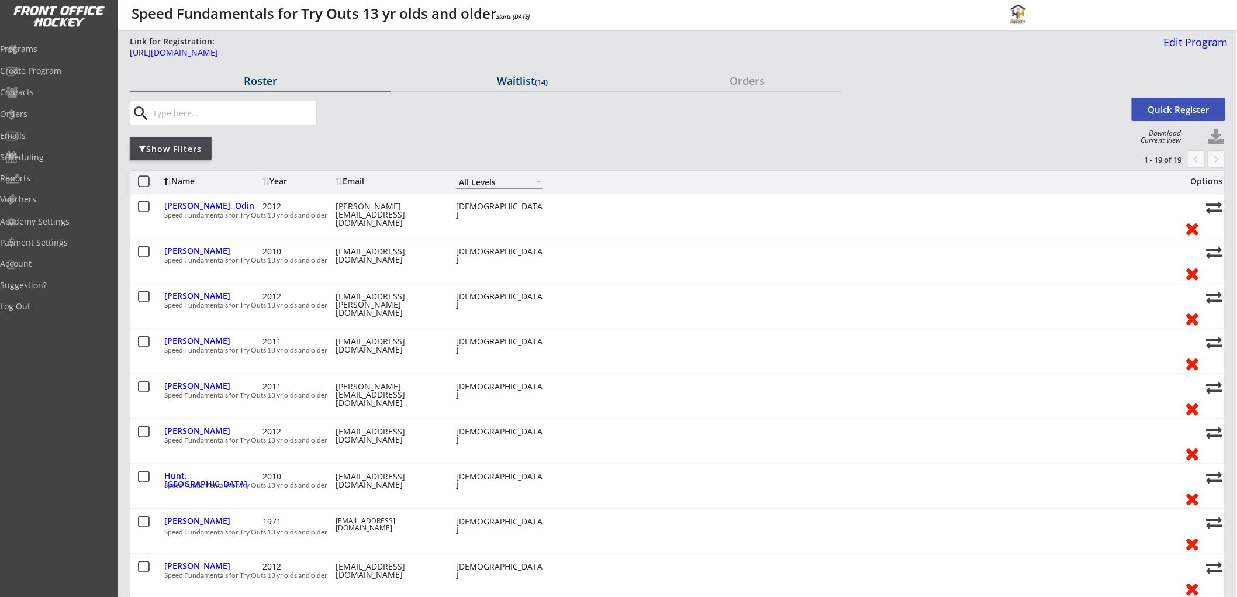
click at [539, 80] on font "(14)" at bounding box center [541, 82] width 13 height 11
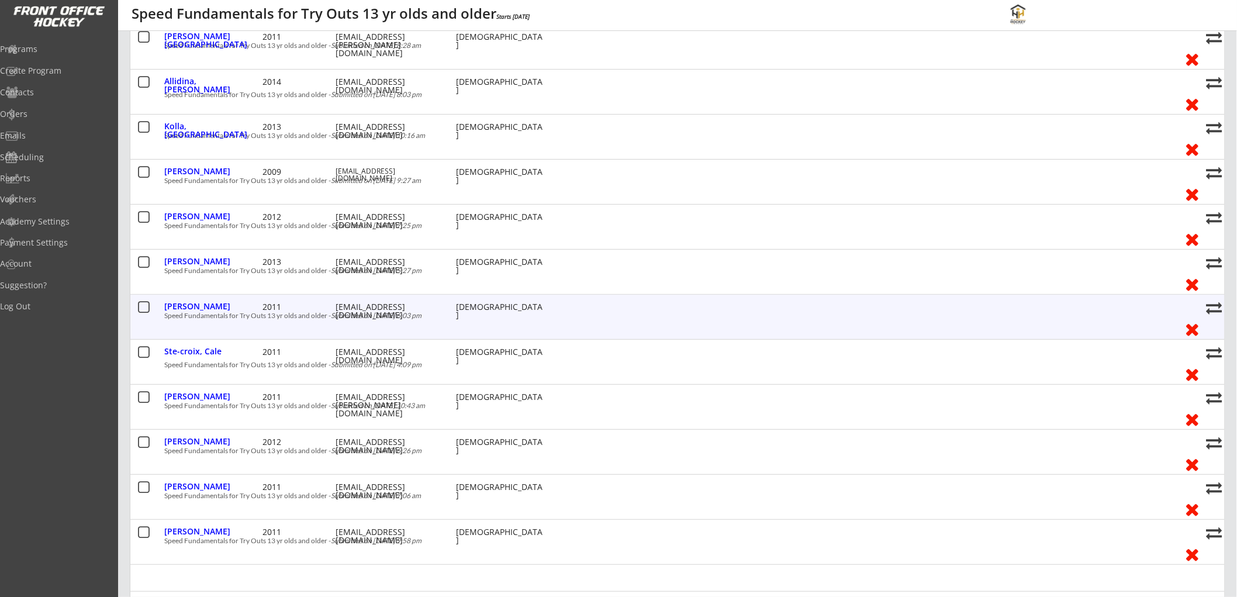
scroll to position [325, 0]
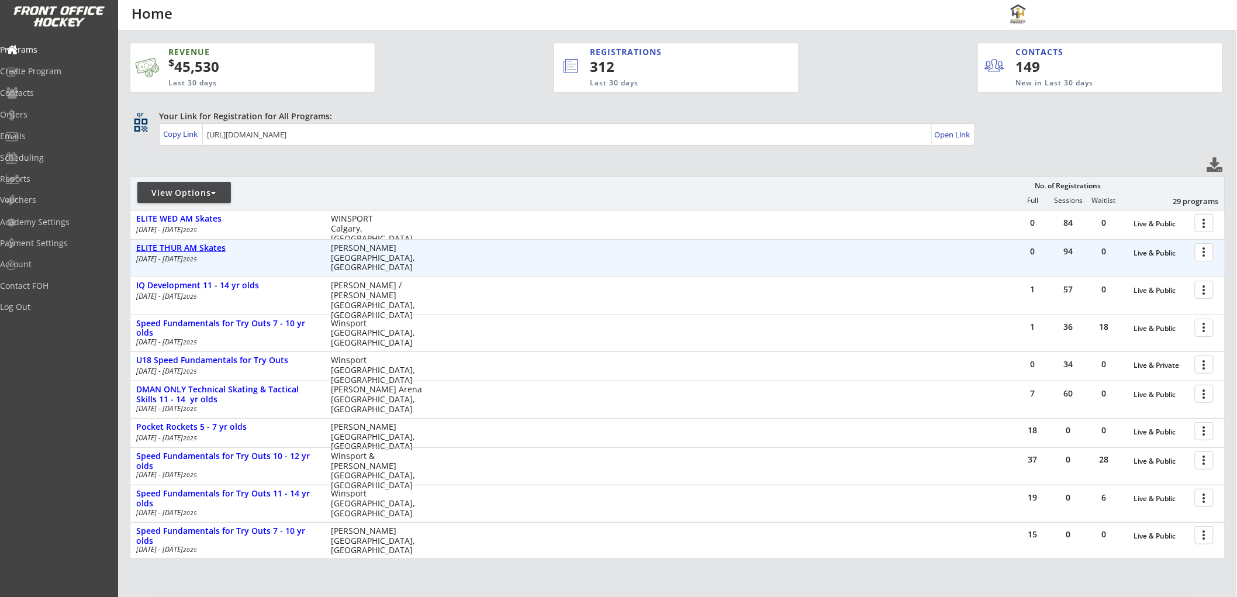
click at [183, 247] on div "ELITE THUR AM Skates" at bounding box center [227, 248] width 182 height 10
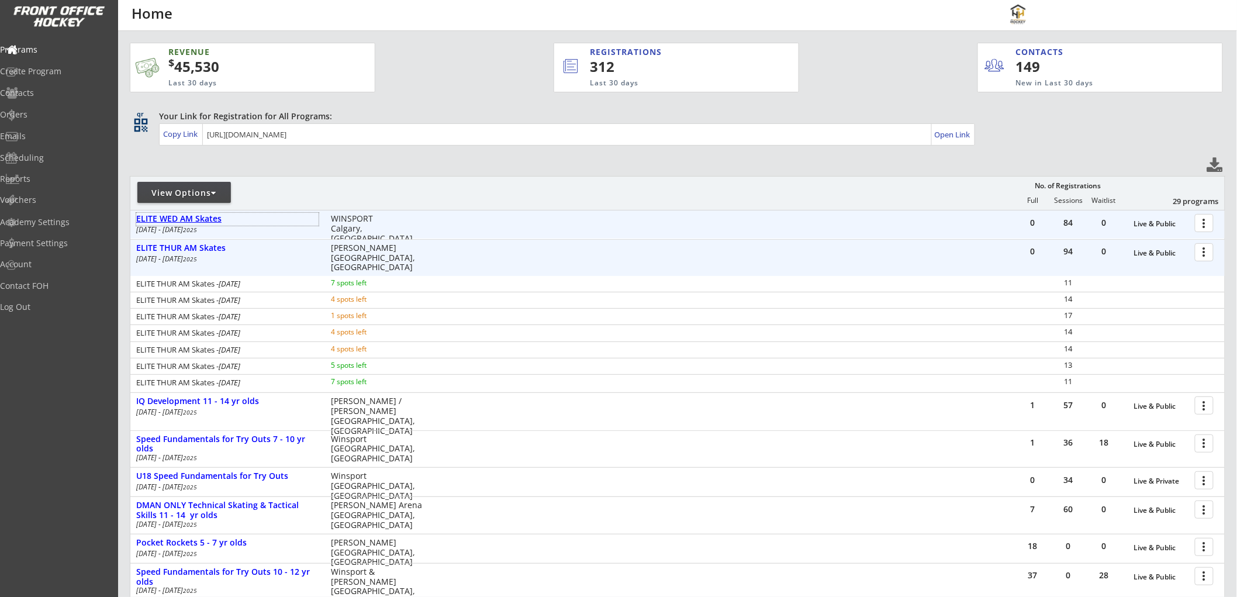
click at [209, 215] on div "ELITE WED AM Skates" at bounding box center [227, 219] width 182 height 10
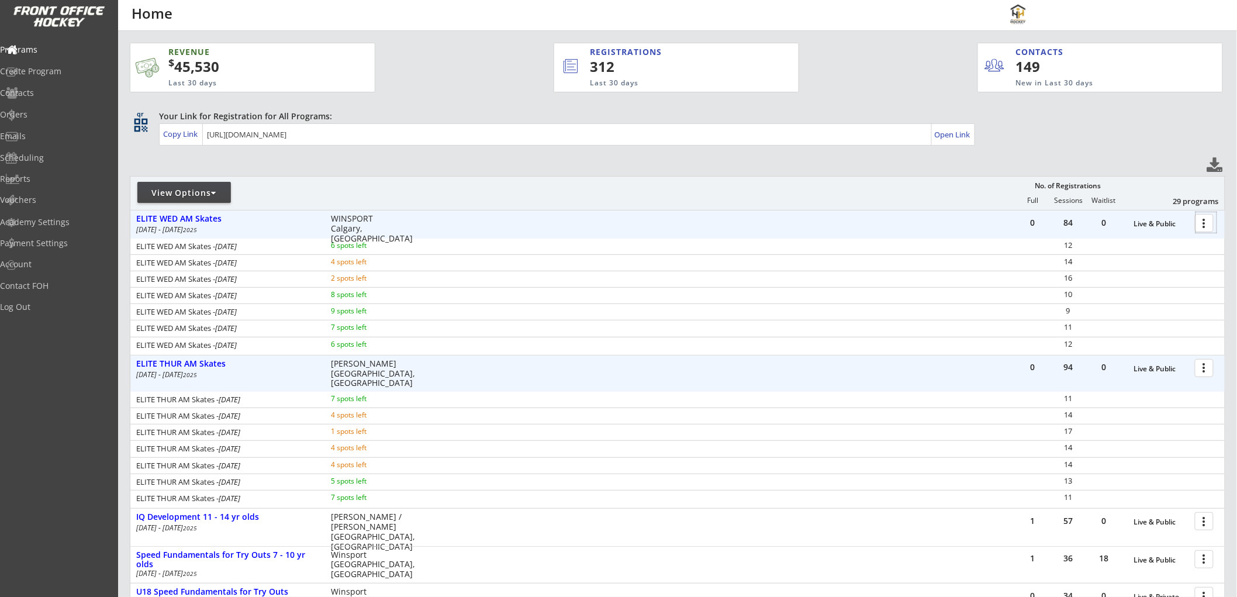
click at [1211, 223] on div at bounding box center [1207, 222] width 20 height 20
click at [1143, 275] on div "Registration Page" at bounding box center [1164, 279] width 84 height 8
click at [1205, 370] on div at bounding box center [1207, 367] width 20 height 20
click at [49, 111] on div "Orders" at bounding box center [55, 115] width 105 height 8
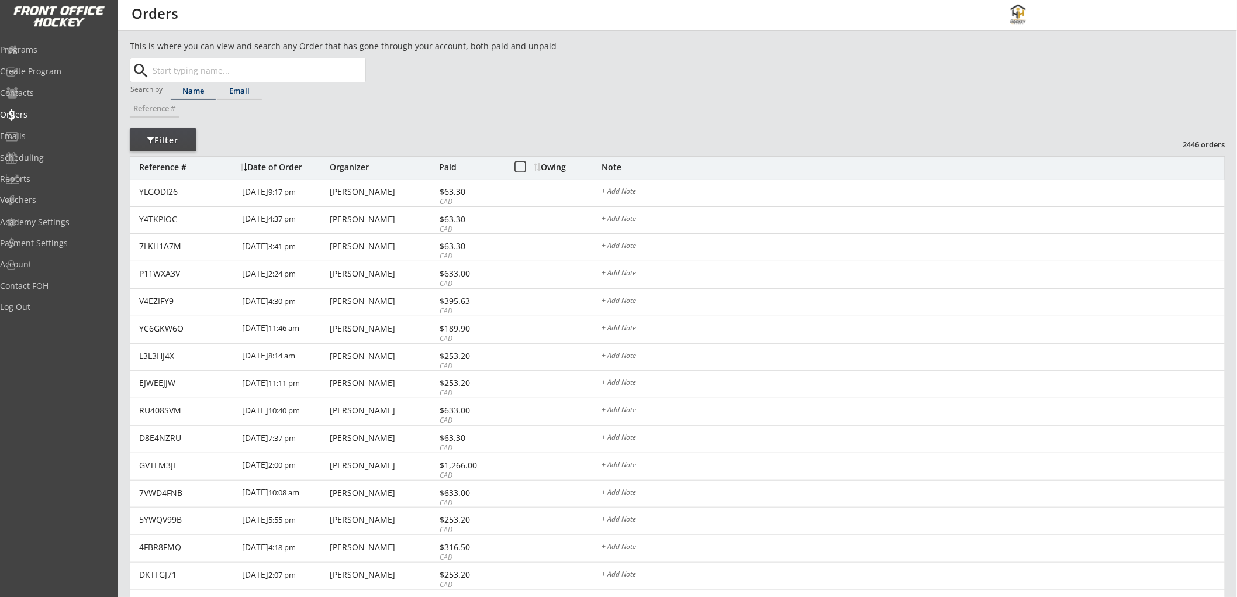
drag, startPoint x: 237, startPoint y: 91, endPoint x: 236, endPoint y: 76, distance: 14.7
click at [239, 91] on div "Email" at bounding box center [239, 91] width 45 height 8
click at [236, 67] on input "text" at bounding box center [257, 69] width 215 height 23
paste input "carterkelly2007@hotmail.com"
type input "carterkelly2007@hotmail.com"
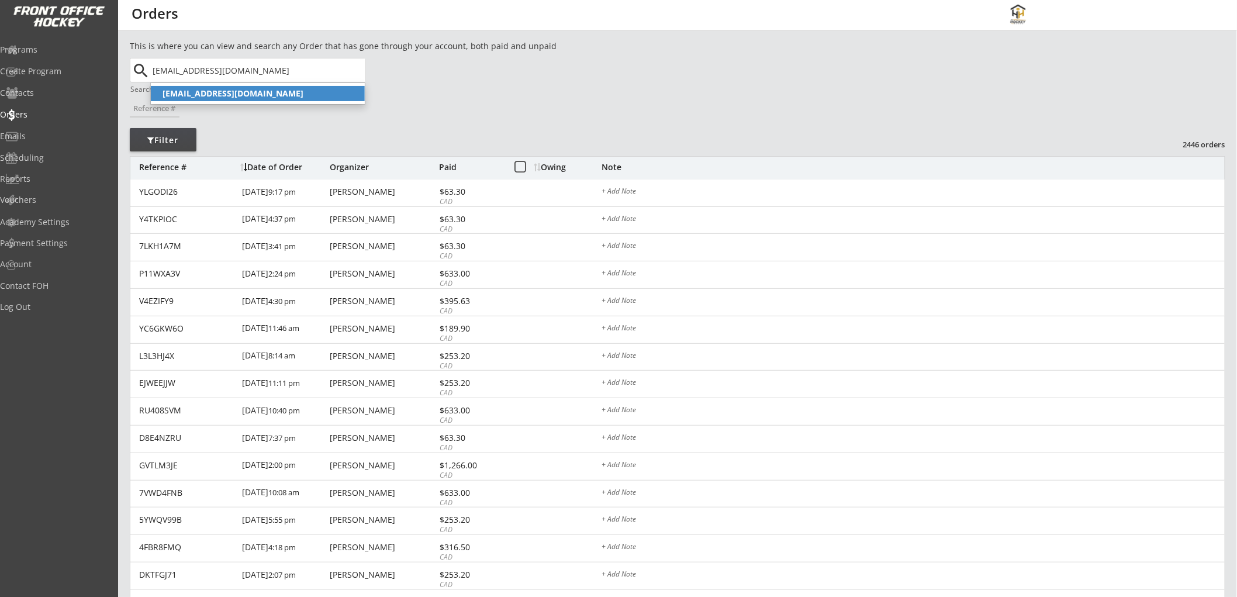
click at [281, 86] on p "[EMAIL_ADDRESS][DOMAIN_NAME]" at bounding box center [258, 93] width 214 height 15
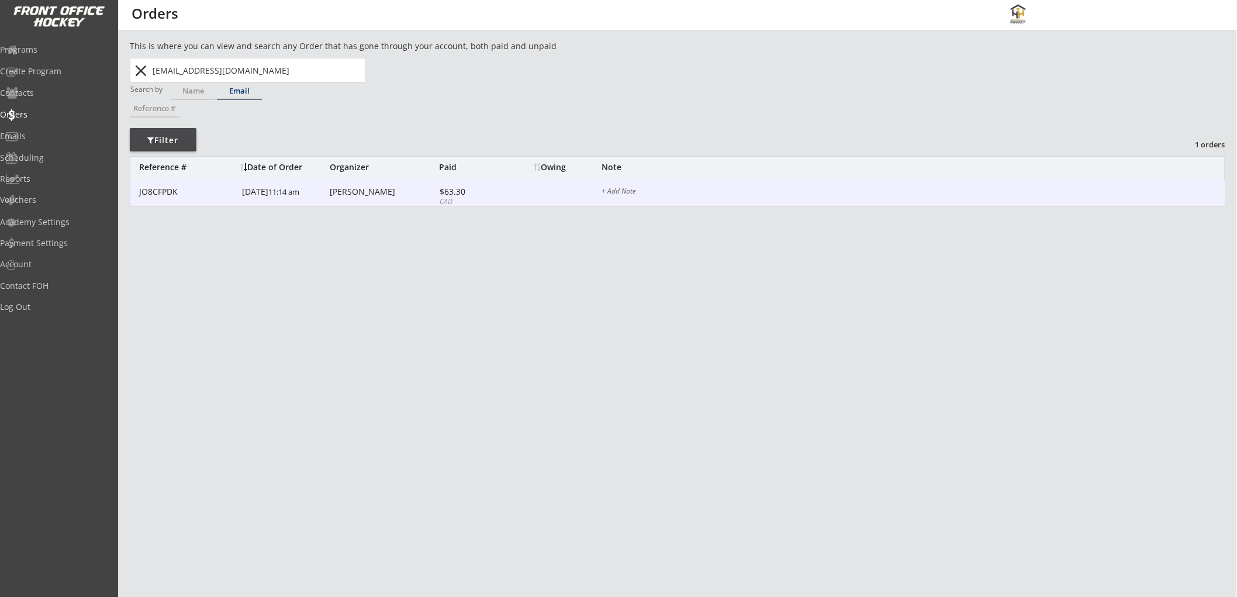
click at [477, 195] on div "$63.30" at bounding box center [471, 192] width 63 height 8
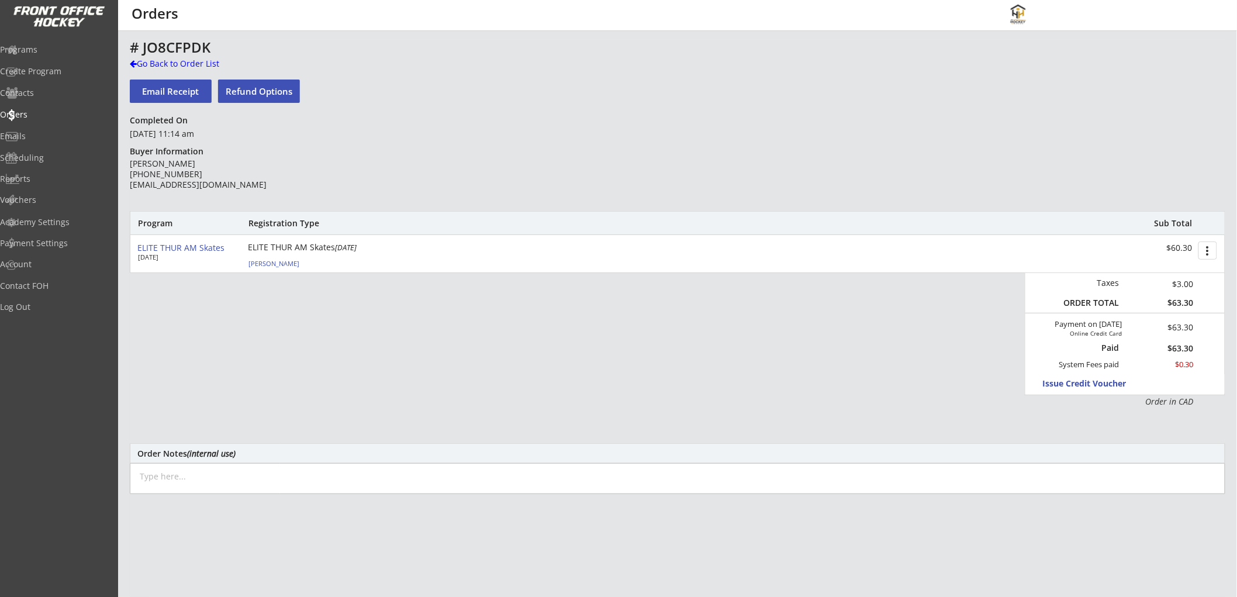
click at [191, 249] on div "ELITE THUR AM Skates" at bounding box center [187, 248] width 101 height 10
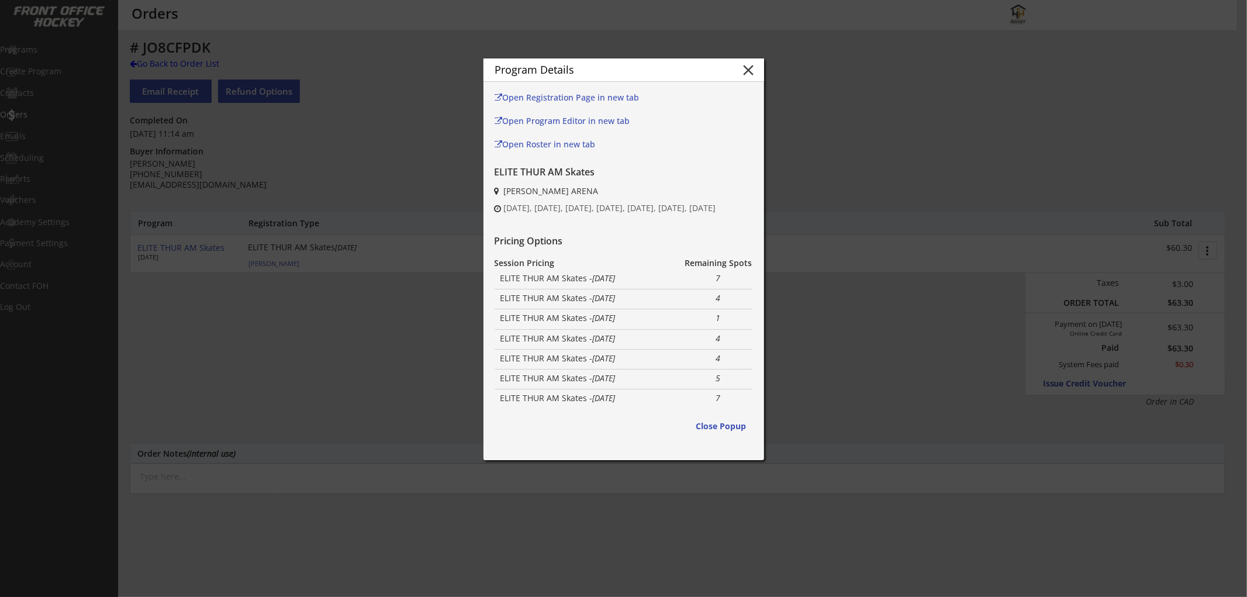
click at [744, 70] on button "close" at bounding box center [749, 70] width 18 height 18
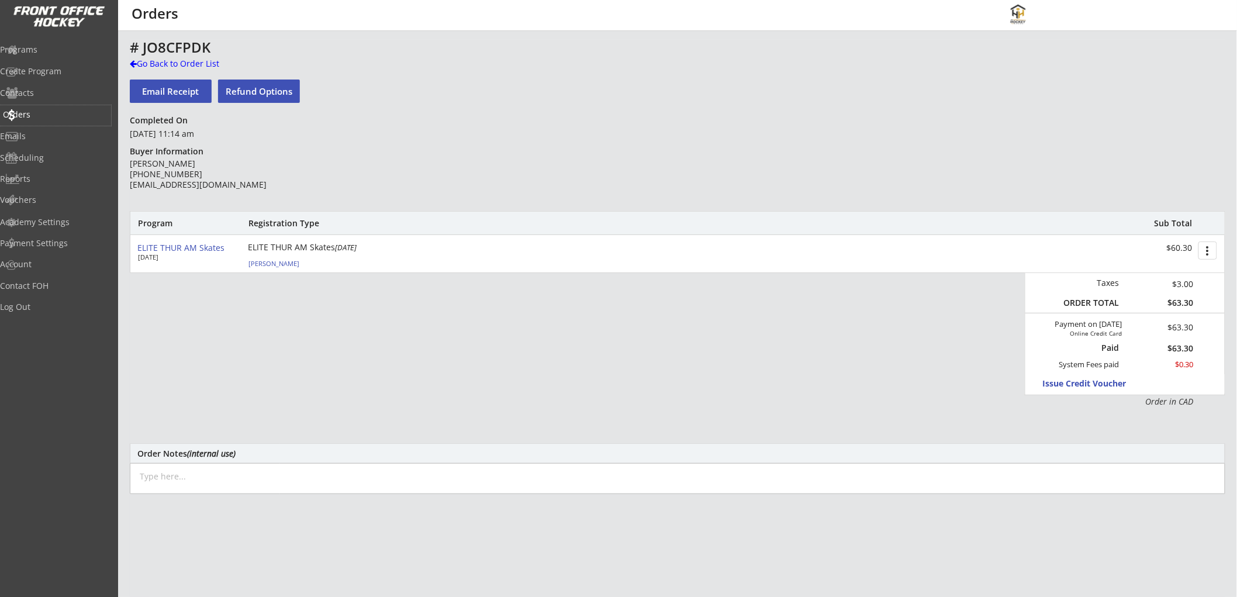
click at [39, 111] on div "Orders" at bounding box center [55, 115] width 105 height 8
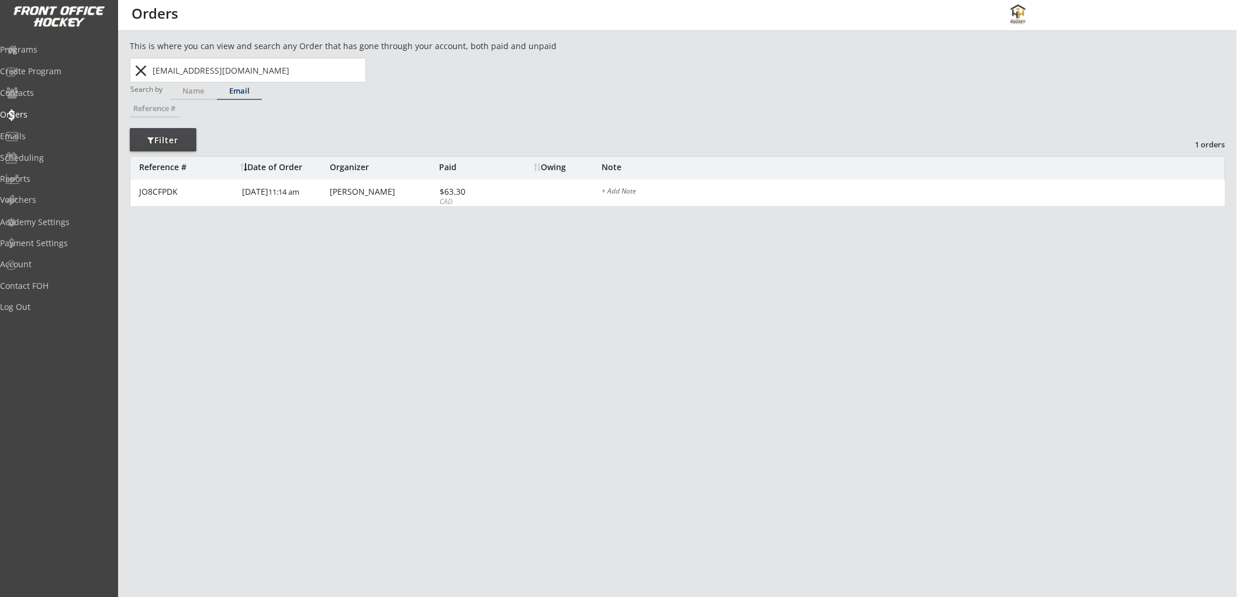
click at [139, 67] on button "close" at bounding box center [141, 70] width 19 height 19
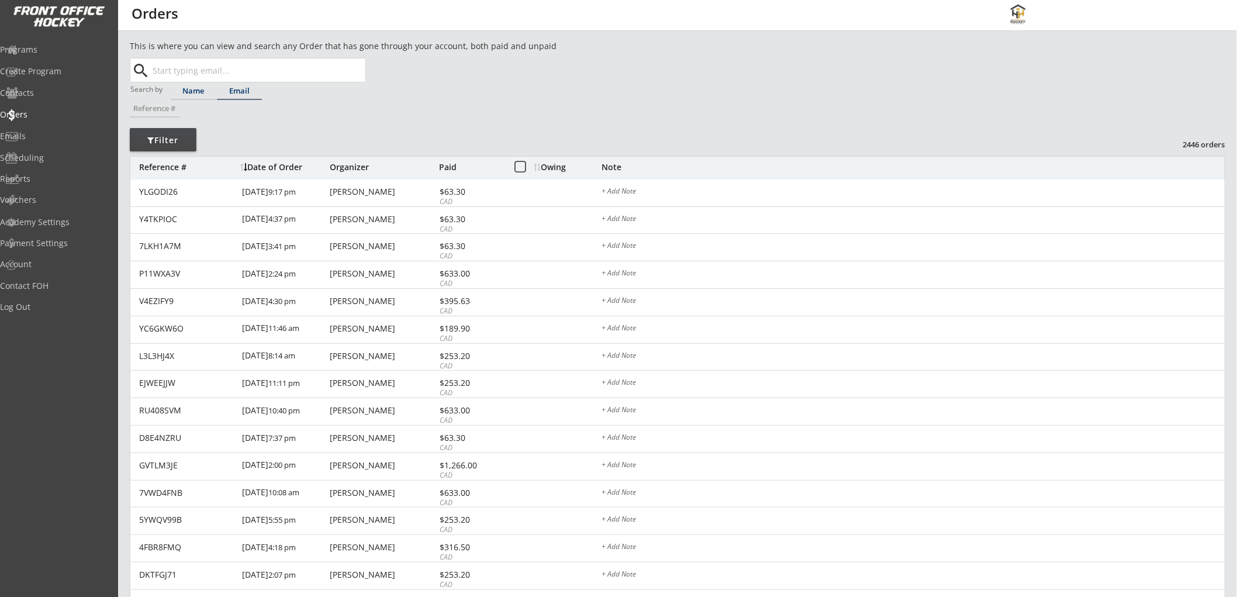
click at [197, 87] on div "Name" at bounding box center [193, 91] width 45 height 8
click at [206, 71] on input "text" at bounding box center [257, 69] width 215 height 23
type input "farou"
type input "farouk Shivji"
type input "farouk"
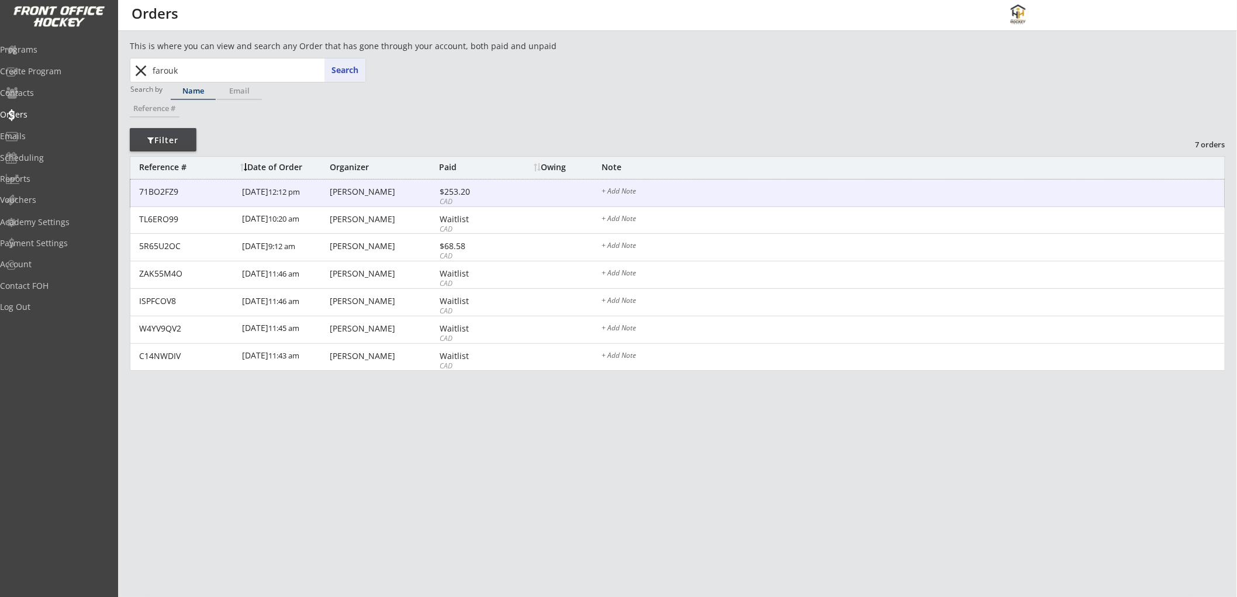
click at [474, 197] on div "CAD" at bounding box center [471, 202] width 63 height 10
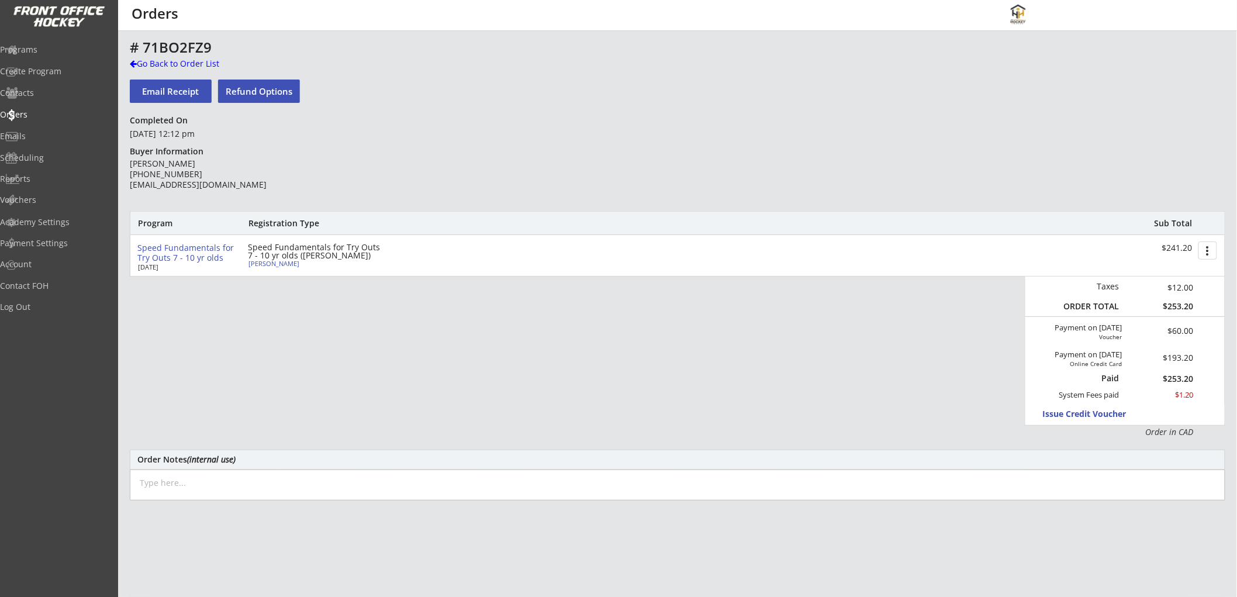
click at [202, 250] on div "Speed Fundamentals for Try Outs 7 - 10 yr olds" at bounding box center [187, 253] width 101 height 20
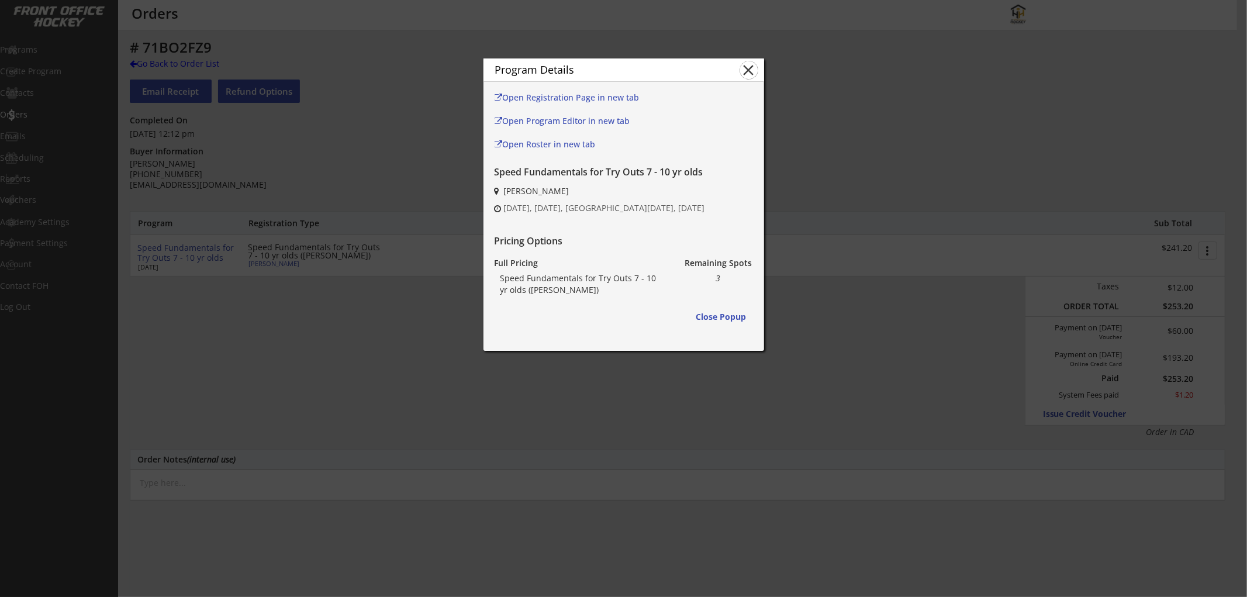
click at [746, 67] on button "close" at bounding box center [749, 70] width 18 height 18
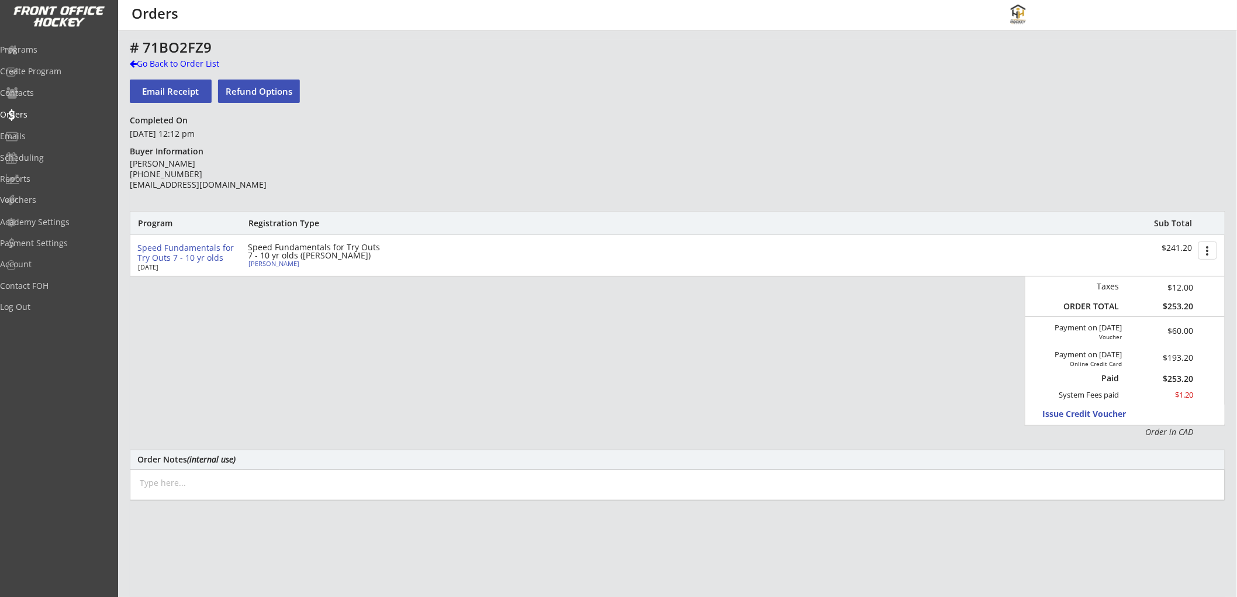
click at [821, 485] on textarea at bounding box center [678, 485] width 1096 height 31
type textarea "August 12/25: Provided a credit of $189 for Aug 12, 13, 14 as the time was too …"
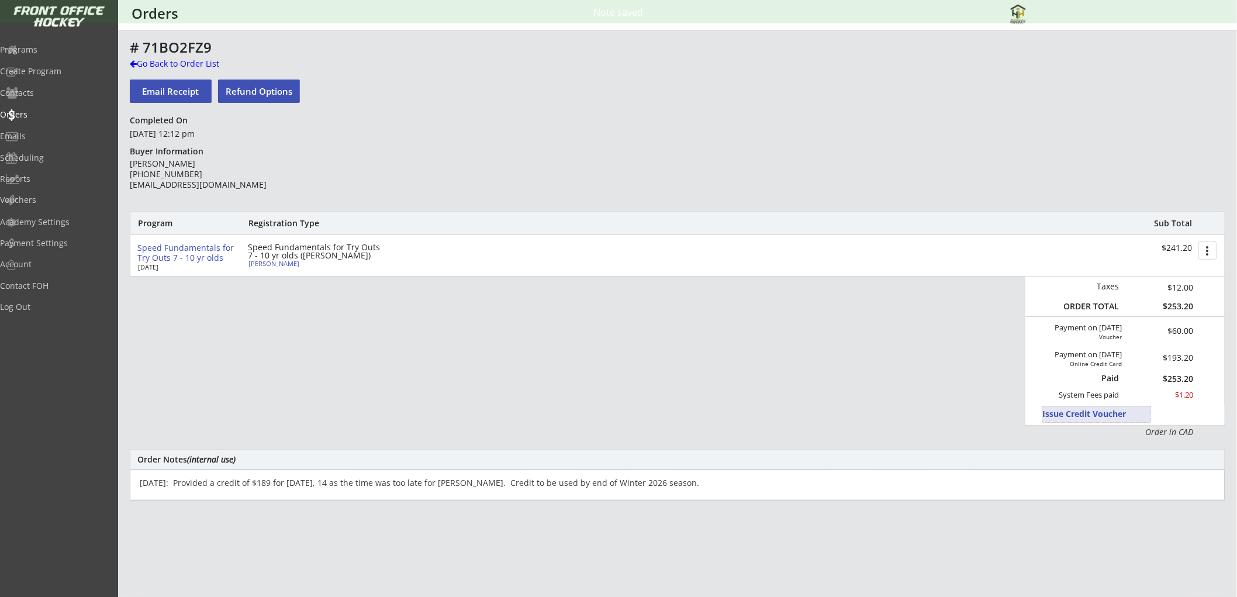
click at [1067, 411] on button "Issue Credit Voucher" at bounding box center [1097, 414] width 108 height 16
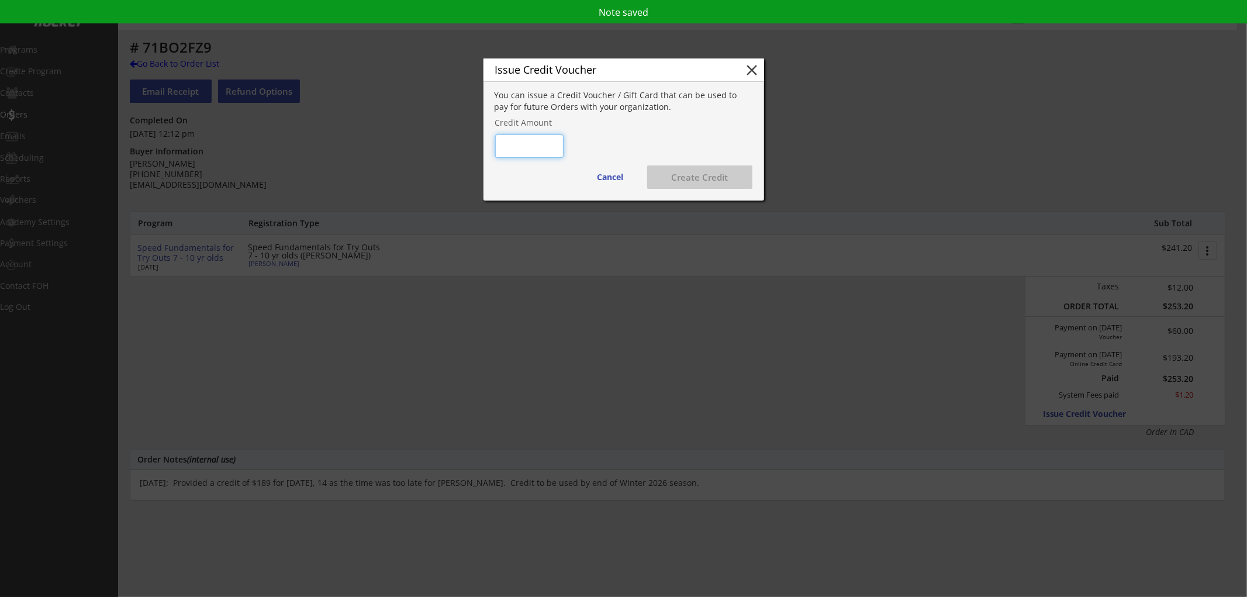
click at [534, 142] on input "input" at bounding box center [529, 146] width 68 height 23
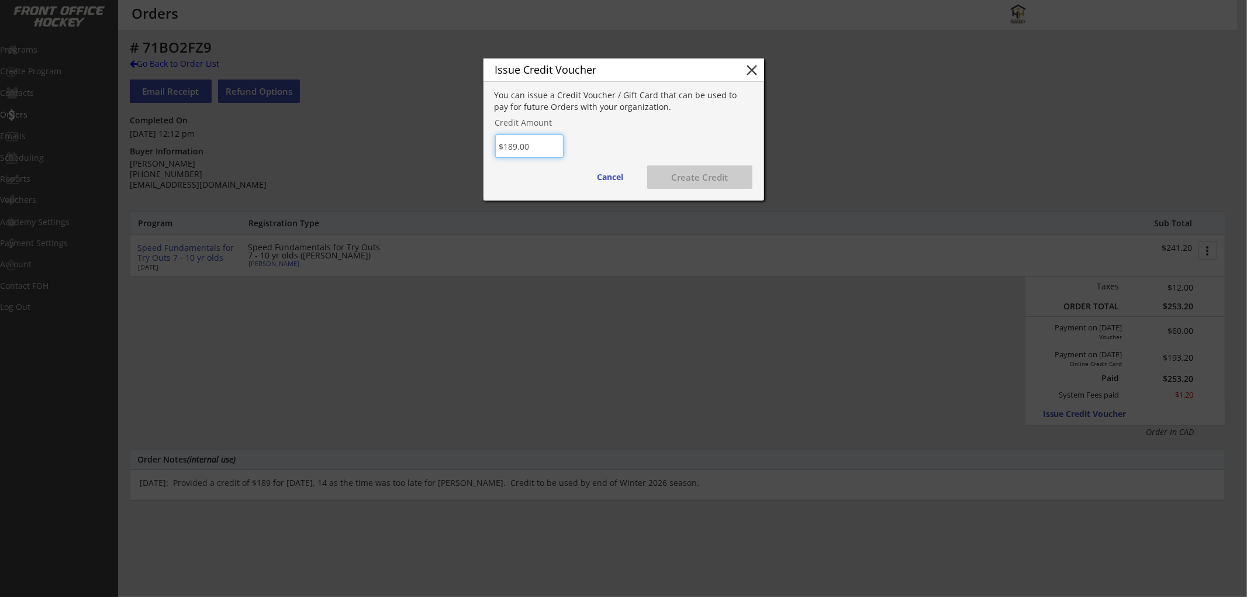
type input "$189.00"
click at [682, 177] on button "Create Credit" at bounding box center [699, 176] width 105 height 23
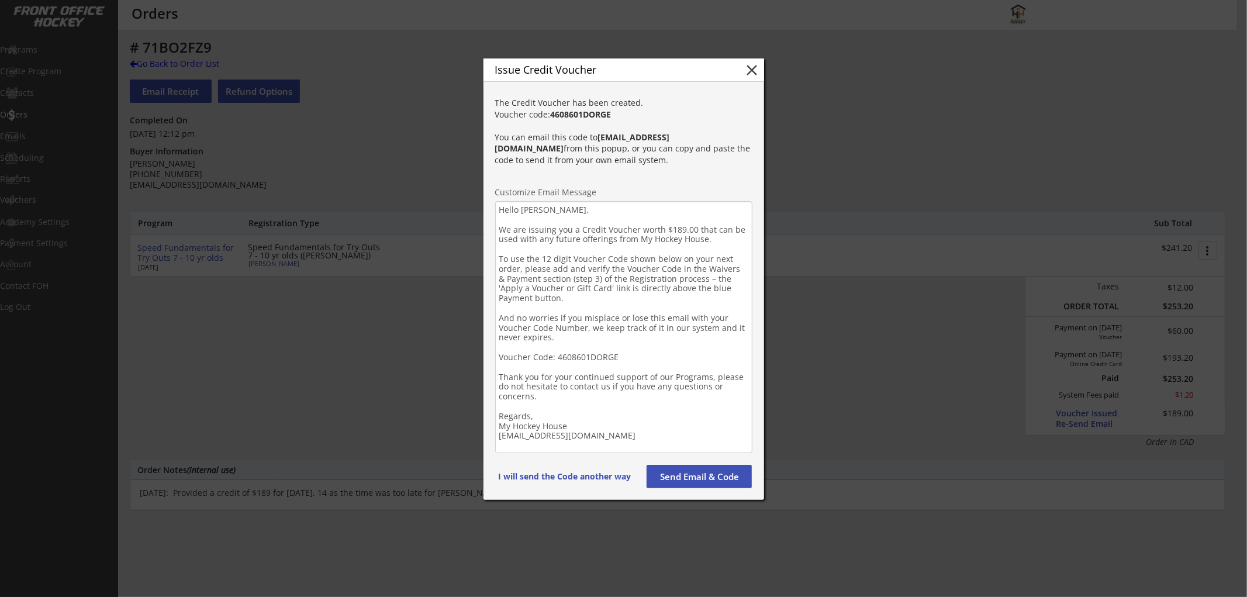
click at [547, 412] on textarea "Hello Farouk, We are issuing you a Credit Voucher worth $189.00 that can be use…" at bounding box center [623, 327] width 257 height 252
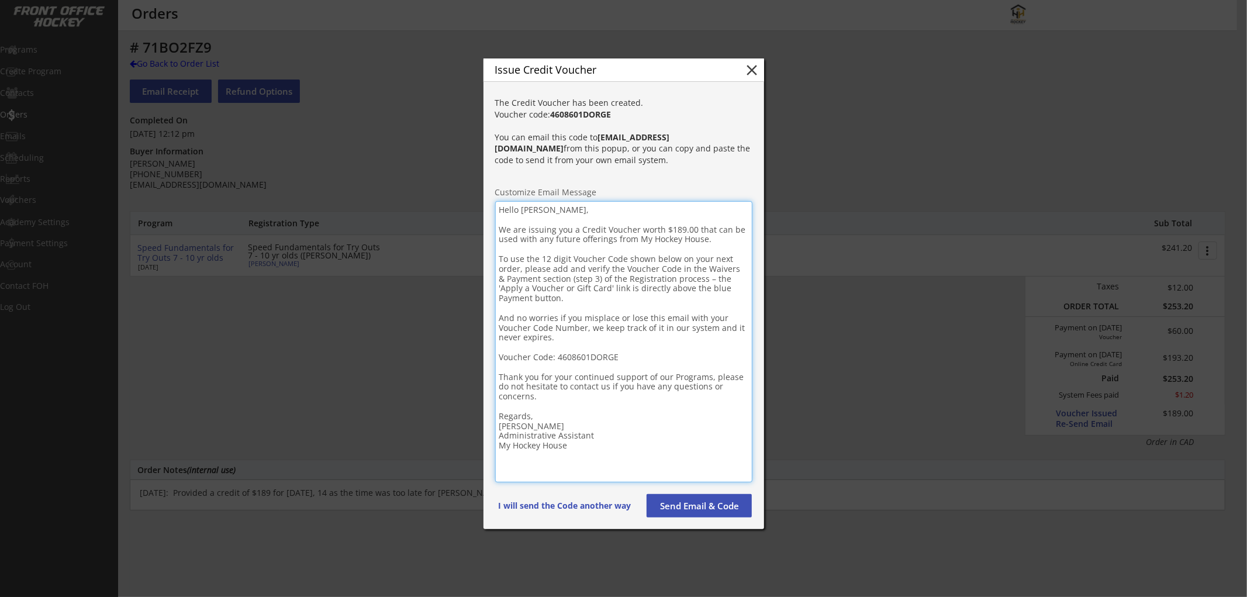
type textarea "Hello Farouk, We are issuing you a Credit Voucher worth $189.00 that can be use…"
click at [728, 505] on button "Send Email & Code" at bounding box center [699, 505] width 105 height 23
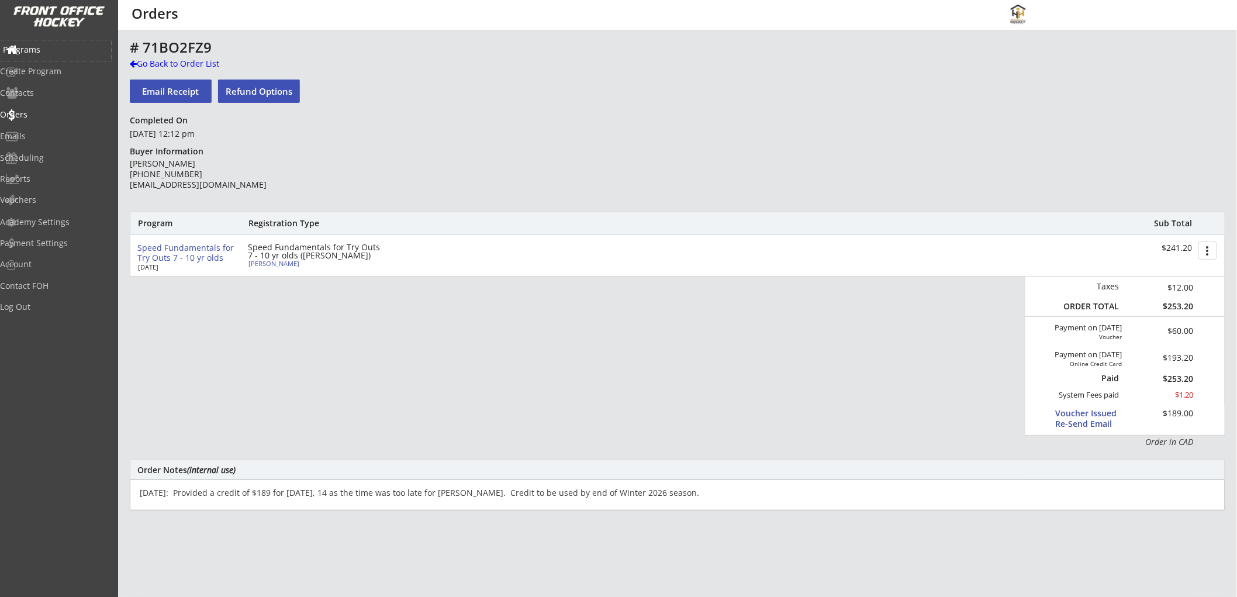
click at [49, 49] on div "Programs" at bounding box center [55, 50] width 105 height 8
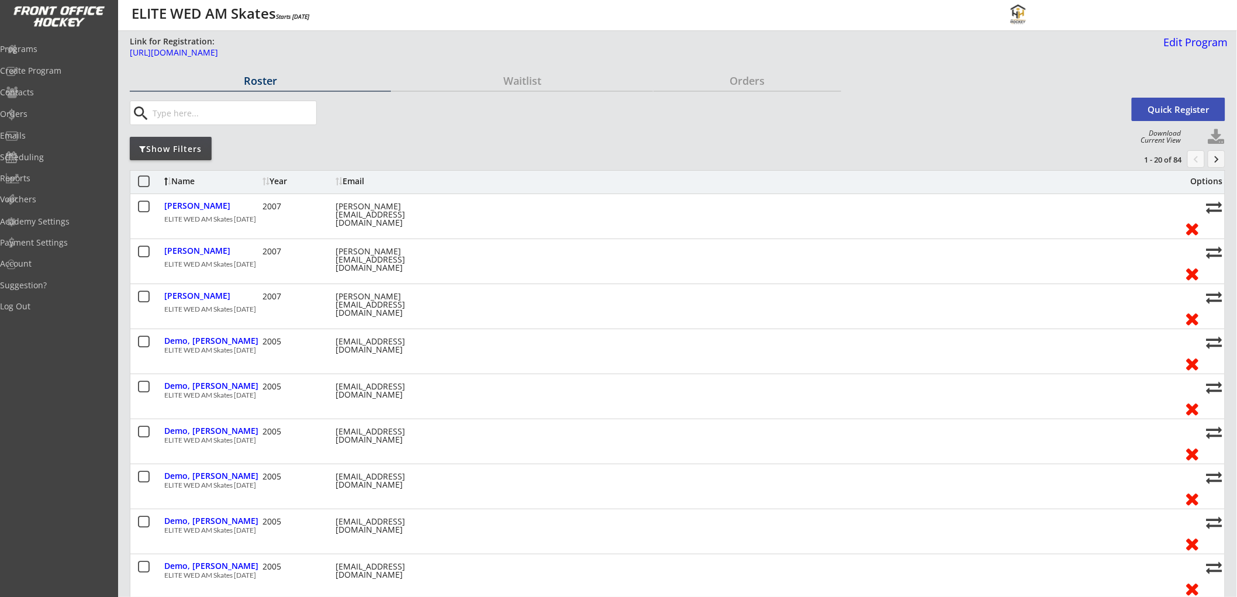
click at [204, 110] on input "input" at bounding box center [233, 112] width 166 height 23
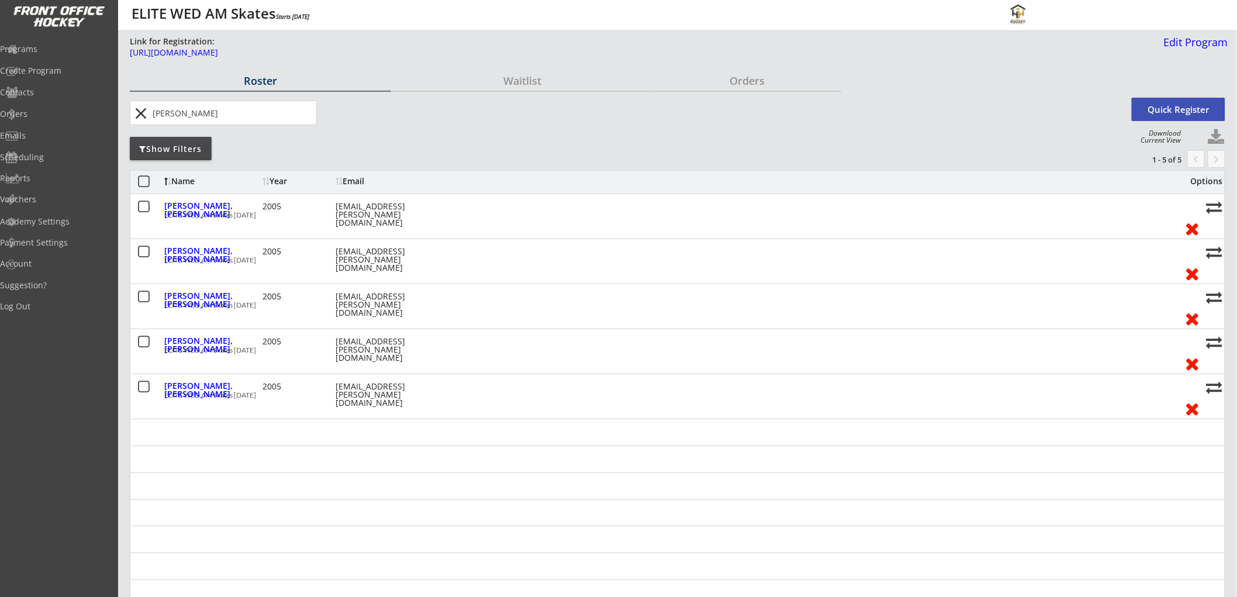
drag, startPoint x: 202, startPoint y: 110, endPoint x: 142, endPoint y: 116, distance: 60.5
click at [143, 117] on div "close" at bounding box center [224, 112] width 185 height 23
type input "PATRICK"
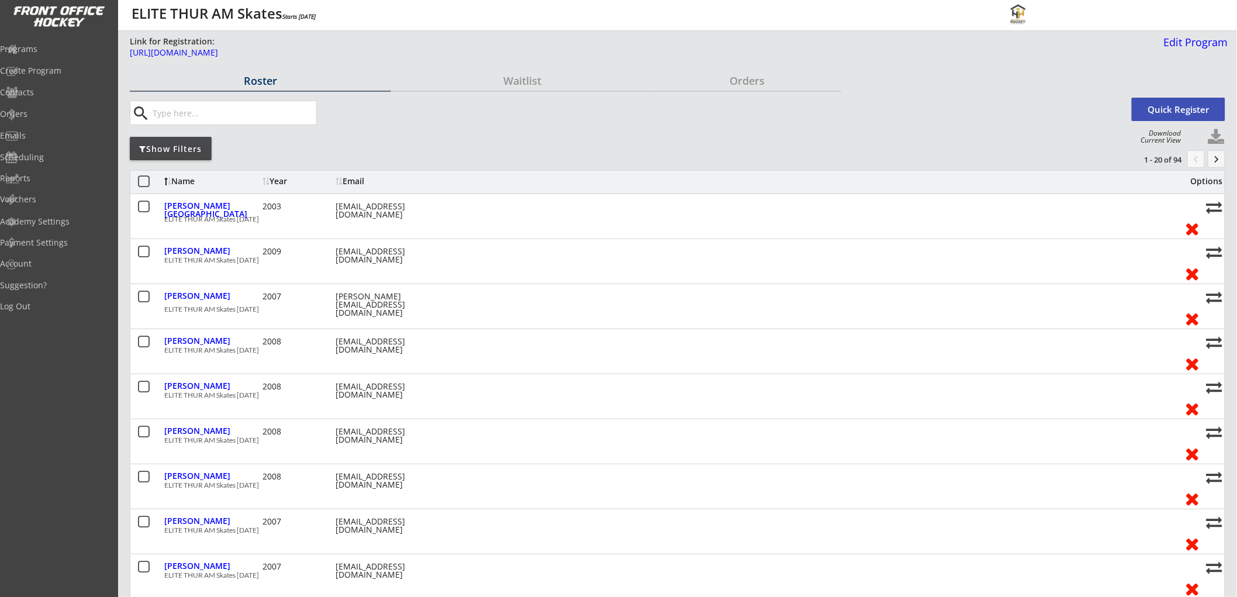
click at [1212, 131] on button at bounding box center [1217, 138] width 18 height 18
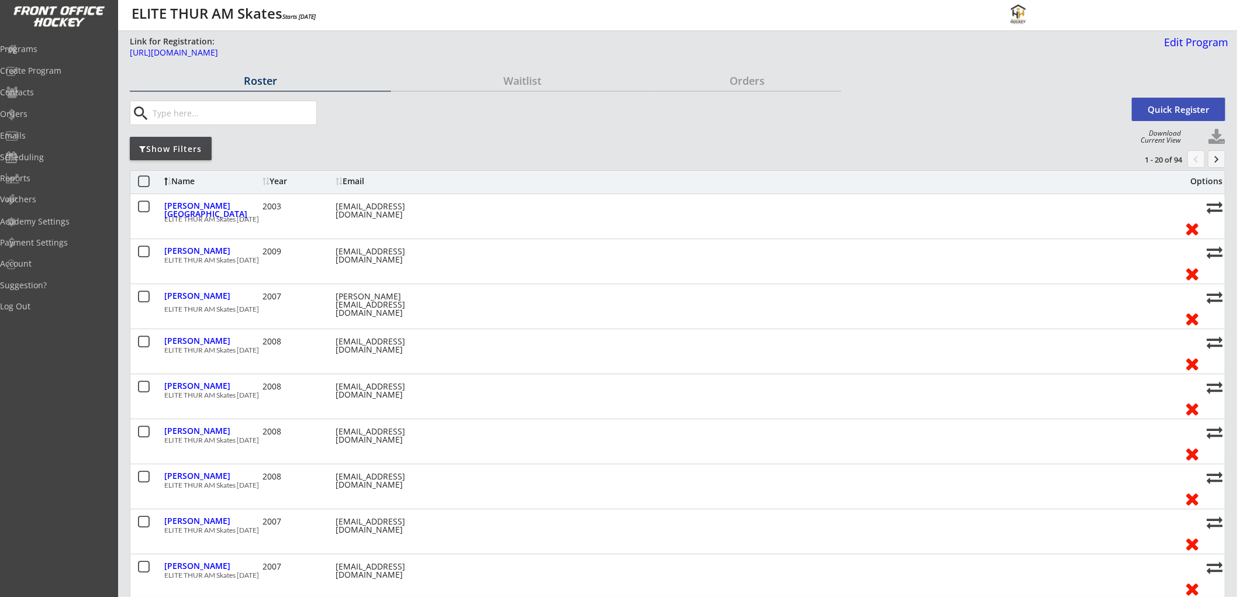
select select ""Player Info""
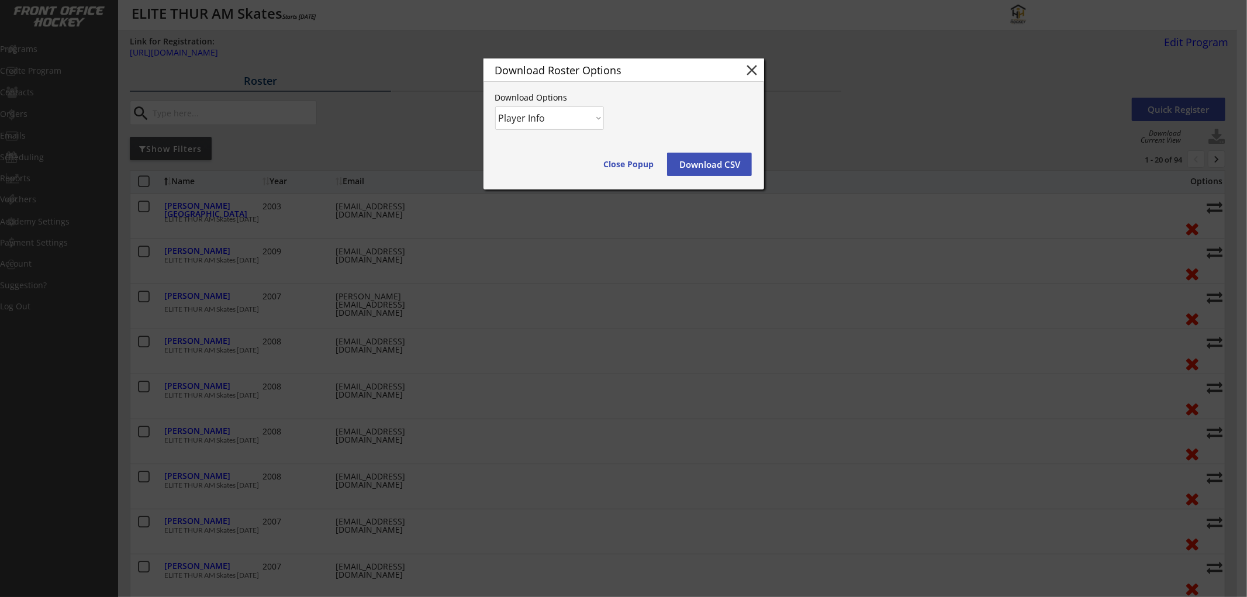
click at [710, 163] on button "Download CSV" at bounding box center [709, 164] width 85 height 23
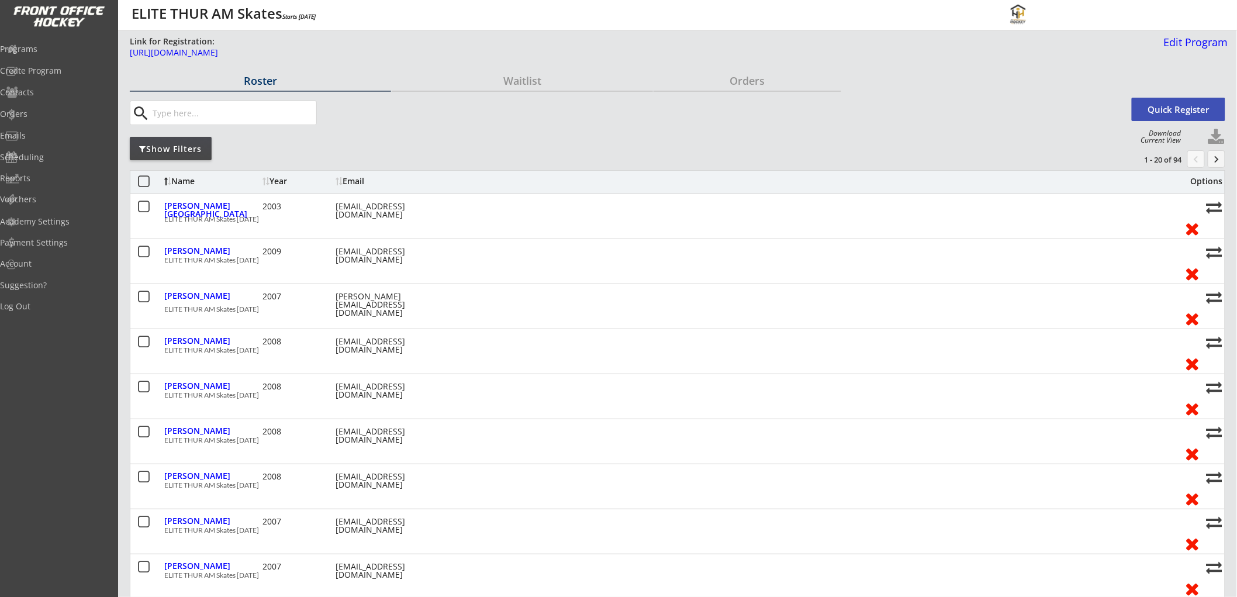
click at [144, 185] on button at bounding box center [144, 182] width 15 height 15
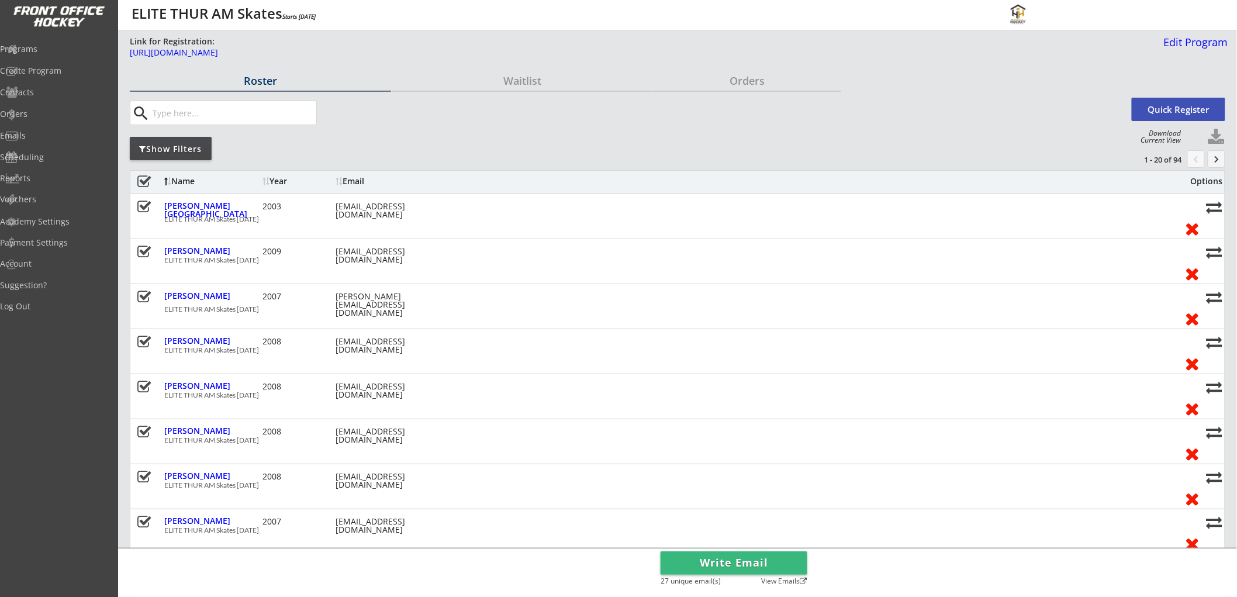
click at [147, 178] on button at bounding box center [144, 182] width 15 height 15
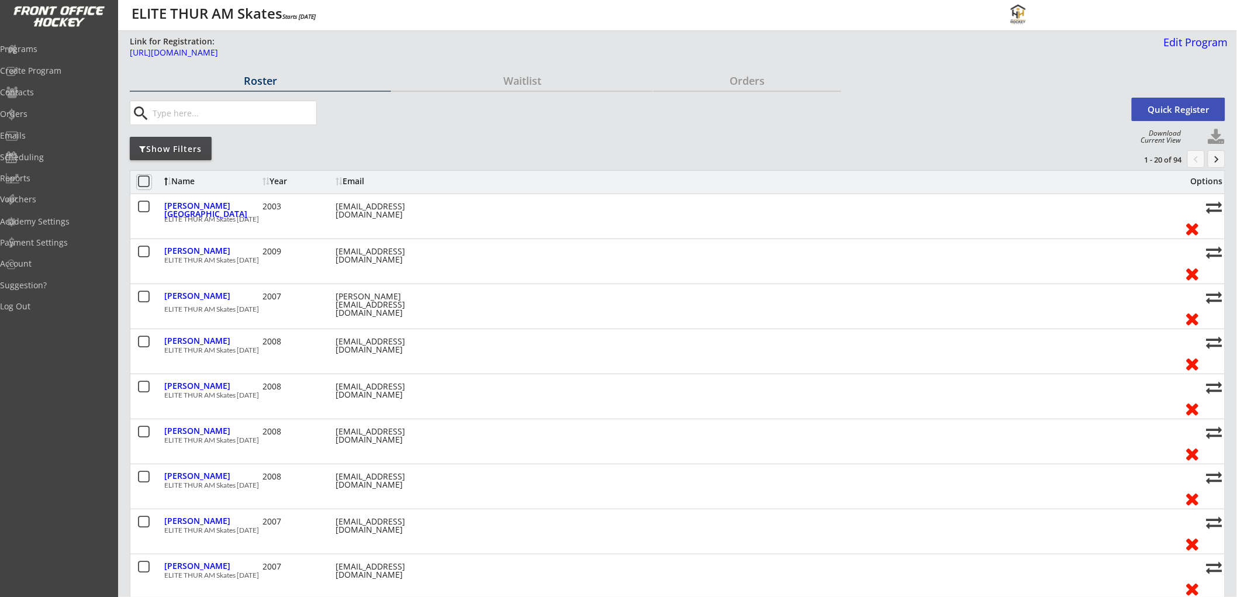
click at [185, 143] on div "Show Filters" at bounding box center [171, 149] width 82 height 12
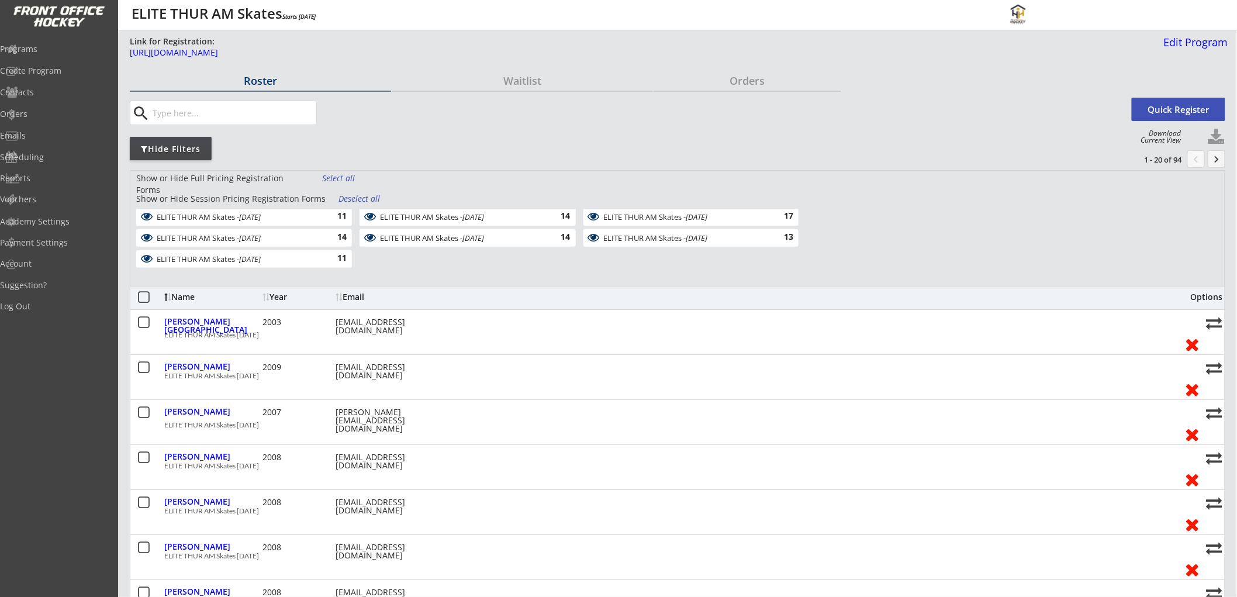
click at [347, 197] on div "Deselect all" at bounding box center [360, 199] width 43 height 12
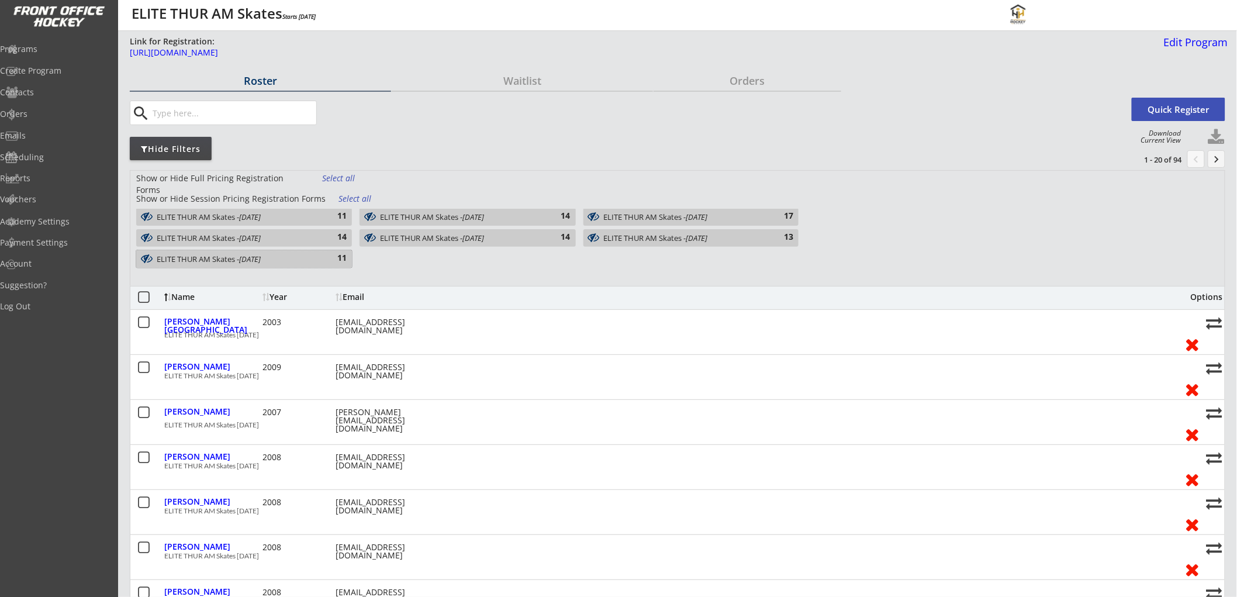
click at [322, 254] on div "ELITE THUR AM Skates - [DATE] 11" at bounding box center [244, 259] width 216 height 18
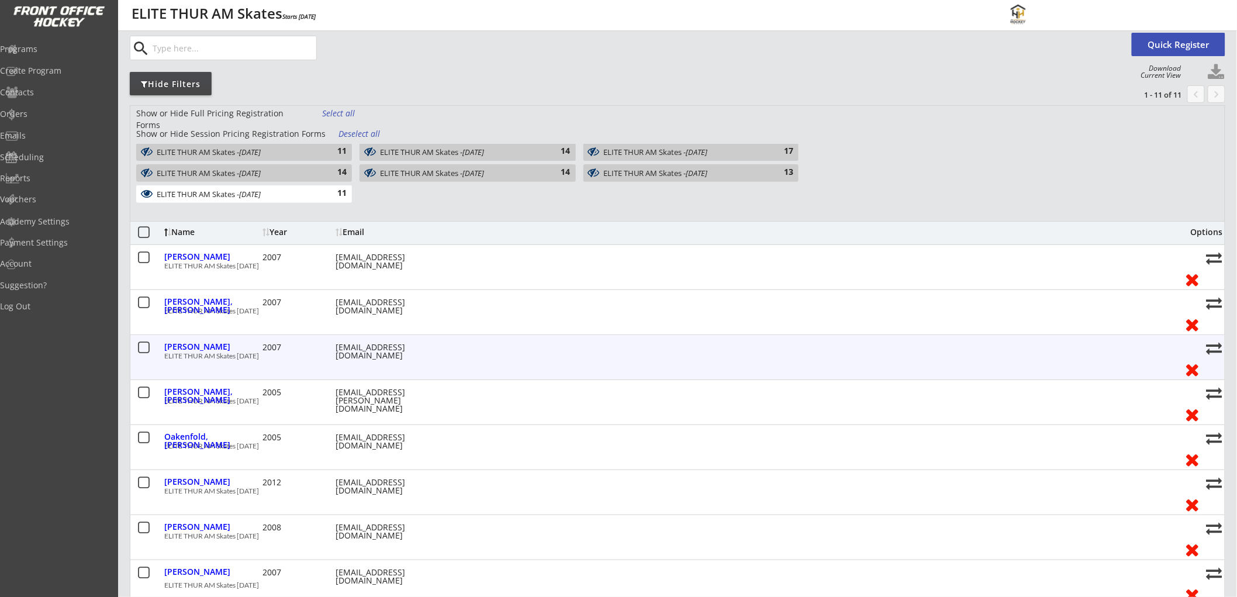
scroll to position [130, 0]
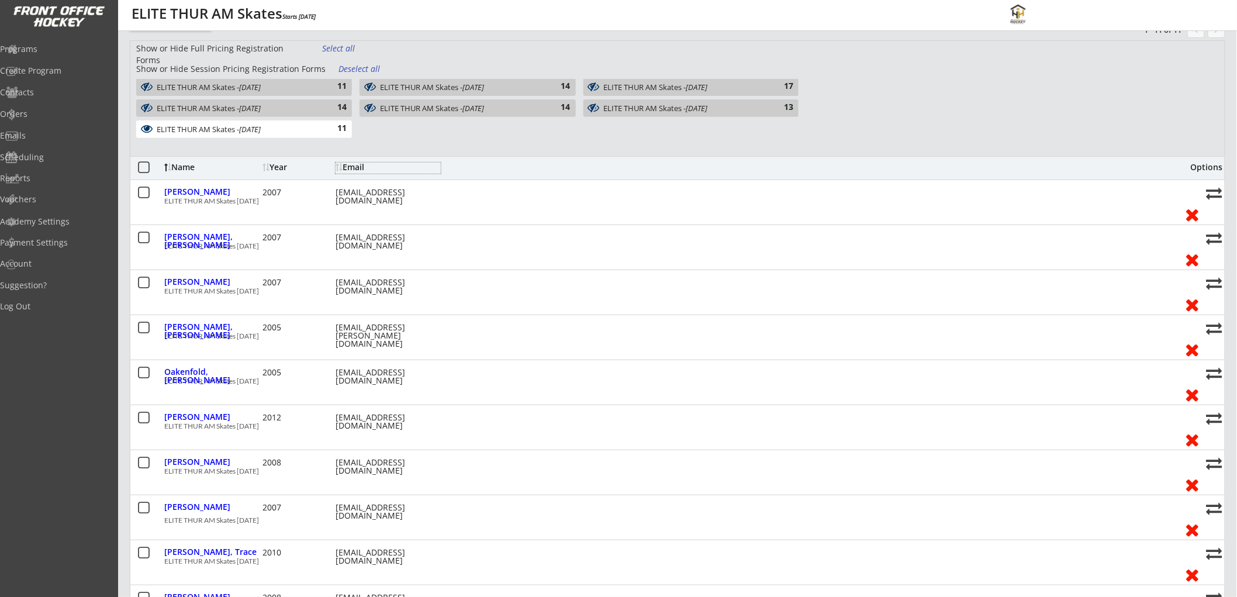
click at [357, 165] on div "Email" at bounding box center [388, 167] width 105 height 8
click at [354, 168] on div "Email" at bounding box center [388, 167] width 105 height 8
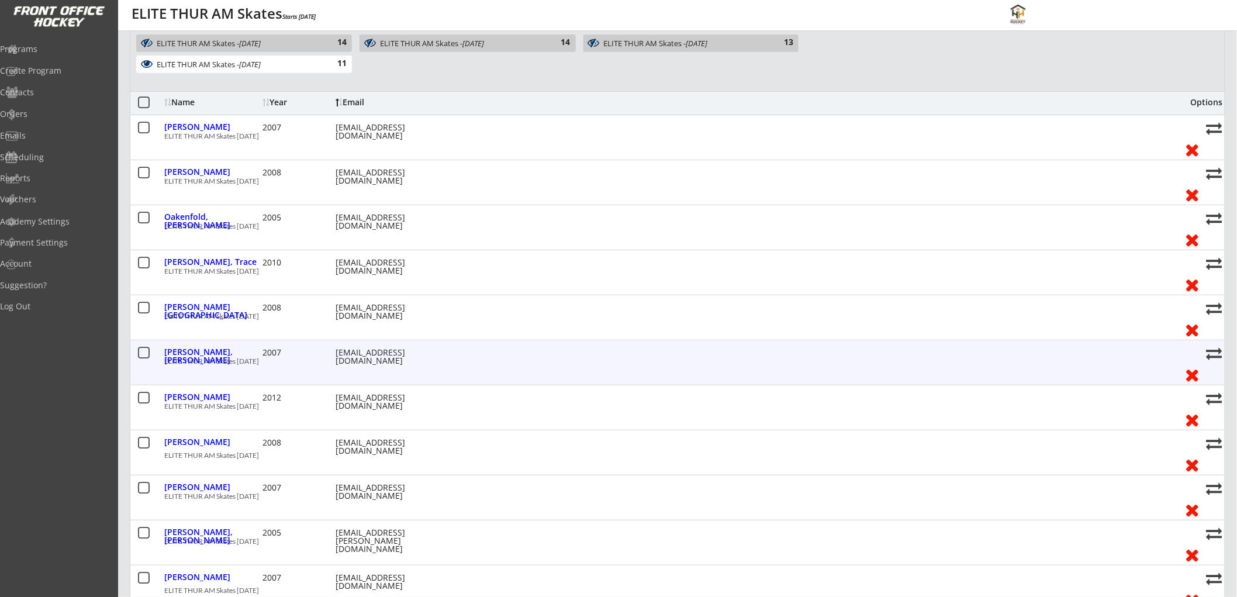
scroll to position [260, 0]
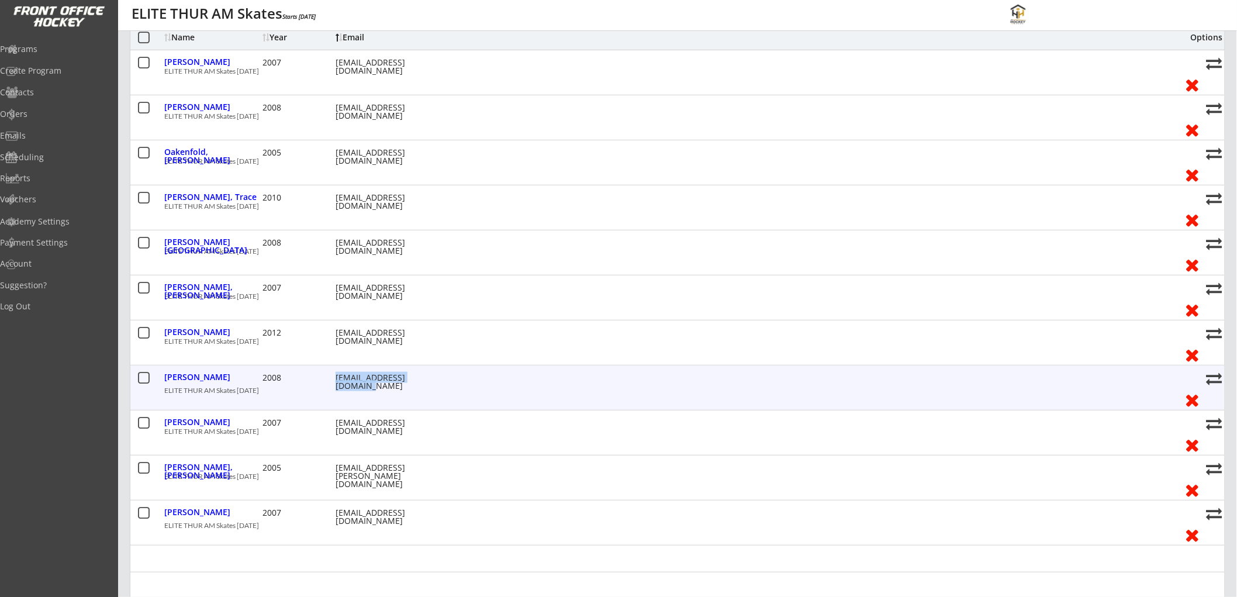
drag, startPoint x: 350, startPoint y: 388, endPoint x: 336, endPoint y: 376, distance: 18.2
click at [336, 376] on div "[EMAIL_ADDRESS][DOMAIN_NAME]" at bounding box center [388, 382] width 105 height 16
copy div "[EMAIL_ADDRESS][DOMAIN_NAME]"
